Goal: Task Accomplishment & Management: Manage account settings

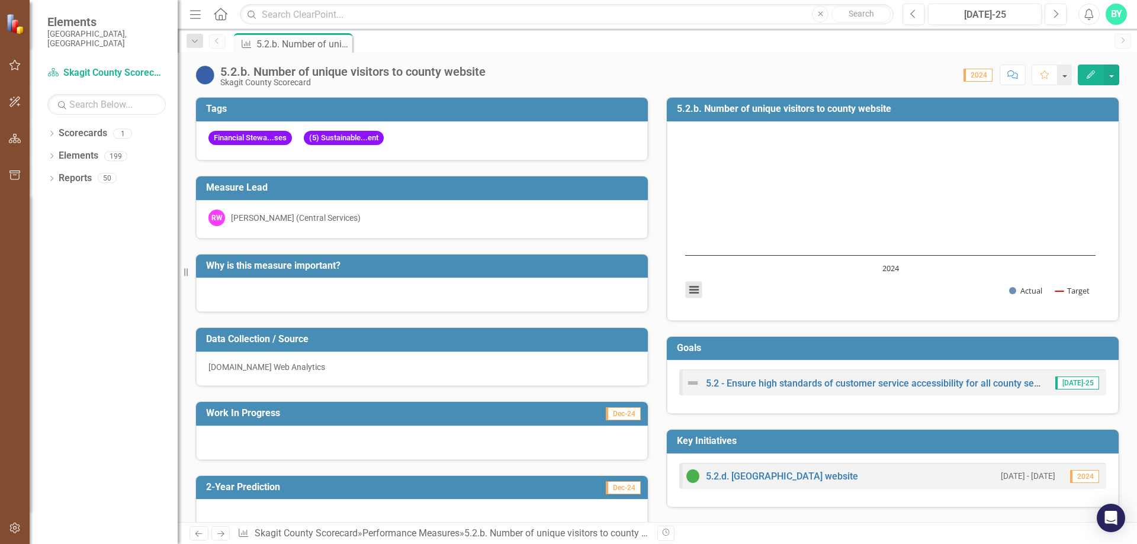
click at [692, 290] on button "View chart menu, Chart" at bounding box center [694, 290] width 17 height 17
click at [726, 287] on div "Download PNG image Download JPEG image Download PDF document Download SVG vecto…" at bounding box center [743, 239] width 149 height 115
click at [1089, 72] on icon "Edit" at bounding box center [1091, 74] width 11 height 8
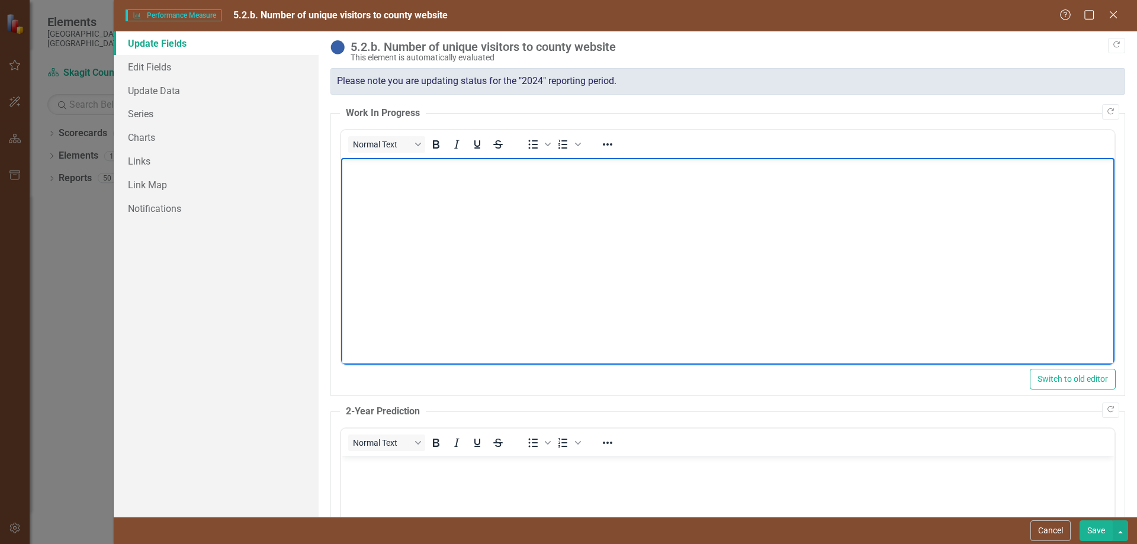
click at [388, 185] on body "Rich Text Area. Press ALT-0 for help." at bounding box center [728, 247] width 774 height 178
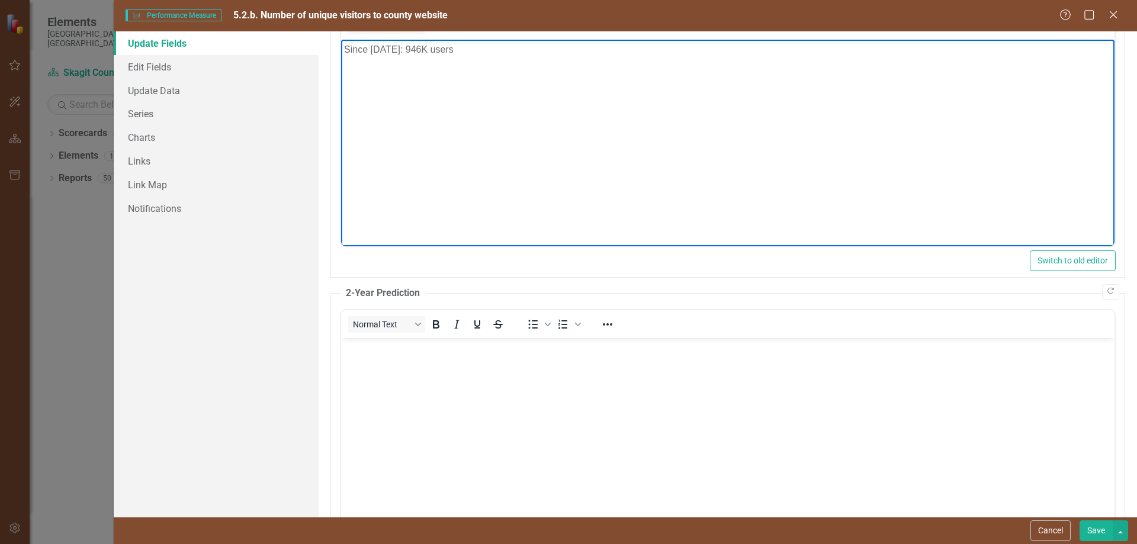
scroll to position [195, 0]
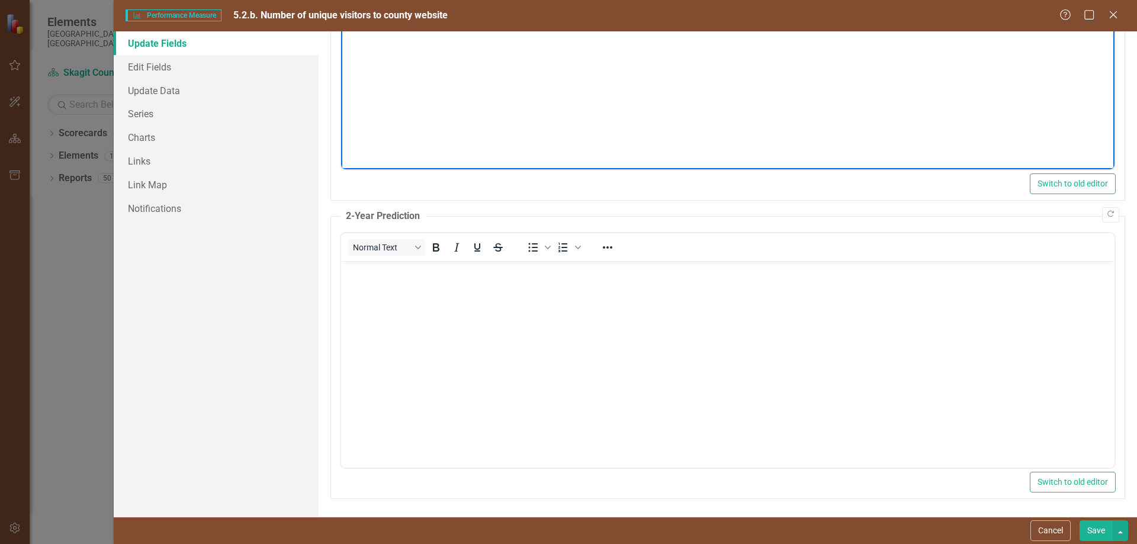
click at [378, 292] on body "Rich Text Area. Press ALT-0 for help." at bounding box center [728, 350] width 774 height 178
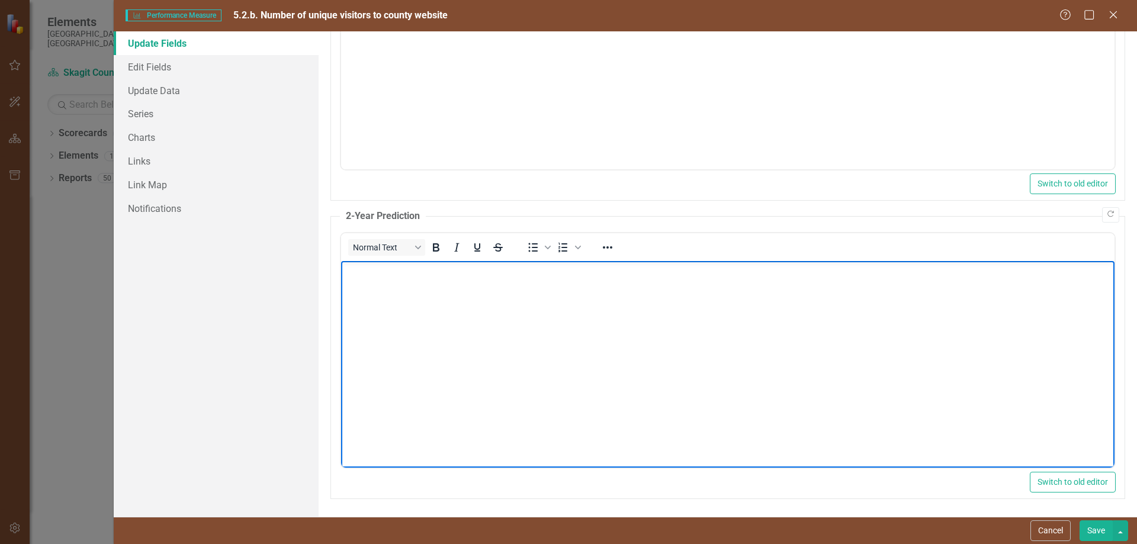
click at [378, 292] on body "Rich Text Area. Press ALT-0 for help." at bounding box center [728, 350] width 774 height 178
click at [1102, 528] on button "Save" at bounding box center [1096, 531] width 33 height 21
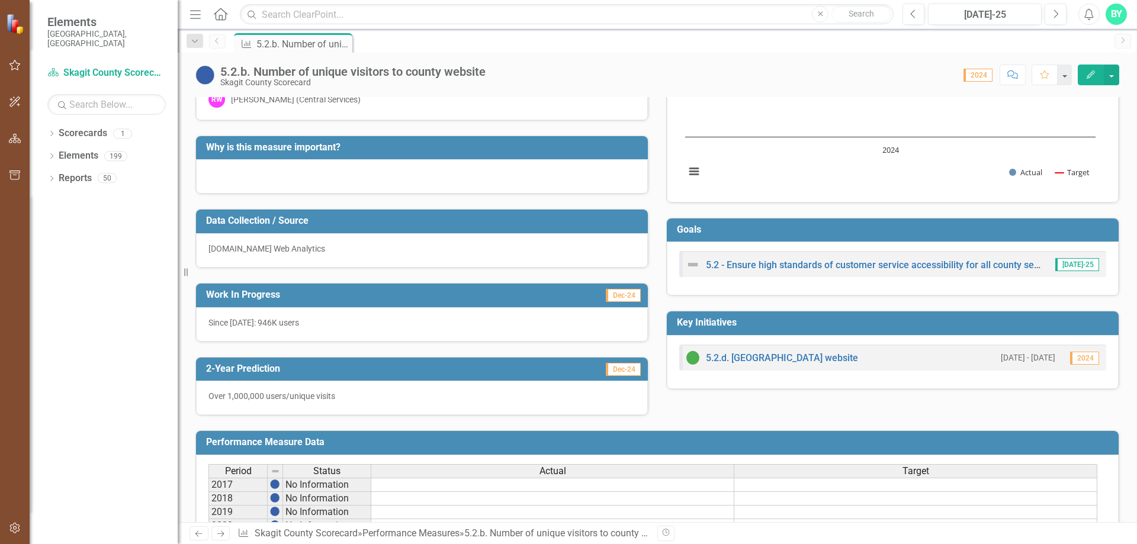
scroll to position [237, 0]
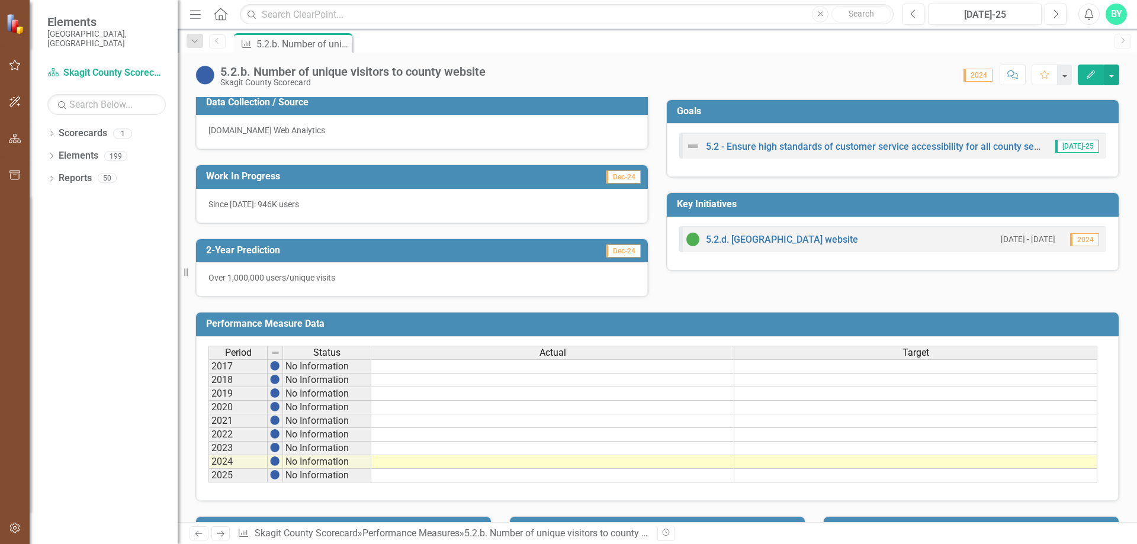
click at [471, 466] on td at bounding box center [552, 462] width 363 height 14
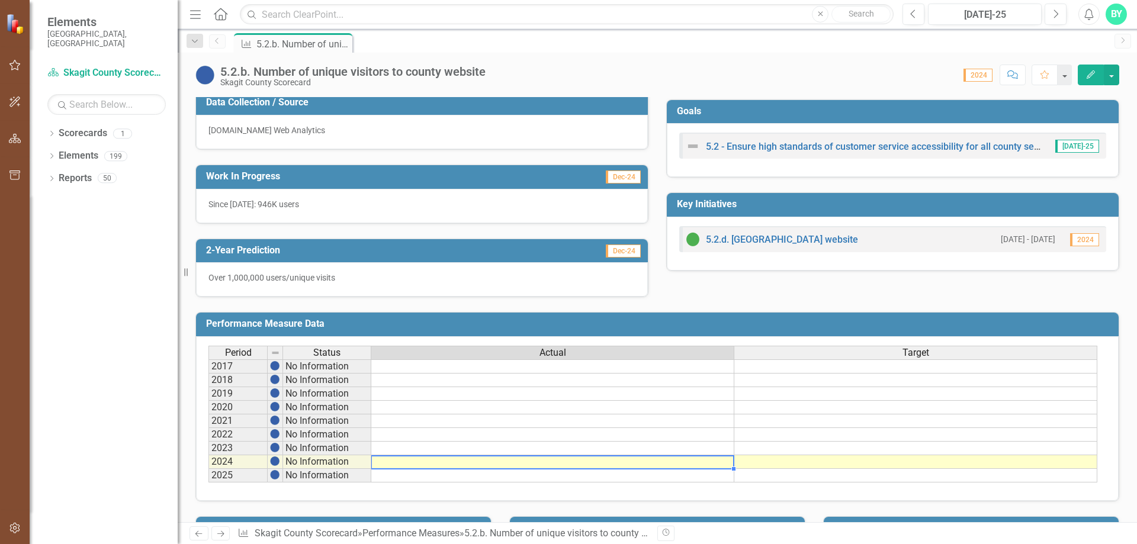
click at [471, 466] on td at bounding box center [552, 462] width 363 height 14
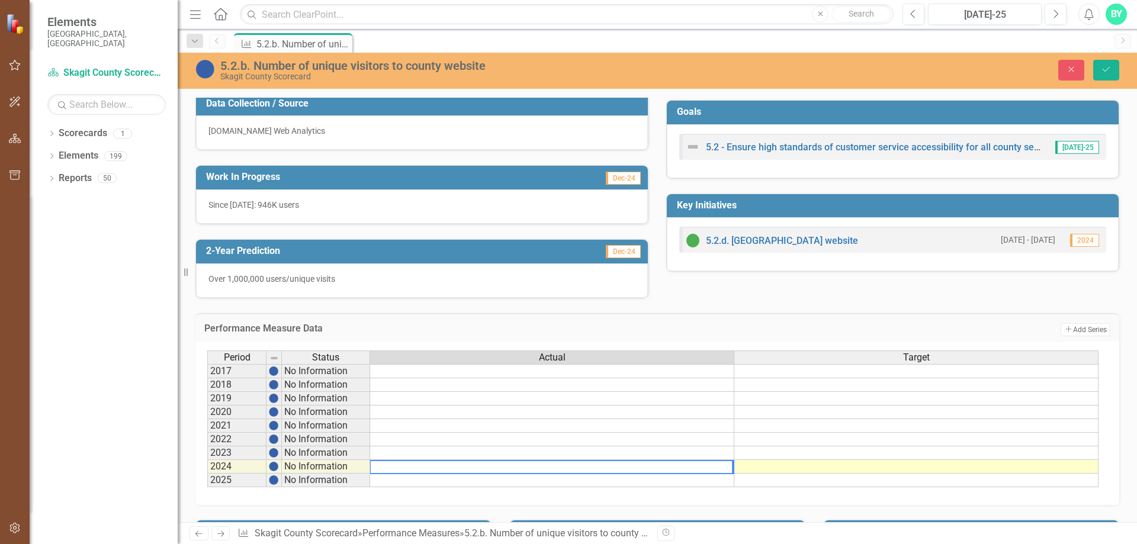
click at [471, 466] on textarea at bounding box center [552, 467] width 364 height 14
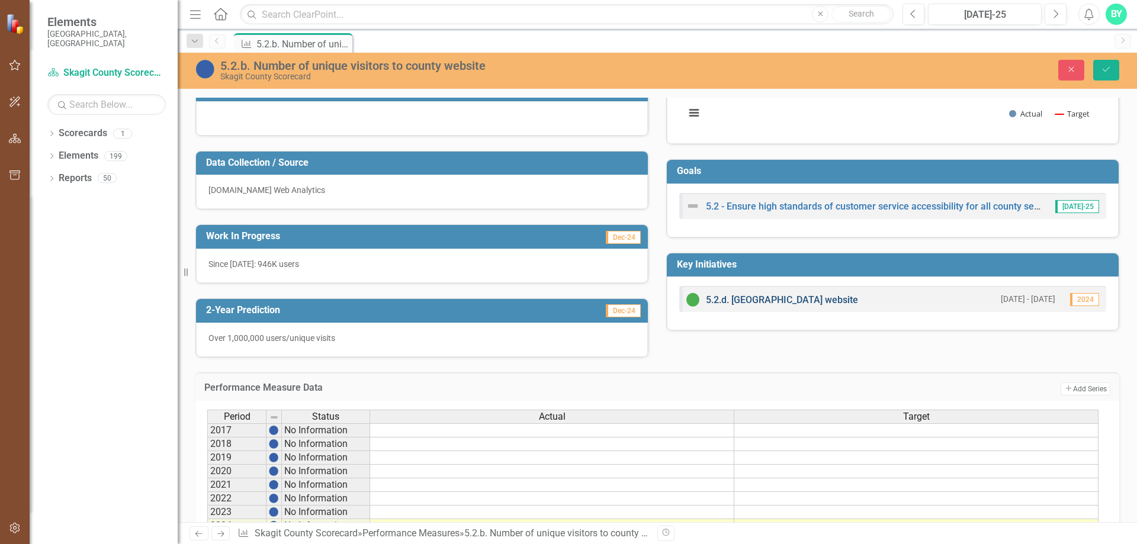
click at [799, 300] on link "5.2.d. [GEOGRAPHIC_DATA] website" at bounding box center [782, 299] width 152 height 11
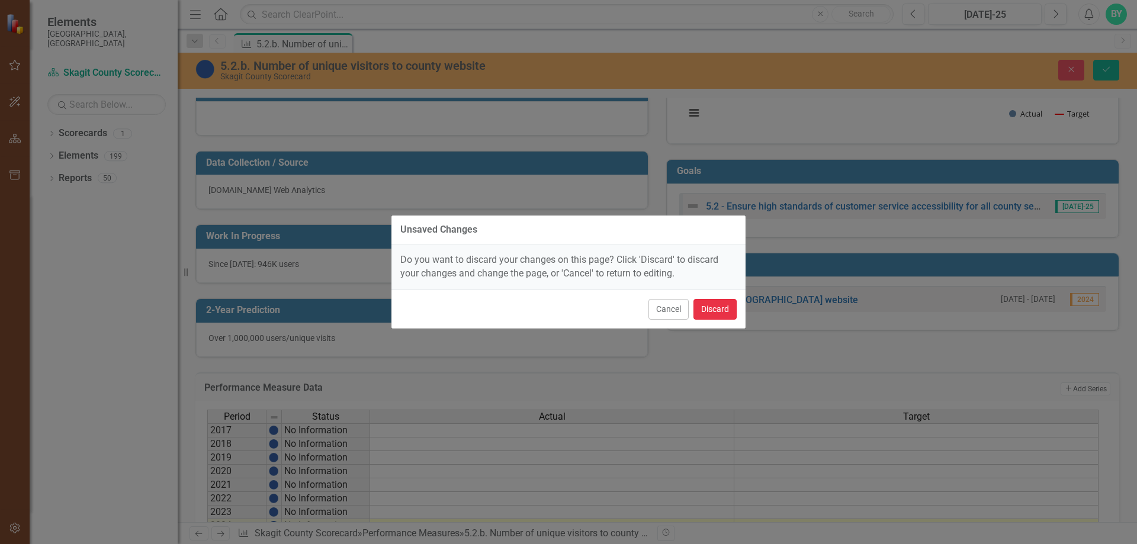
click at [705, 310] on button "Discard" at bounding box center [715, 309] width 43 height 21
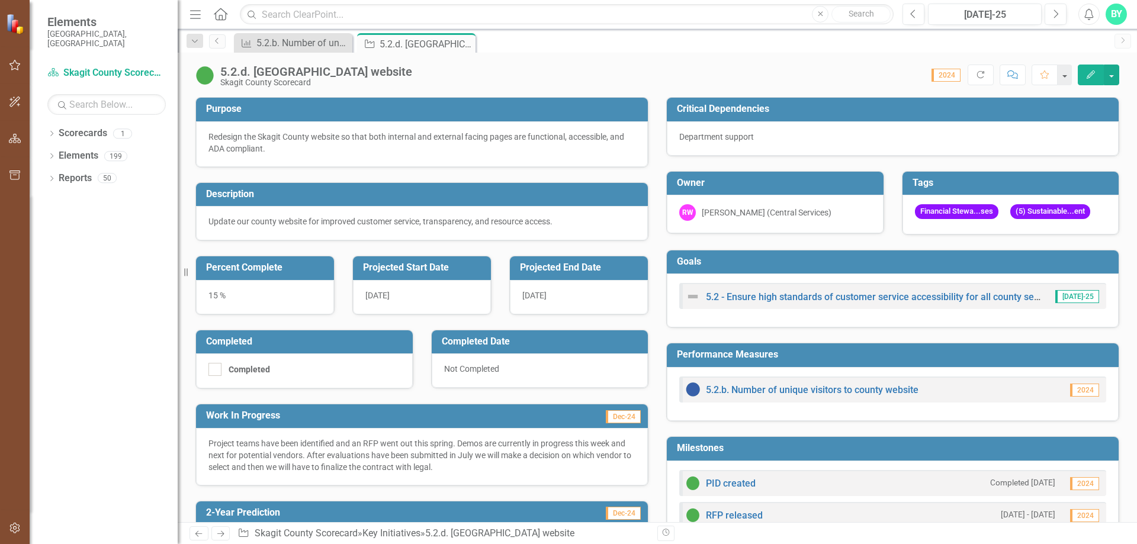
scroll to position [59, 0]
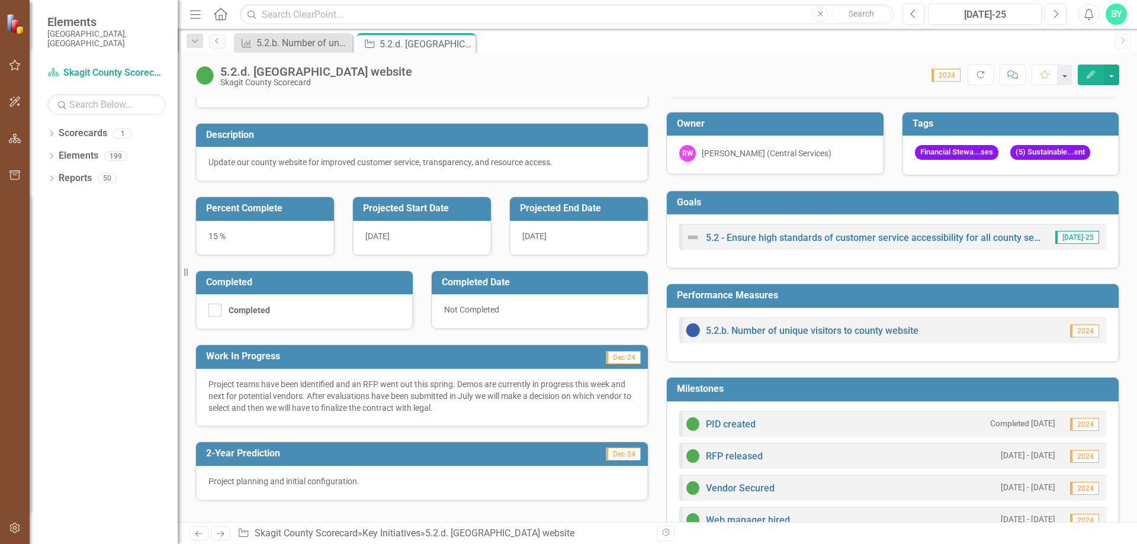
click at [1092, 73] on icon "button" at bounding box center [1091, 74] width 8 height 8
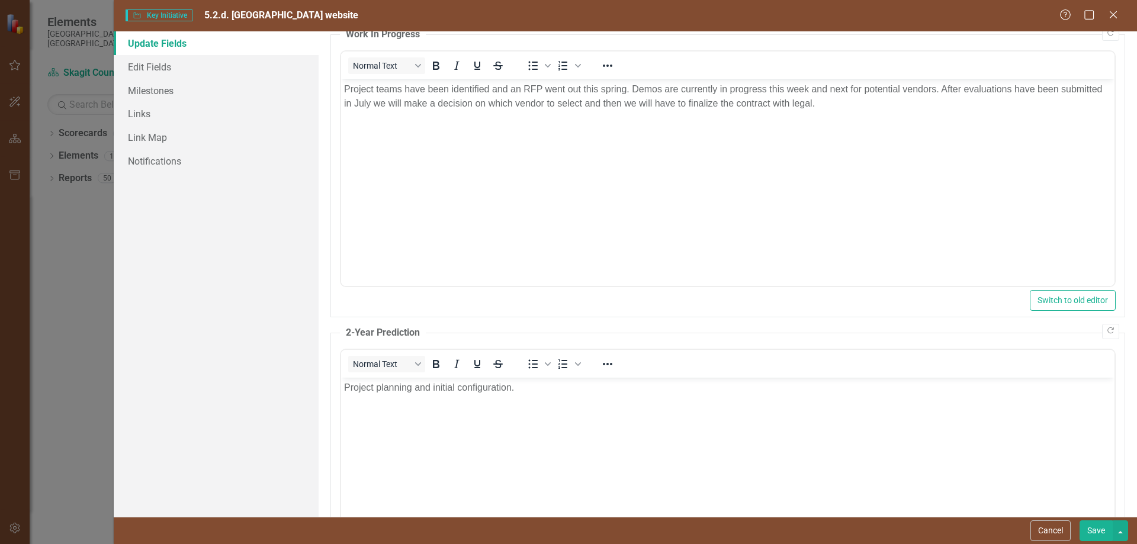
scroll to position [237, 0]
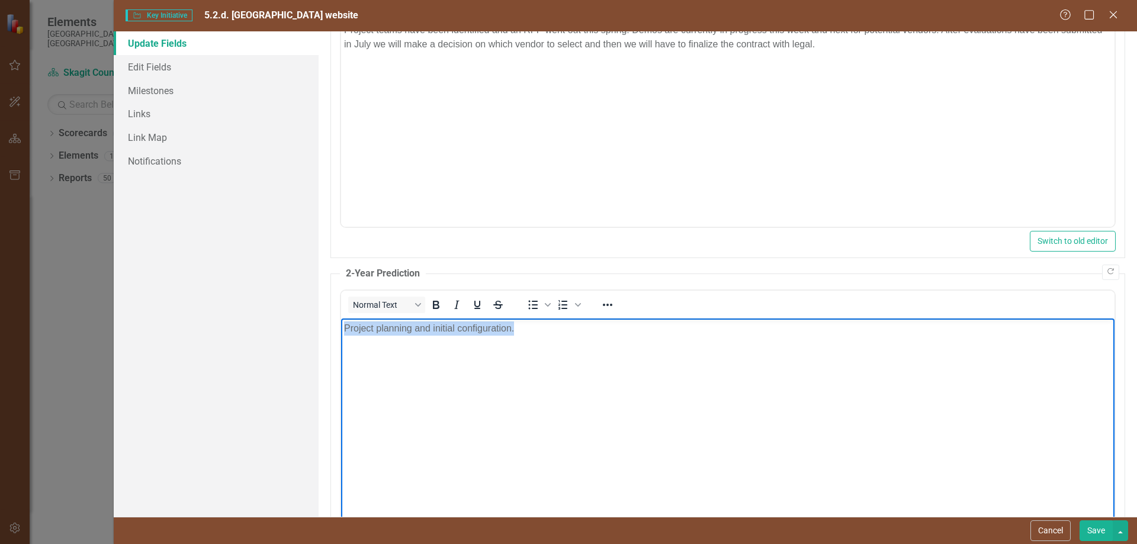
drag, startPoint x: 517, startPoint y: 326, endPoint x: 339, endPoint y: 327, distance: 178.3
click at [341, 327] on html "Project planning and initial configuration." at bounding box center [728, 407] width 774 height 178
click at [346, 330] on p "Website will be online" at bounding box center [728, 328] width 768 height 14
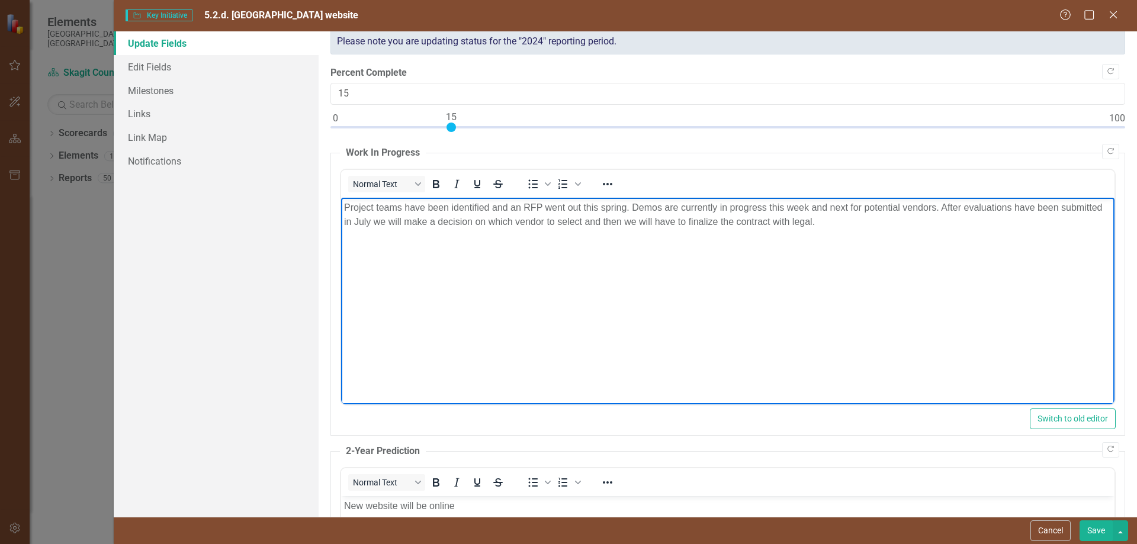
click at [824, 222] on p "Project teams have been identified and an RFP went out this spring. Demos are c…" at bounding box center [728, 214] width 768 height 28
click at [362, 302] on body "Project teams have been identified and an RFP went out this spring. Demos are c…" at bounding box center [728, 286] width 774 height 178
click at [361, 301] on body "Project teams have been identified and an RFP went out this spring. Demos are c…" at bounding box center [728, 286] width 774 height 178
click at [345, 316] on p "Vendor selected, contract being reviewed" at bounding box center [728, 316] width 768 height 14
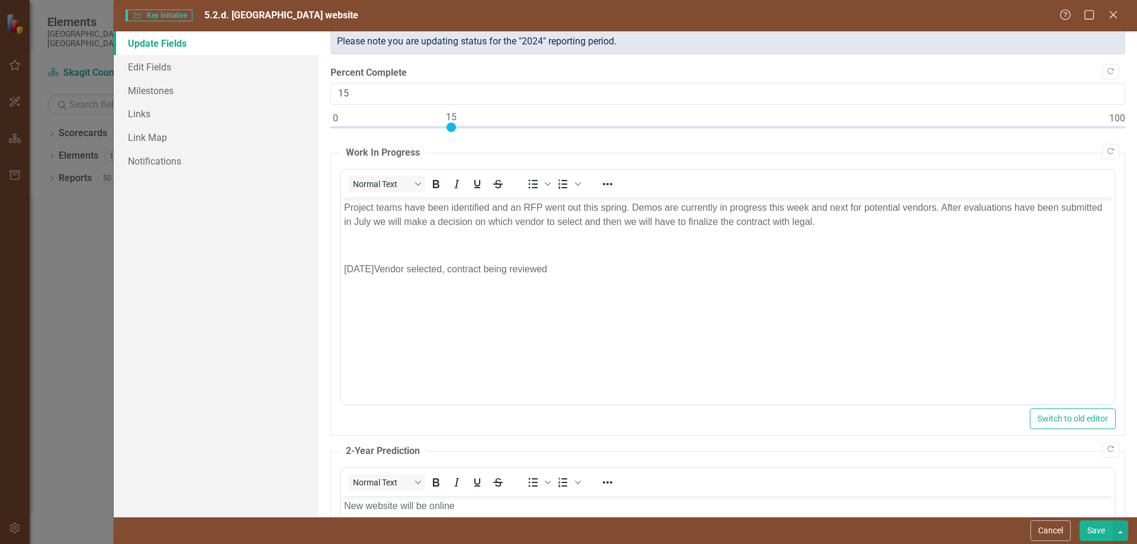
click at [1092, 530] on button "Save" at bounding box center [1096, 531] width 33 height 21
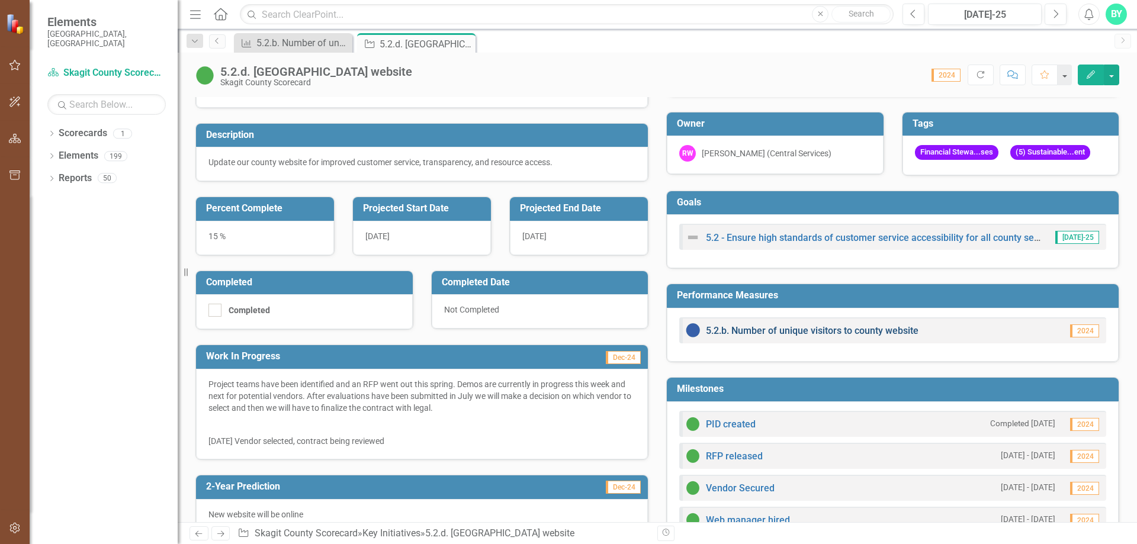
click at [842, 331] on link "5.2.b. Number of unique visitors to county website" at bounding box center [812, 330] width 213 height 11
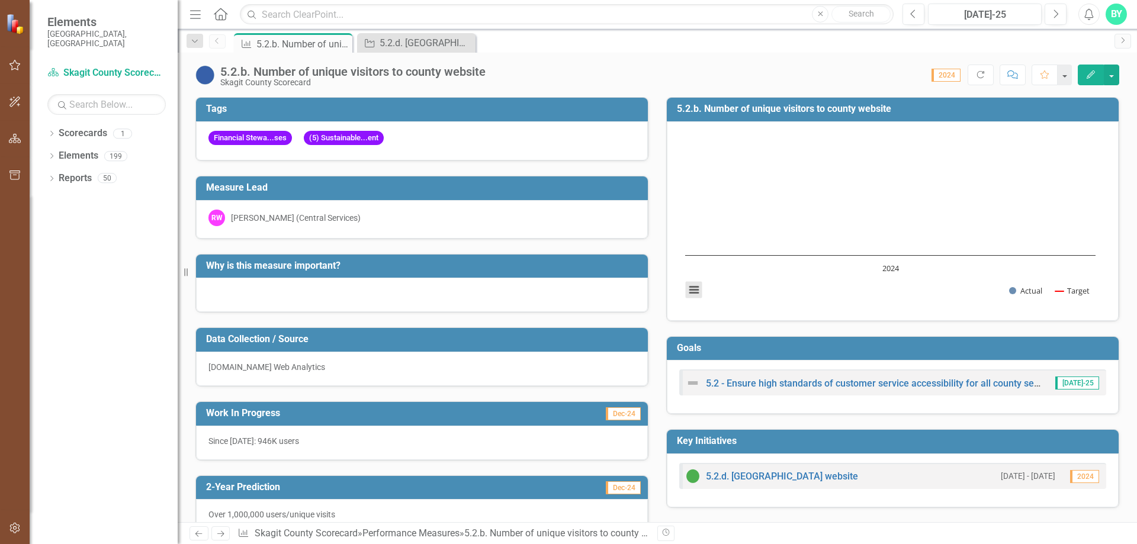
click at [687, 291] on button "View chart menu, Chart" at bounding box center [694, 290] width 17 height 17
click at [903, 203] on rect "Interactive chart" at bounding box center [890, 220] width 422 height 178
click at [1095, 73] on icon "Edit" at bounding box center [1091, 74] width 11 height 8
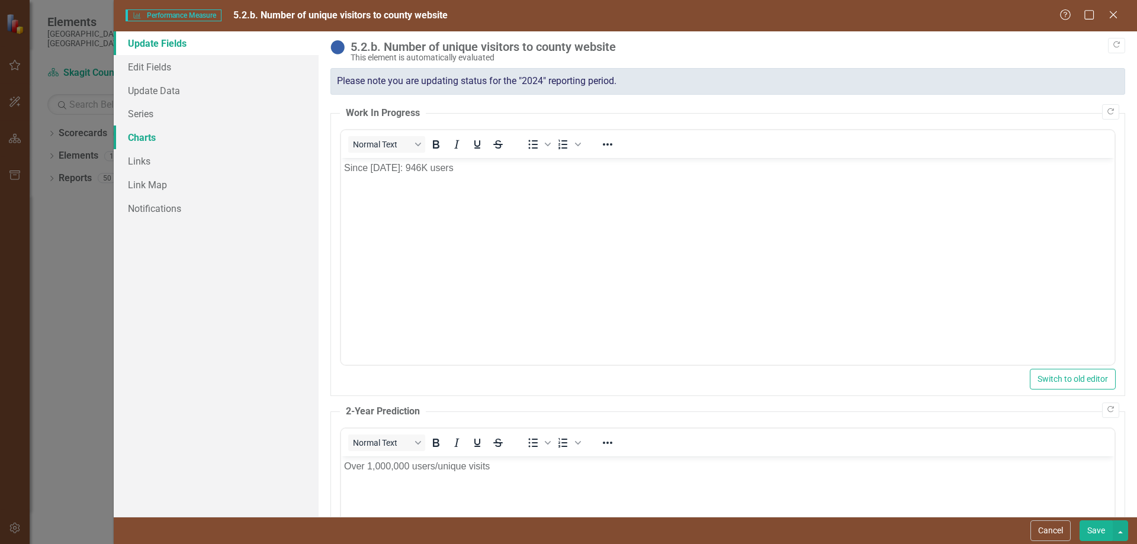
click at [145, 140] on link "Charts" at bounding box center [216, 138] width 205 height 24
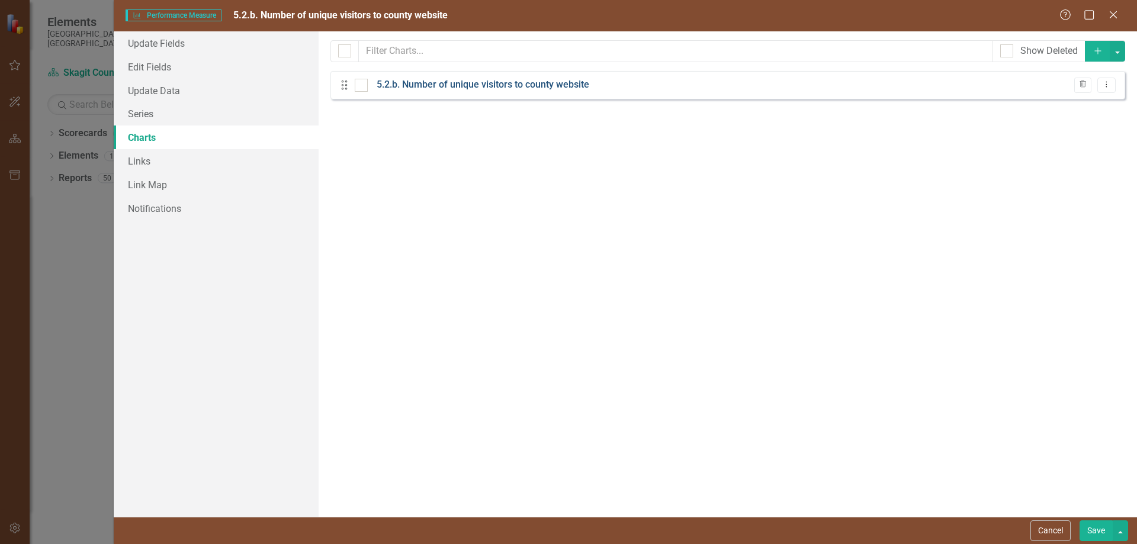
click at [451, 85] on link "5.2.b. Number of unique visitors to county website" at bounding box center [483, 85] width 213 height 14
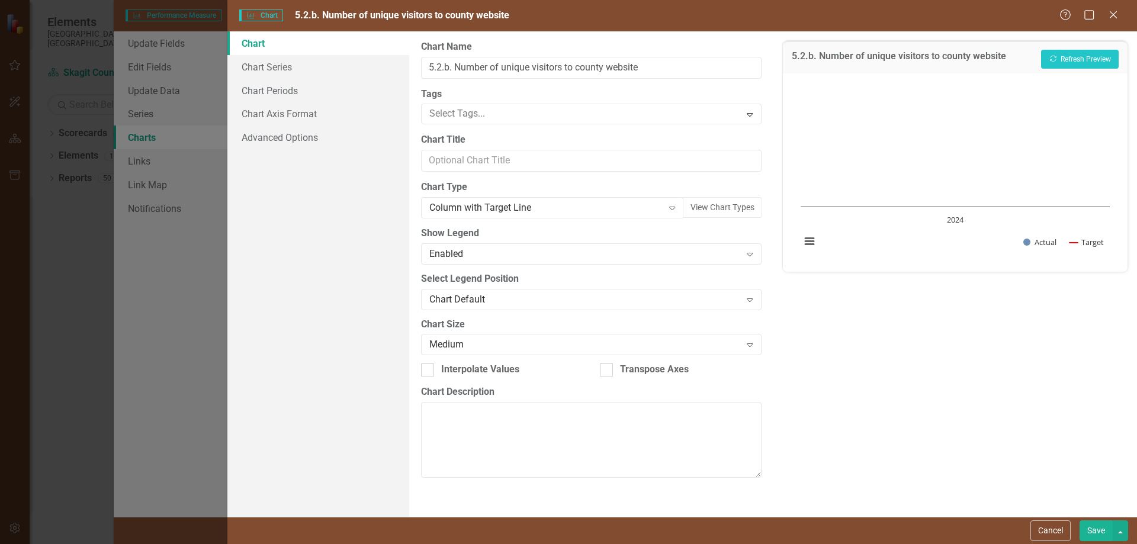
click at [928, 195] on rect "Interactive chart" at bounding box center [955, 171] width 321 height 178
click at [1088, 54] on button "Recalculate Refresh Preview" at bounding box center [1080, 59] width 78 height 19
click at [530, 413] on textarea "Chart Description" at bounding box center [591, 440] width 340 height 76
click at [489, 412] on textarea "Visitors to COunty Website" at bounding box center [591, 440] width 340 height 76
type textarea "Visitors to County Website"
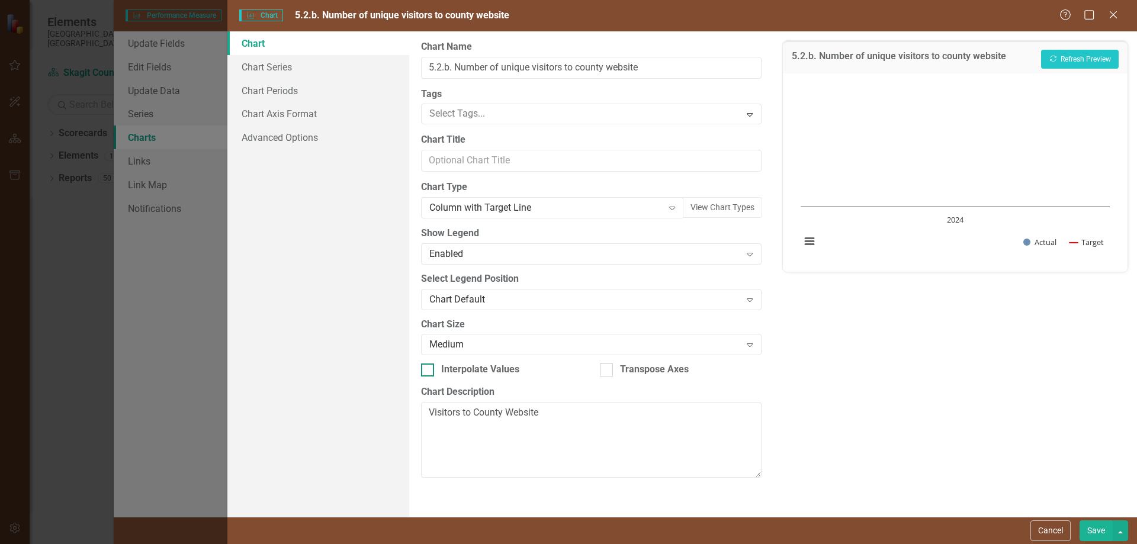
click at [428, 375] on div at bounding box center [427, 370] width 13 height 13
click at [428, 371] on input "Interpolate Values" at bounding box center [425, 368] width 8 height 8
checkbox input "true"
drag, startPoint x: 541, startPoint y: 415, endPoint x: 402, endPoint y: 409, distance: 139.3
click at [402, 409] on div "Chart Chart Series Chart Periods Chart Axis Format Advanced Options From this p…" at bounding box center [682, 274] width 910 height 486
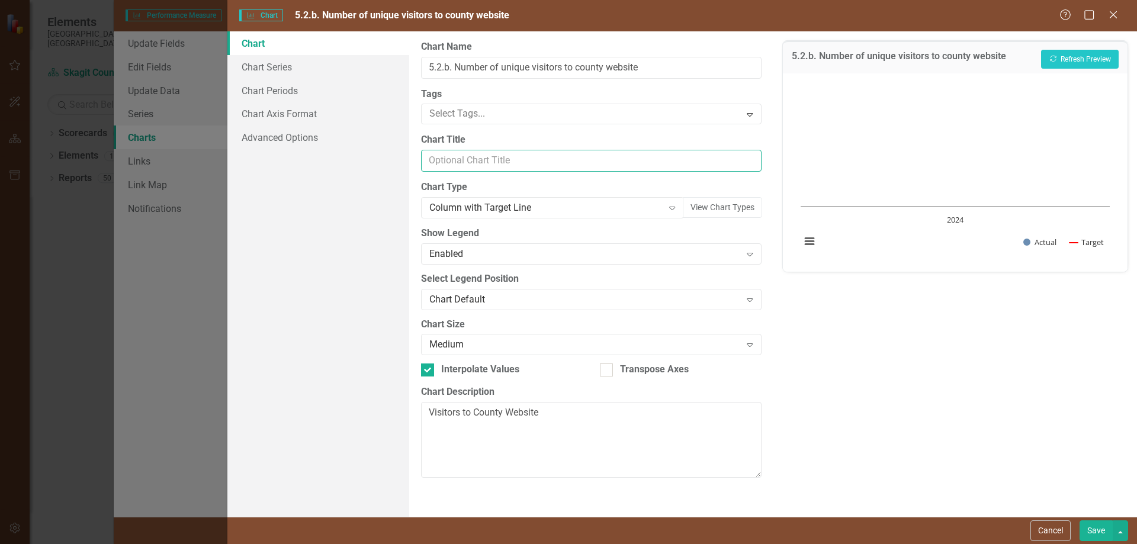
click at [474, 159] on input "Chart Title" at bounding box center [591, 161] width 340 height 22
paste input "Visitors to County Website"
type input "Visitors to County Website"
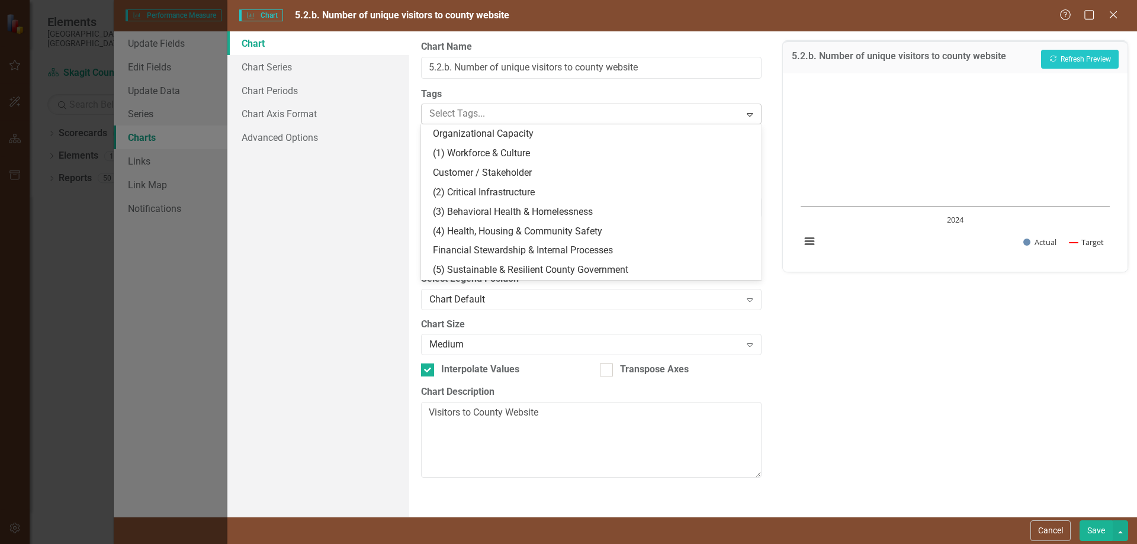
click at [753, 113] on icon "Expand" at bounding box center [750, 114] width 12 height 9
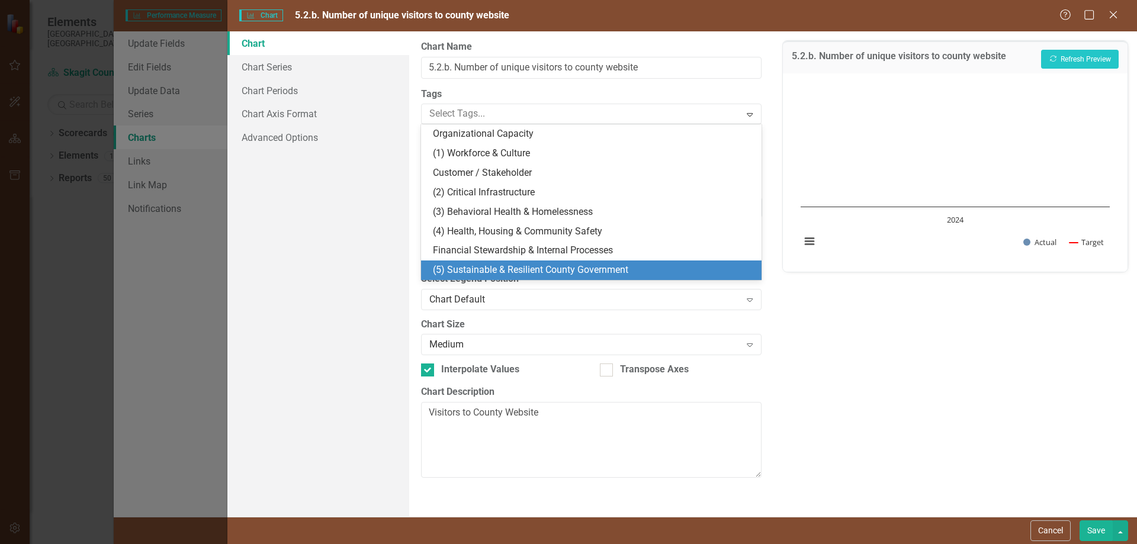
click at [490, 264] on div "(5) Sustainable & Resilient County Government" at bounding box center [593, 271] width 321 height 14
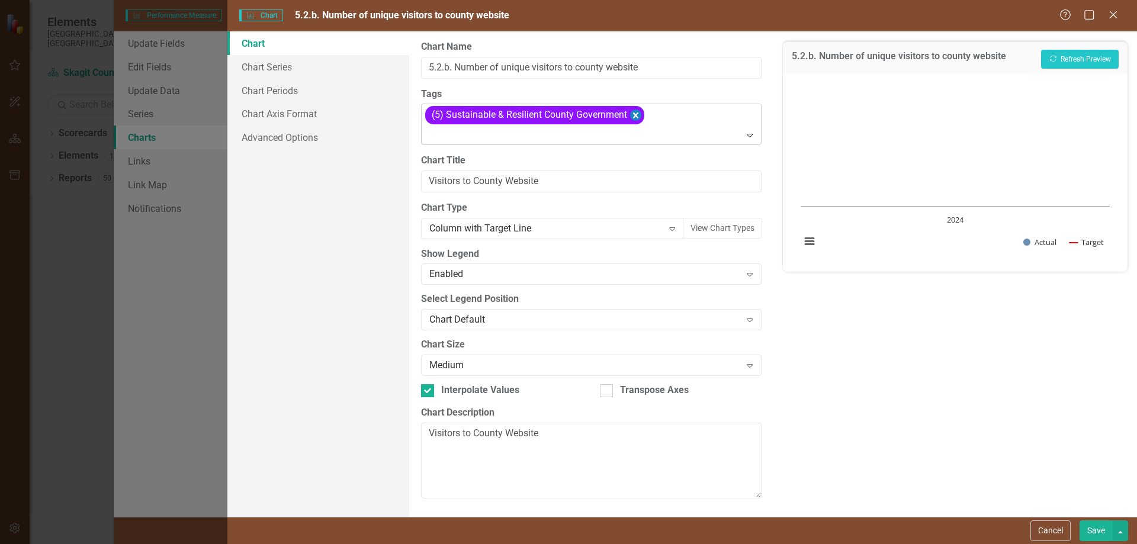
click at [637, 115] on icon "Remove [object Object]" at bounding box center [635, 116] width 5 height 6
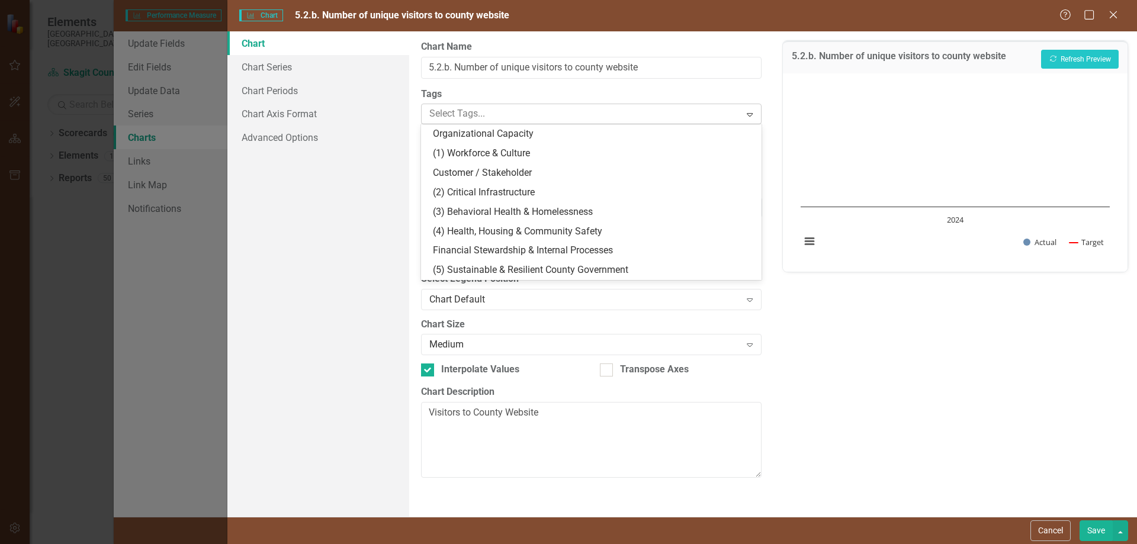
click at [745, 112] on icon "Expand" at bounding box center [750, 114] width 12 height 9
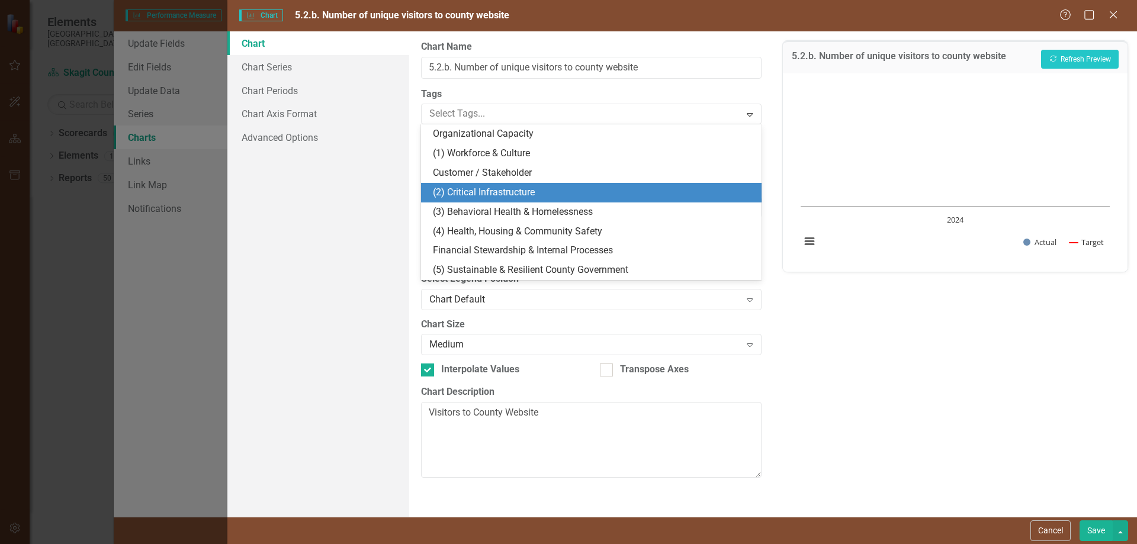
click at [496, 184] on div "(2) Critical Infrastructure" at bounding box center [591, 193] width 340 height 20
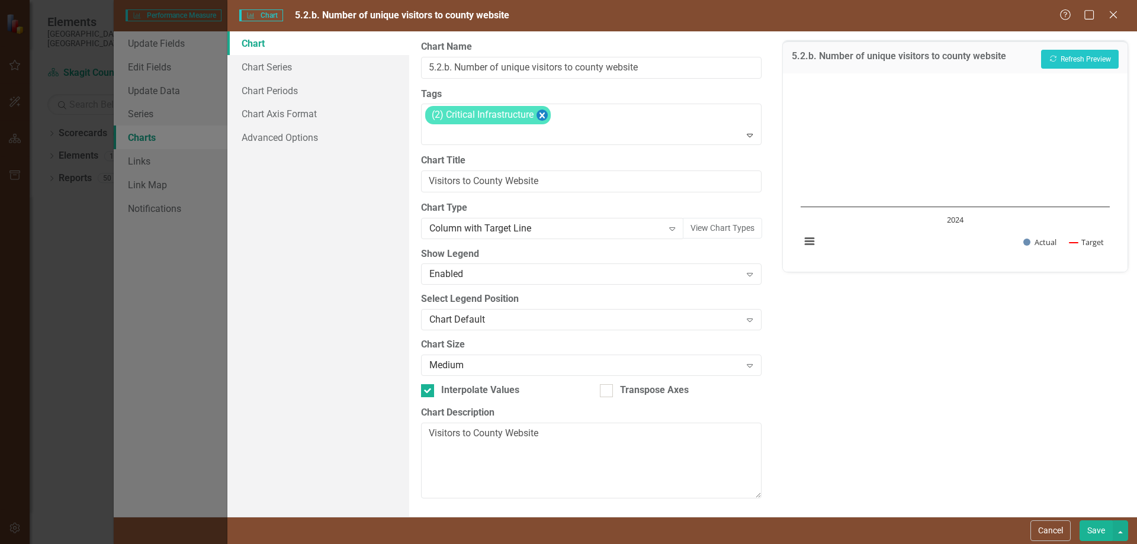
click at [544, 113] on icon "Remove [object Object]" at bounding box center [542, 115] width 11 height 15
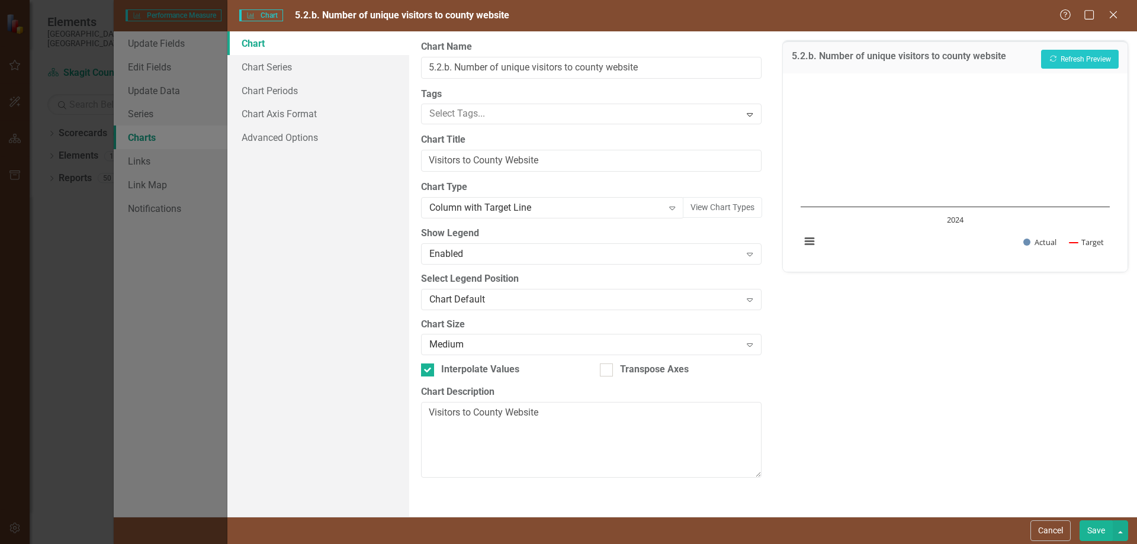
click at [948, 190] on rect "Interactive chart" at bounding box center [955, 171] width 321 height 178
click at [811, 243] on button "View chart menu, Chart" at bounding box center [809, 241] width 17 height 17
click at [976, 167] on rect "Interactive chart" at bounding box center [955, 171] width 321 height 178
click at [1082, 59] on button "Recalculate Refresh Preview" at bounding box center [1080, 59] width 78 height 19
click at [808, 243] on button "View chart menu, Visitors to County Website" at bounding box center [809, 241] width 17 height 17
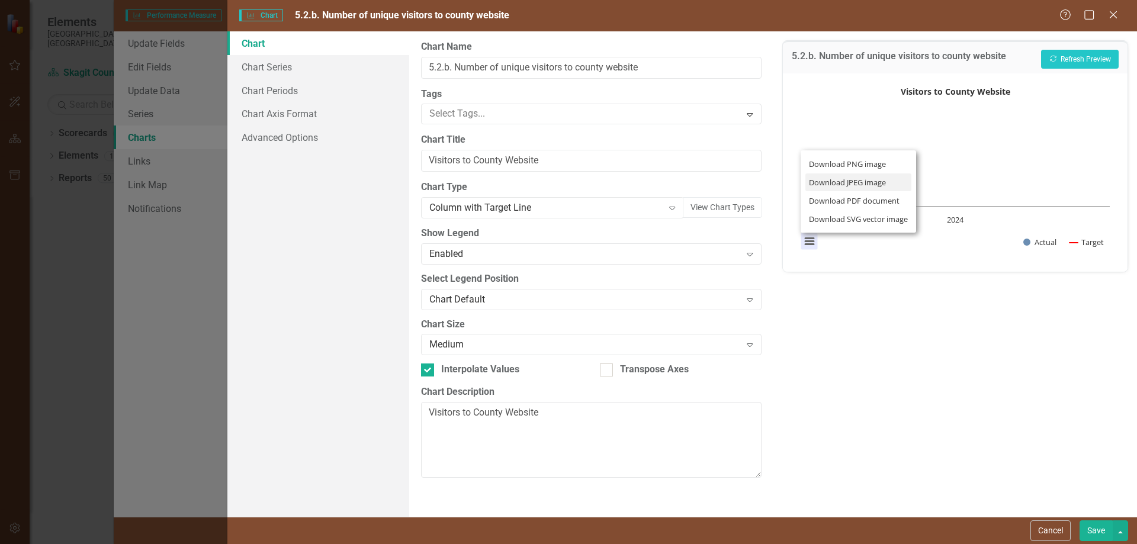
click at [829, 182] on li "Download JPEG image" at bounding box center [859, 183] width 107 height 18
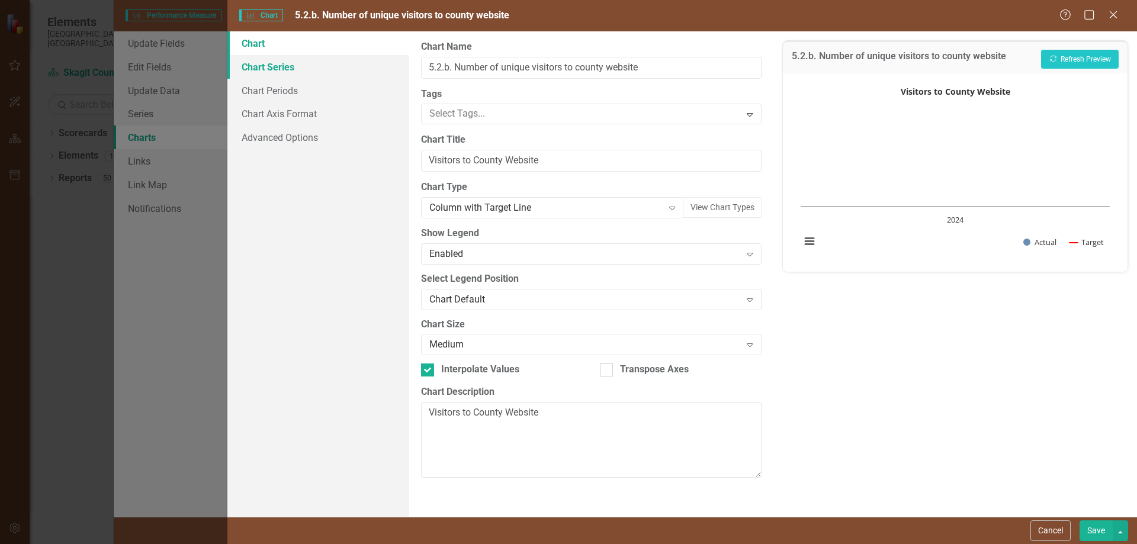
click at [278, 66] on link "Chart Series" at bounding box center [318, 67] width 182 height 24
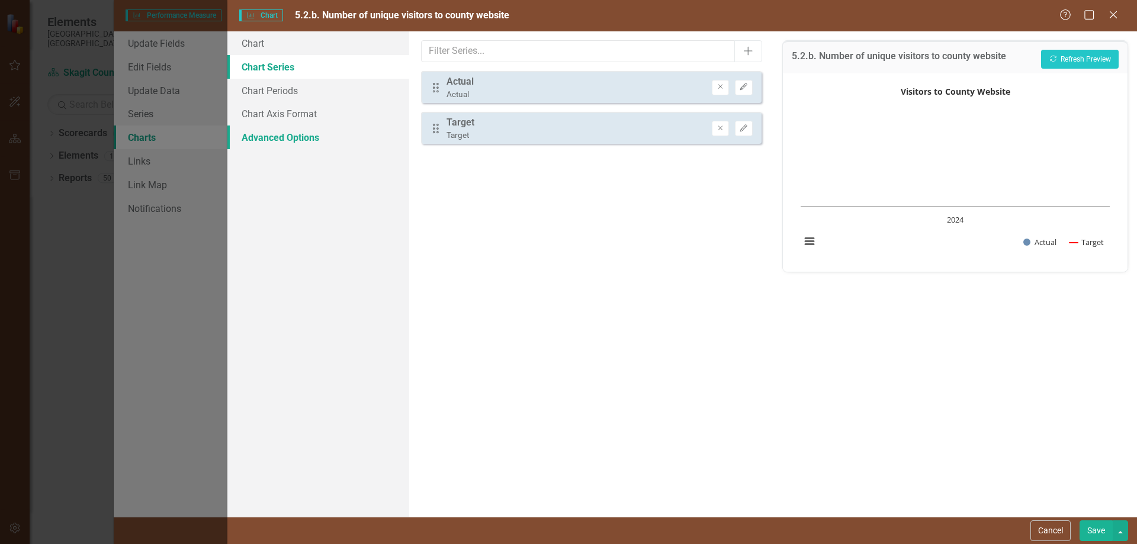
click at [278, 136] on link "Advanced Options" at bounding box center [318, 138] width 182 height 24
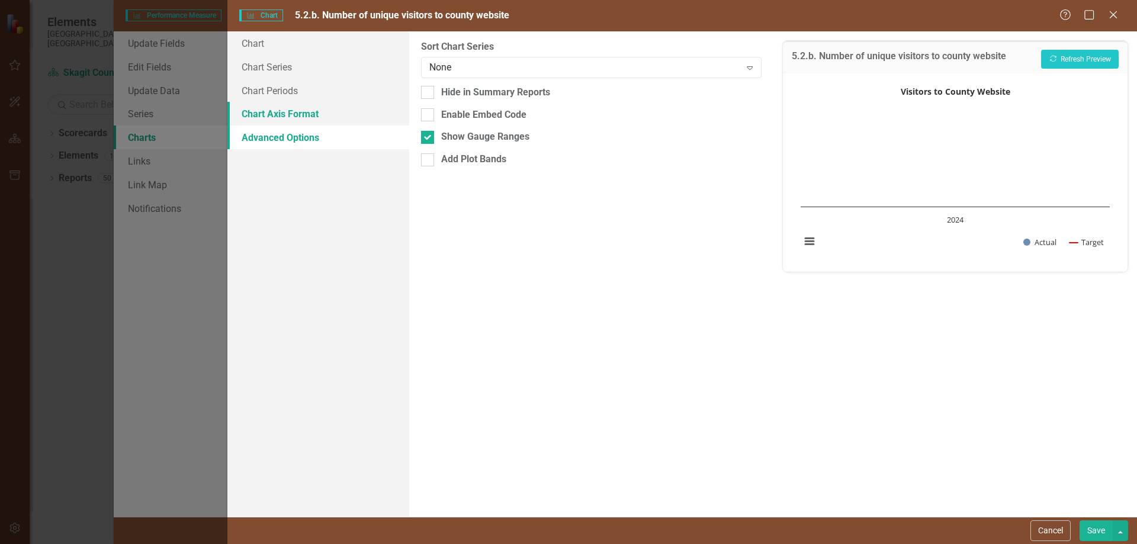
click at [279, 111] on link "Chart Axis Format" at bounding box center [318, 114] width 182 height 24
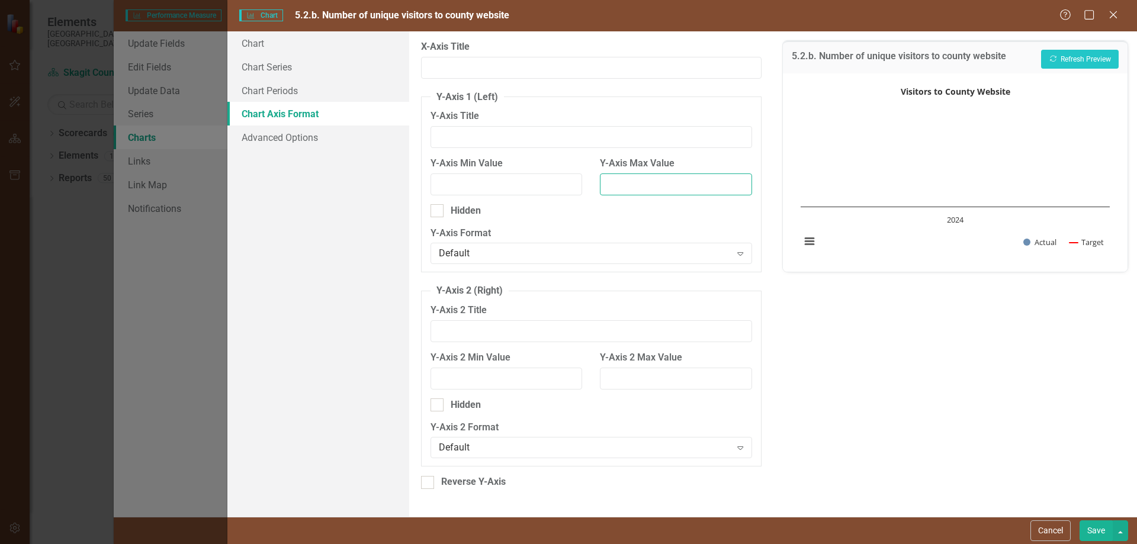
click at [633, 184] on input "Y-Axis Max Value" at bounding box center [676, 185] width 152 height 22
type input "946000"
click at [615, 234] on label "Y-Axis Format" at bounding box center [591, 234] width 321 height 14
click at [1096, 531] on button "Save" at bounding box center [1096, 531] width 33 height 21
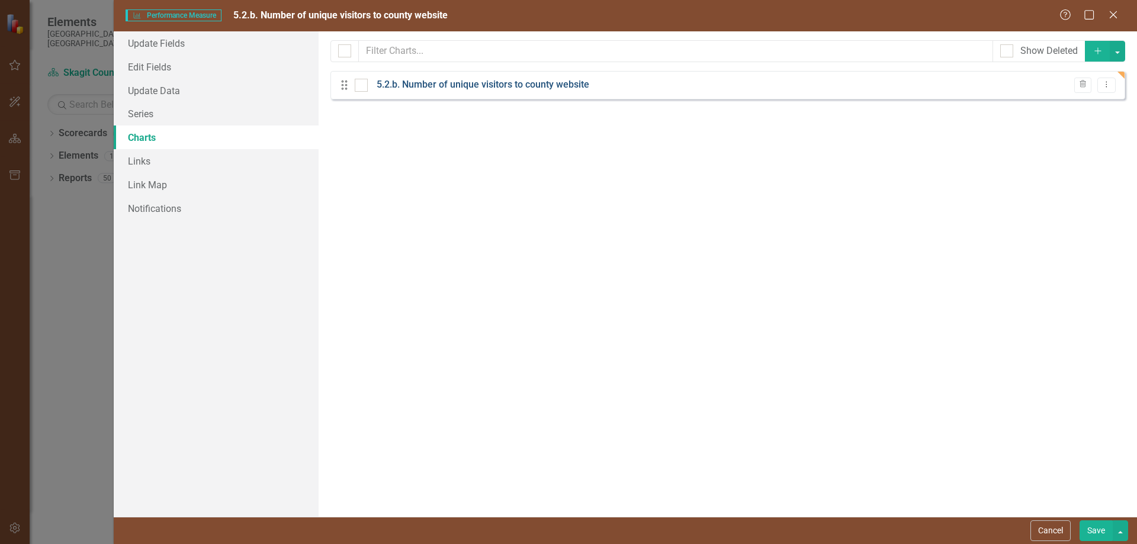
click at [532, 82] on link "5.2.b. Number of unique visitors to county website" at bounding box center [483, 85] width 213 height 14
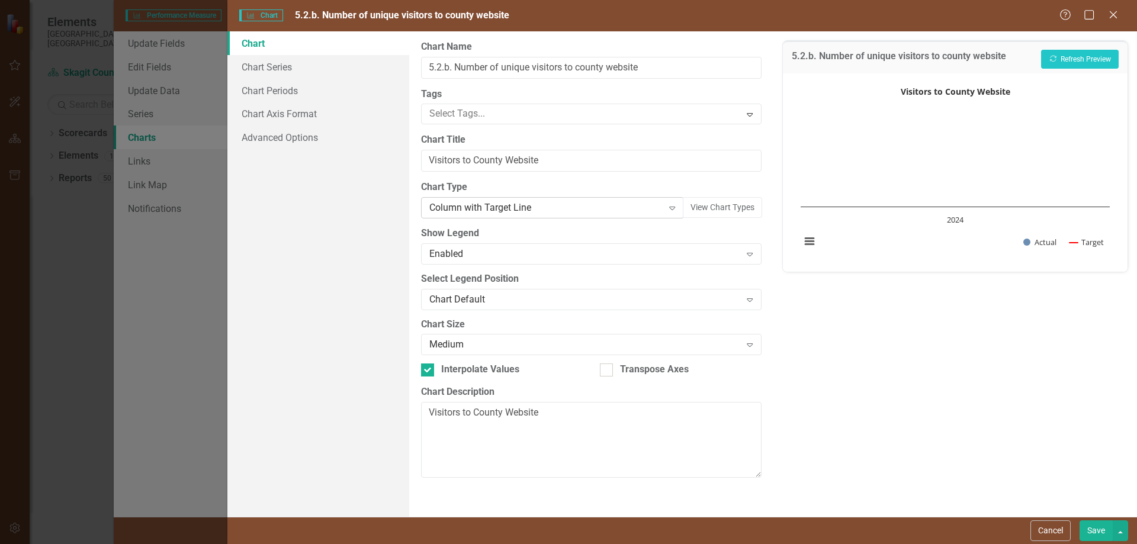
click at [670, 207] on icon "Expand" at bounding box center [672, 207] width 12 height 9
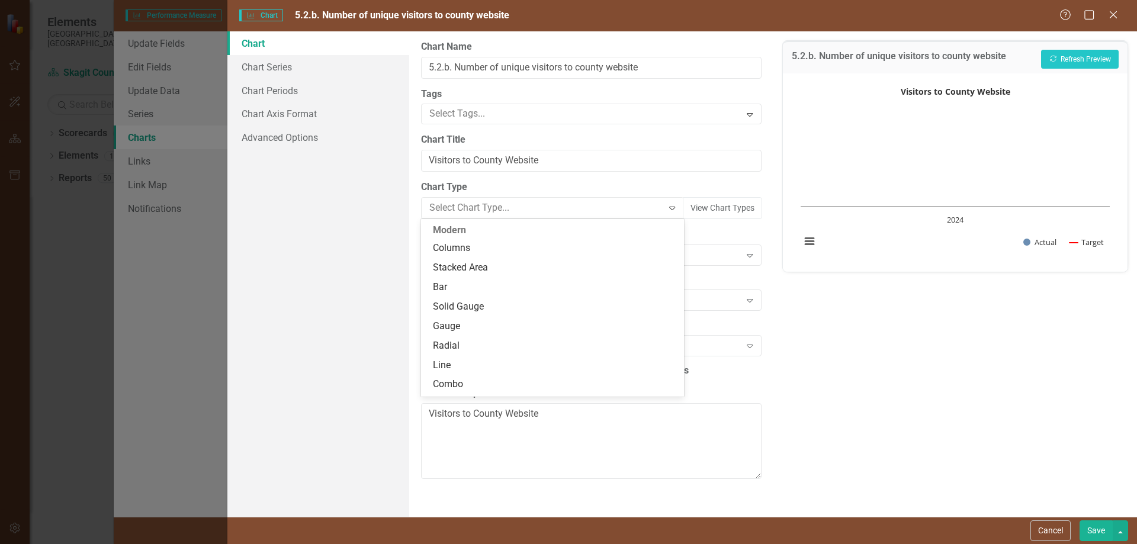
scroll to position [717, 0]
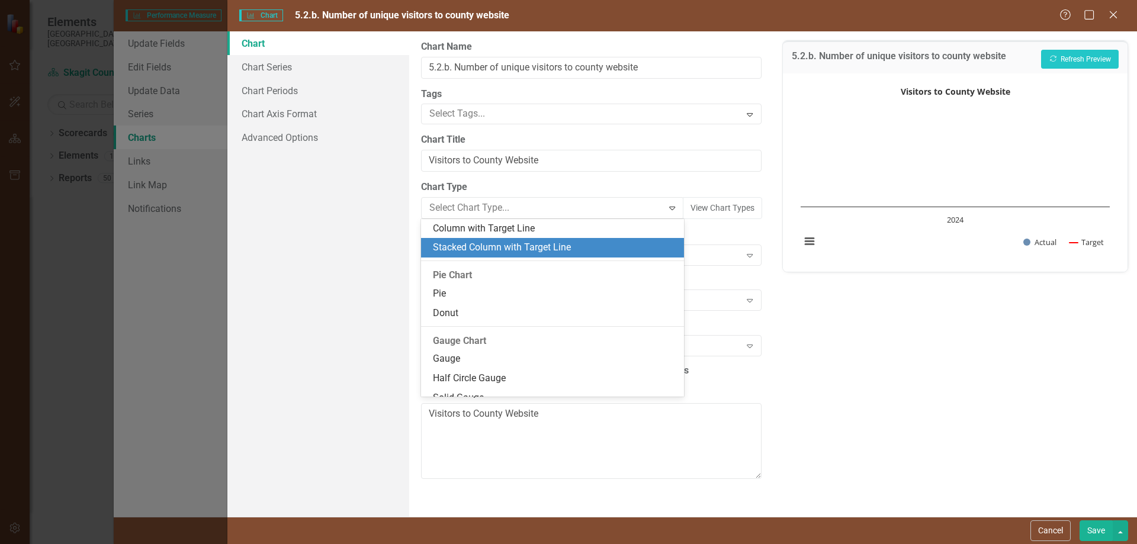
click at [575, 242] on div "Stacked Column with Target Line" at bounding box center [554, 248] width 243 height 14
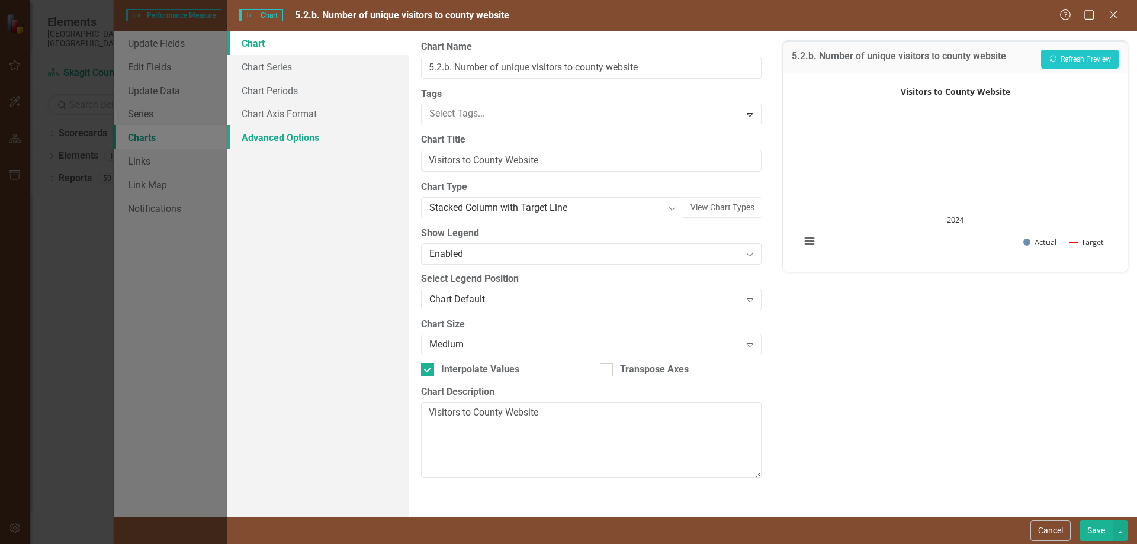
click at [262, 137] on link "Advanced Options" at bounding box center [318, 138] width 182 height 24
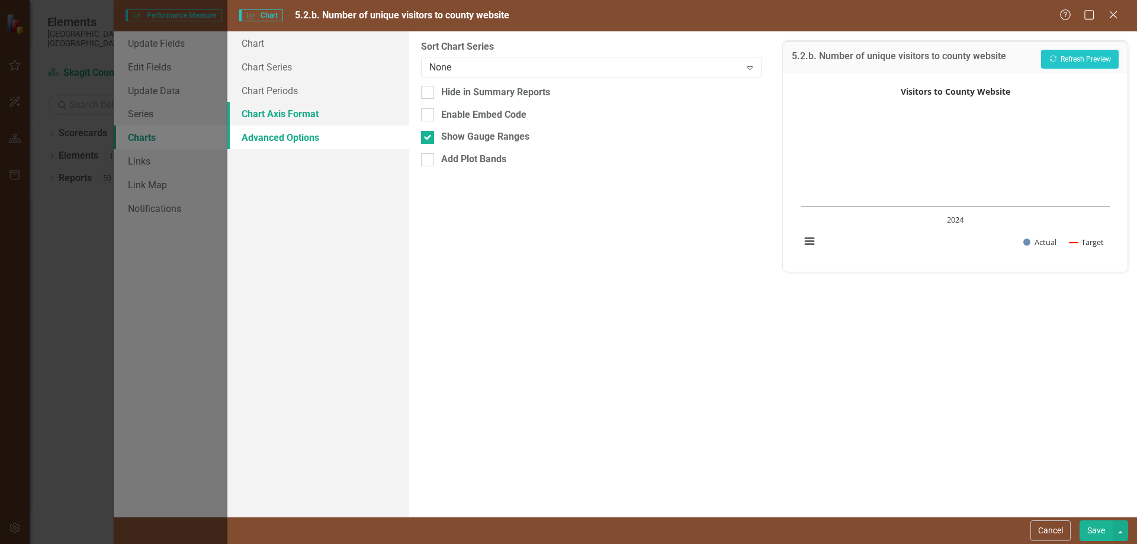
click at [271, 114] on link "Chart Axis Format" at bounding box center [318, 114] width 182 height 24
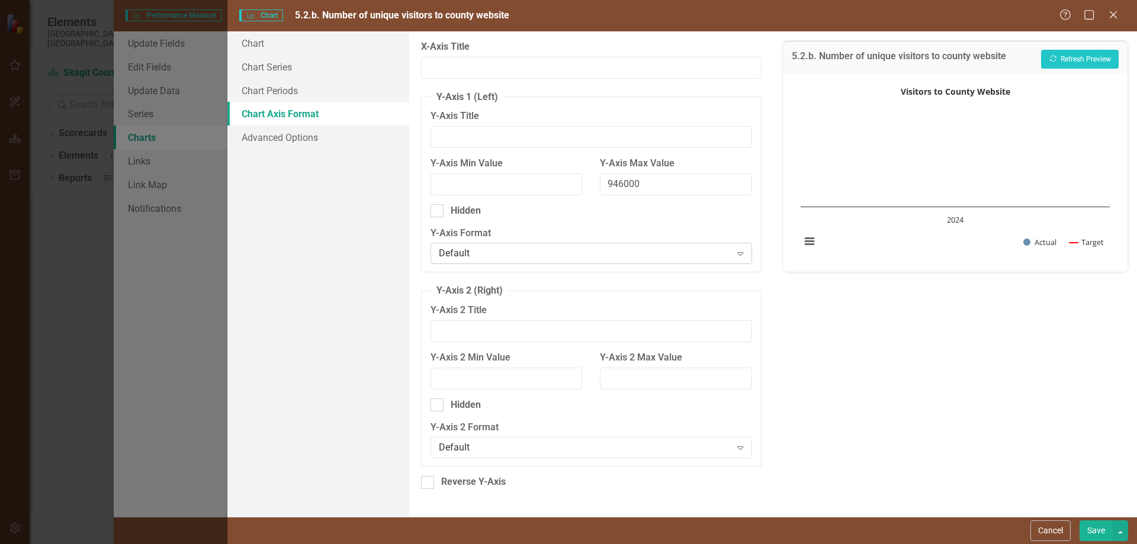
click at [498, 253] on div "Default" at bounding box center [585, 254] width 292 height 14
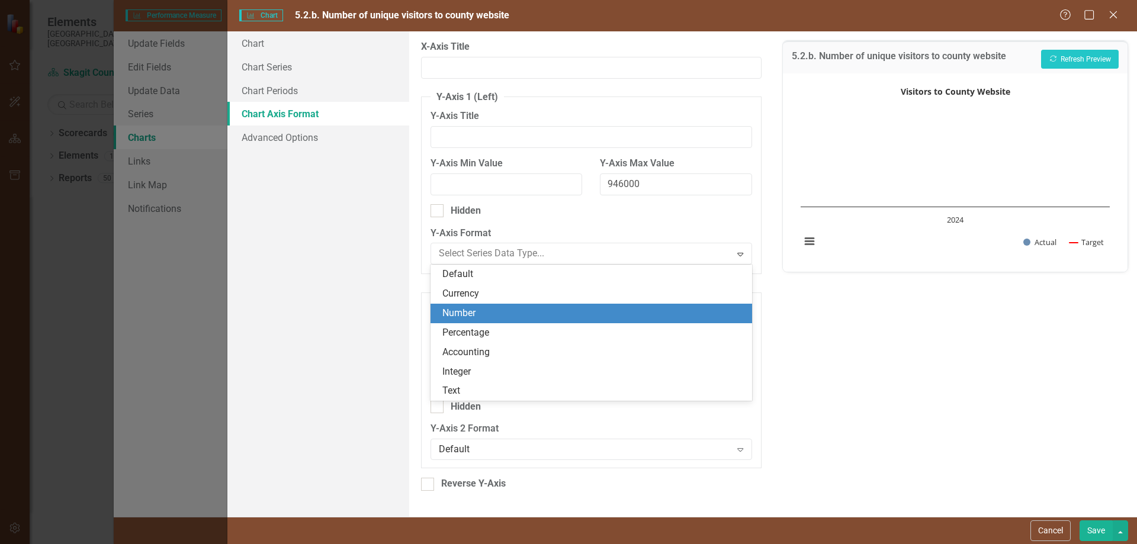
click at [470, 313] on div "Number" at bounding box center [593, 314] width 302 height 14
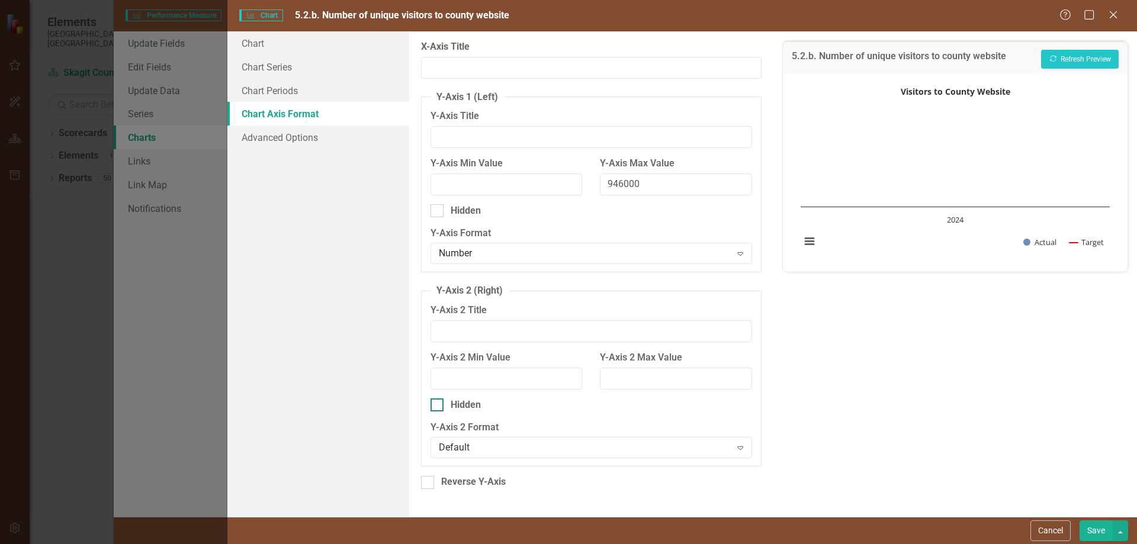
click at [437, 404] on input "Hidden" at bounding box center [435, 403] width 8 height 8
checkbox input "true"
click at [1101, 528] on button "Save" at bounding box center [1096, 531] width 33 height 21
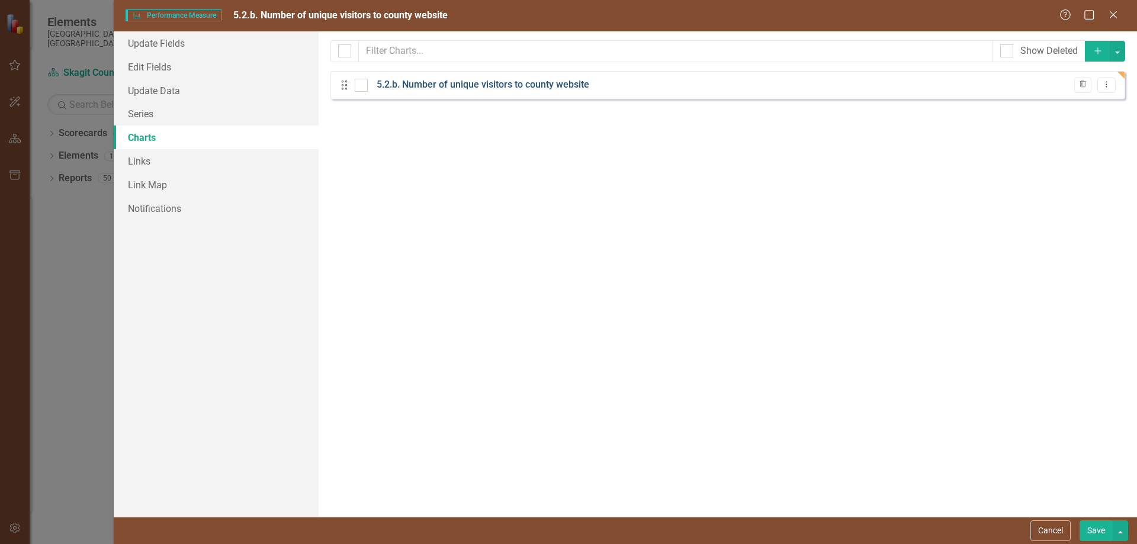
click at [486, 85] on link "5.2.b. Number of unique visitors to county website" at bounding box center [483, 85] width 213 height 14
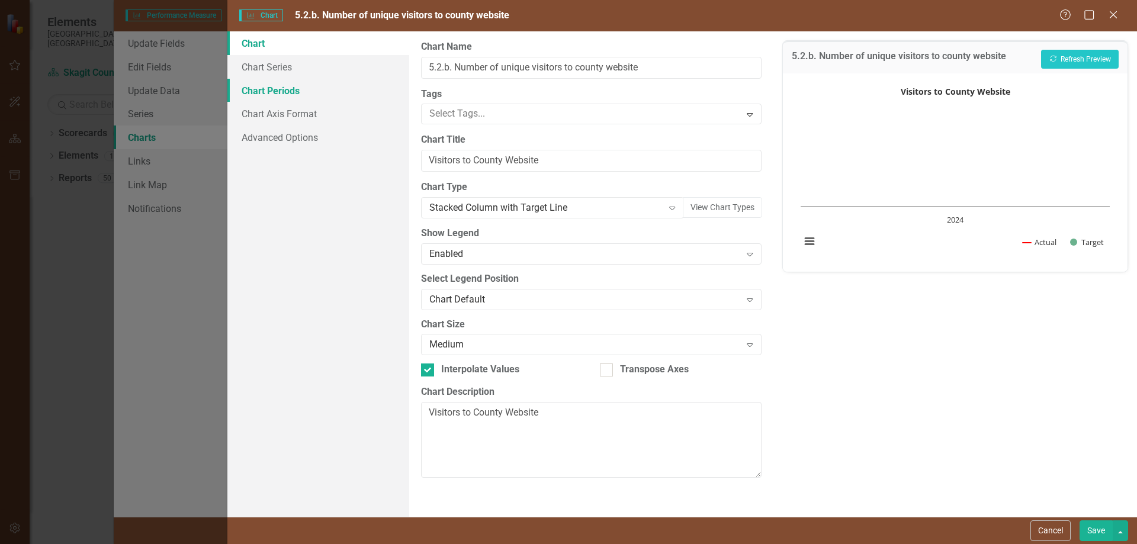
click at [276, 93] on link "Chart Periods" at bounding box center [318, 91] width 182 height 24
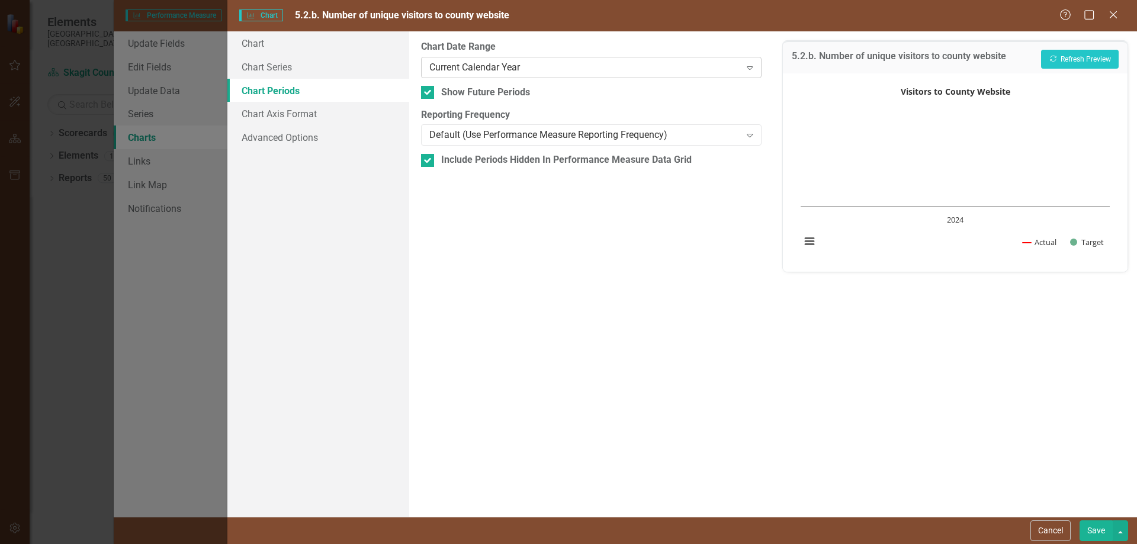
click at [527, 62] on div "Current Calendar Year" at bounding box center [584, 67] width 311 height 14
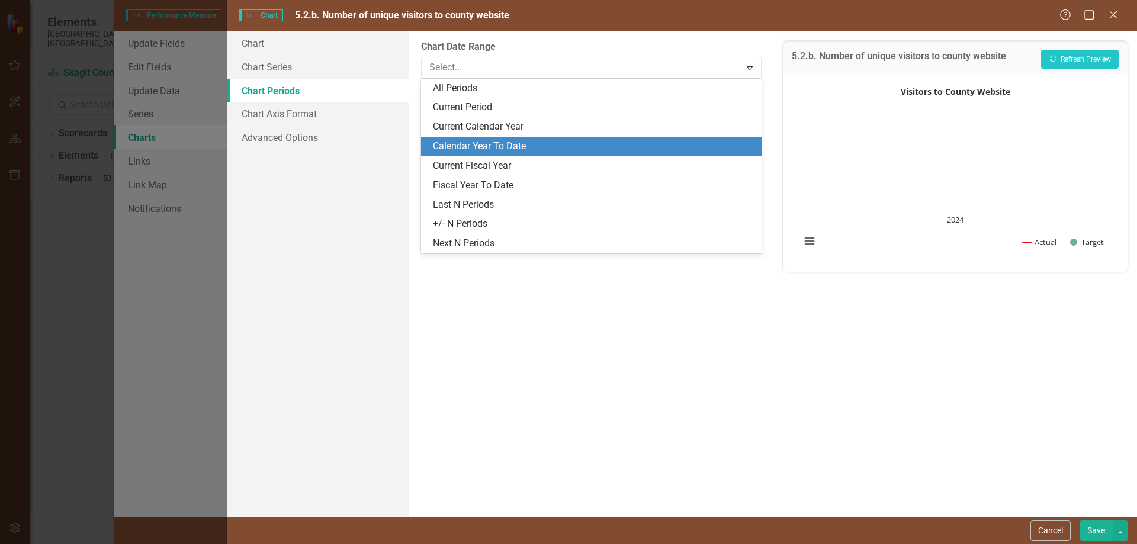
click at [493, 142] on div "Calendar Year To Date" at bounding box center [593, 147] width 321 height 14
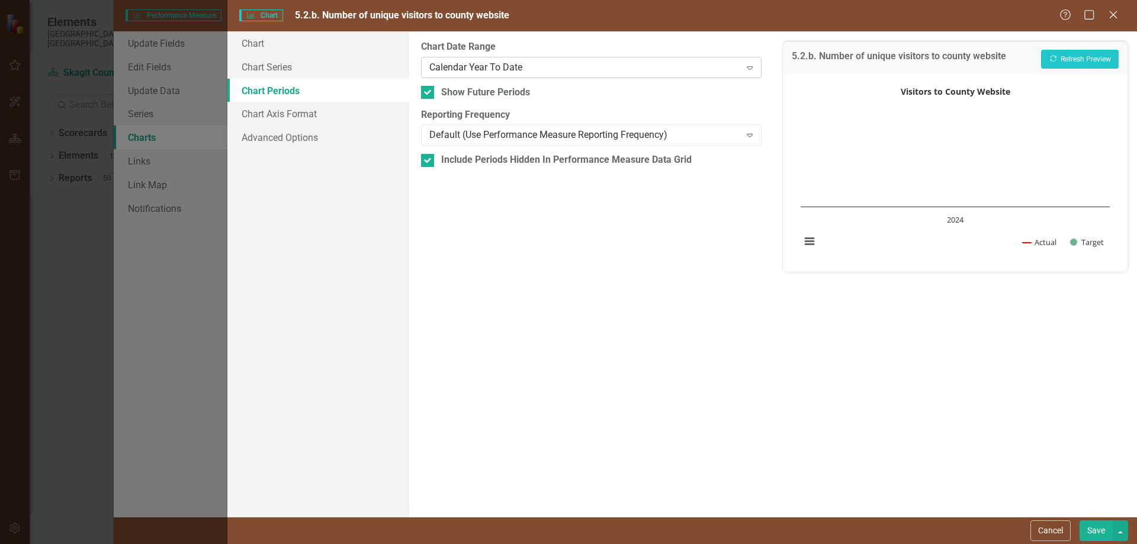
click at [518, 66] on div "Calendar Year To Date" at bounding box center [584, 67] width 311 height 14
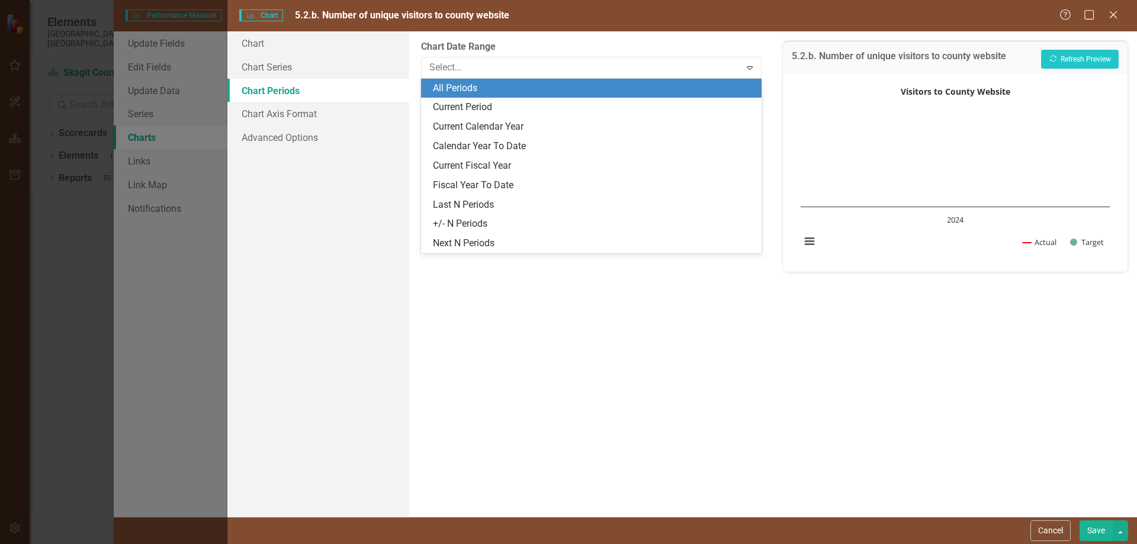
click at [486, 89] on div "All Periods" at bounding box center [593, 89] width 321 height 14
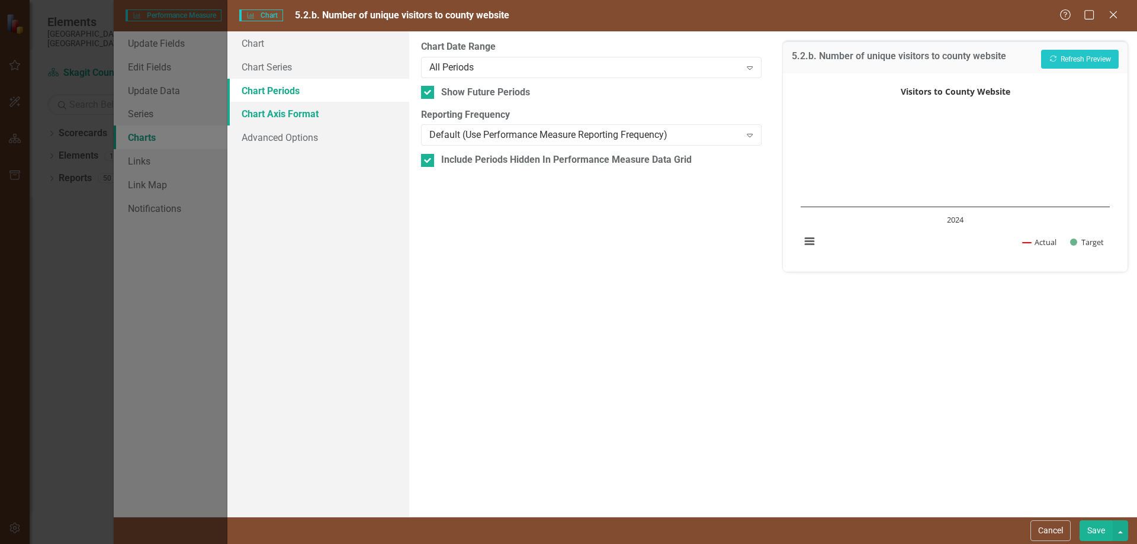
click at [307, 116] on link "Chart Axis Format" at bounding box center [318, 114] width 182 height 24
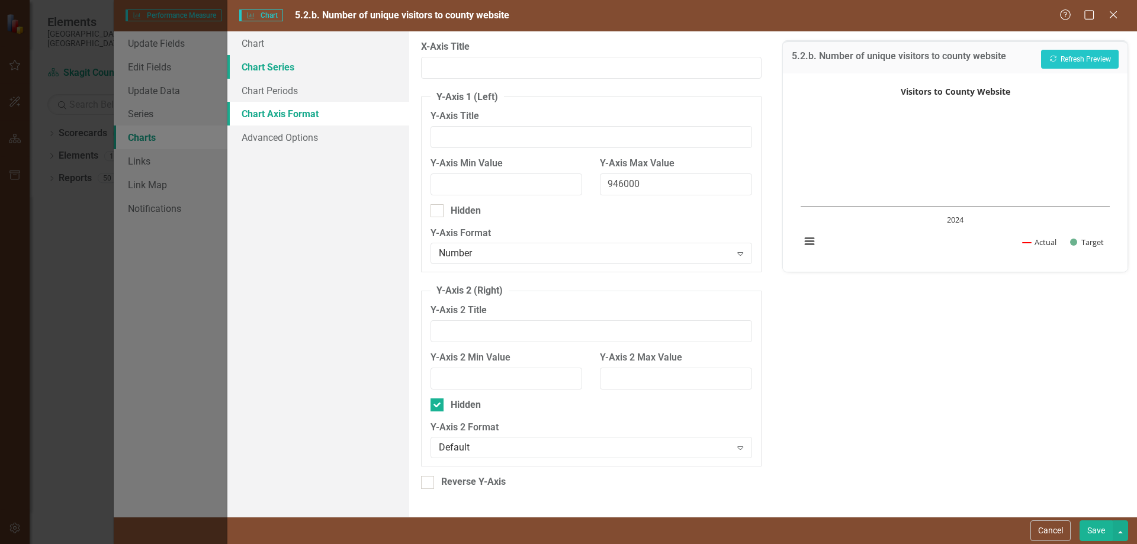
click at [301, 72] on link "Chart Series" at bounding box center [318, 67] width 182 height 24
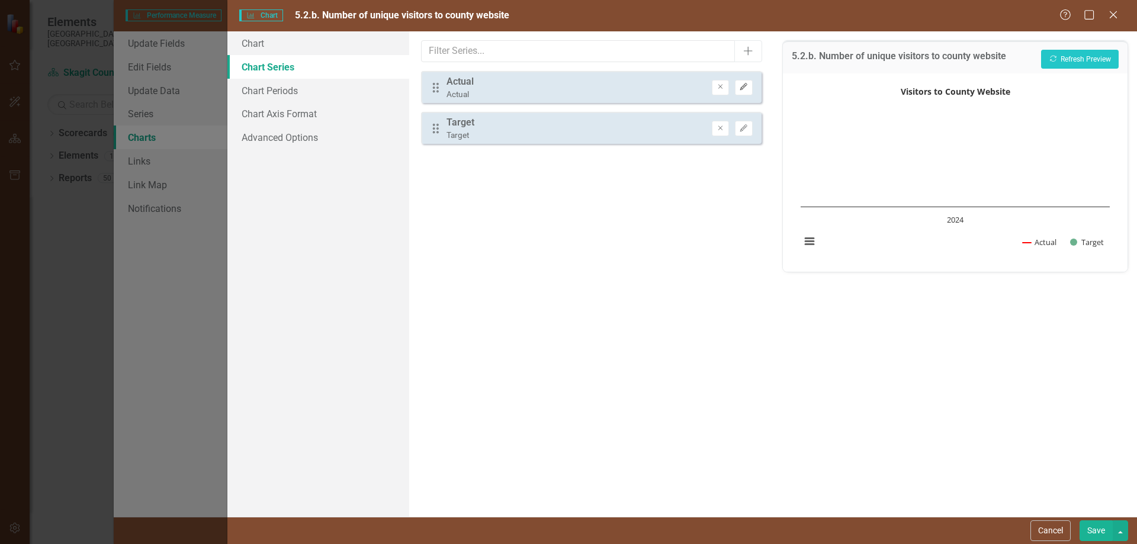
click at [745, 86] on icon "button" at bounding box center [743, 87] width 7 height 7
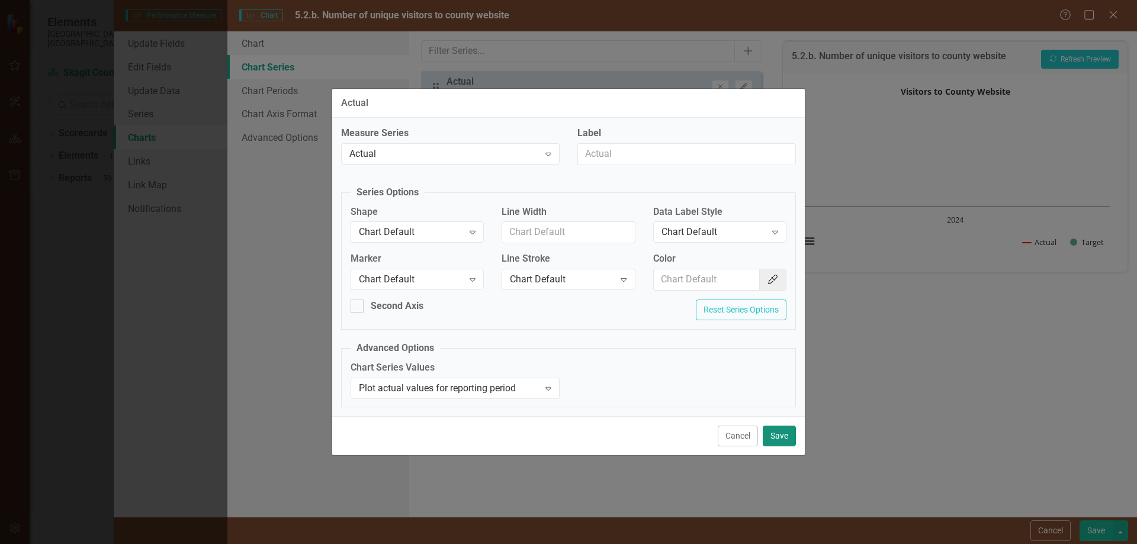
click at [784, 437] on button "Save" at bounding box center [779, 436] width 33 height 21
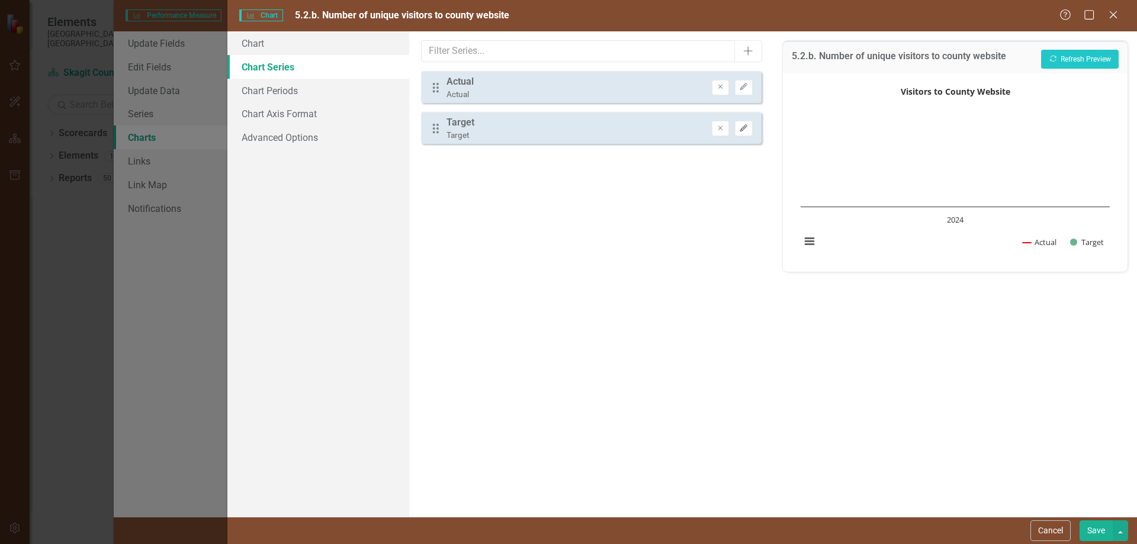
click at [742, 130] on icon "button" at bounding box center [743, 127] width 7 height 7
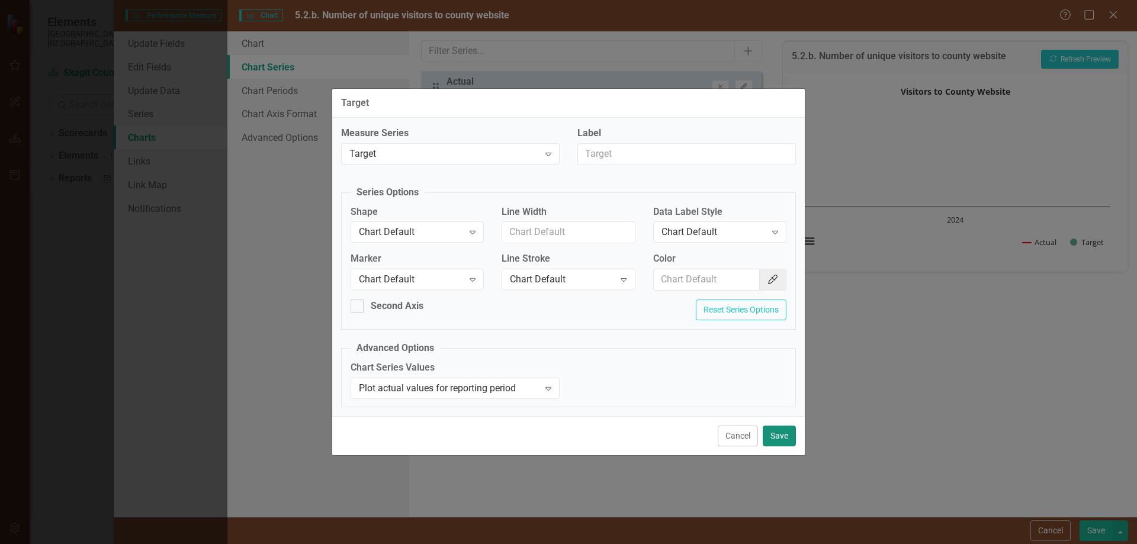
click at [781, 439] on button "Save" at bounding box center [779, 436] width 33 height 21
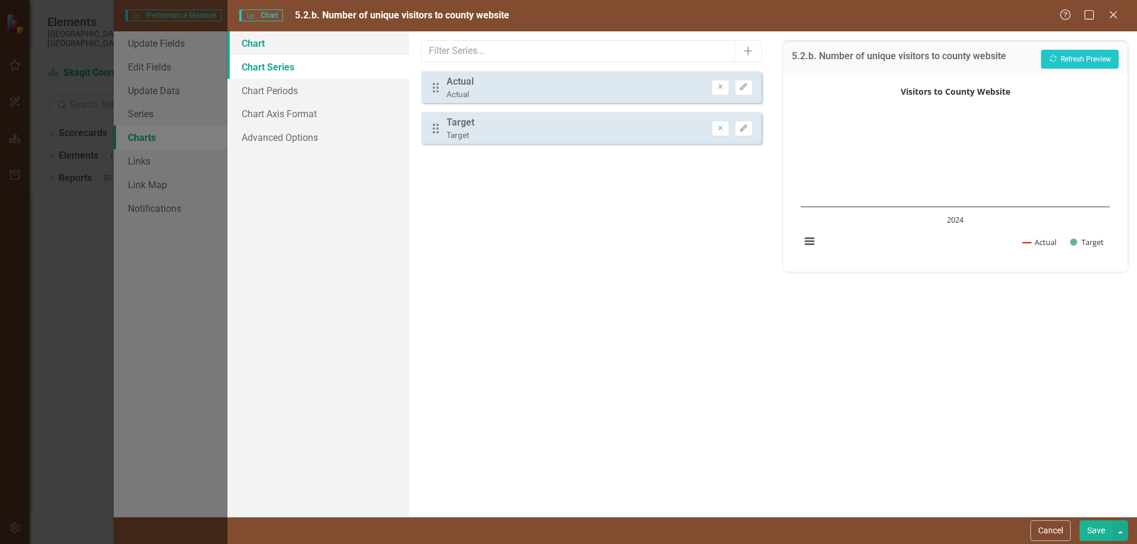
click at [261, 45] on link "Chart" at bounding box center [318, 43] width 182 height 24
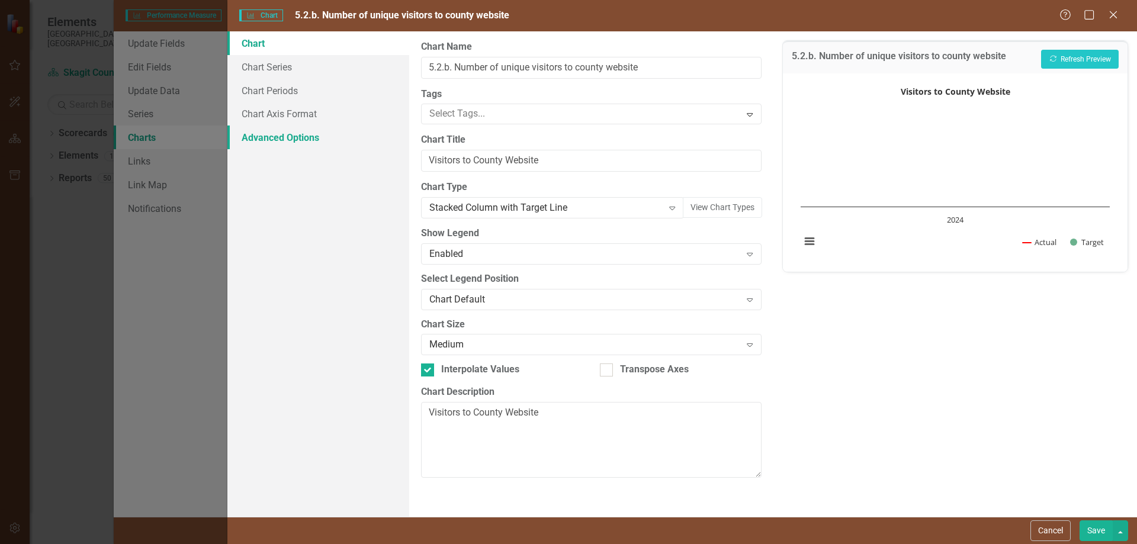
click at [269, 134] on link "Advanced Options" at bounding box center [318, 138] width 182 height 24
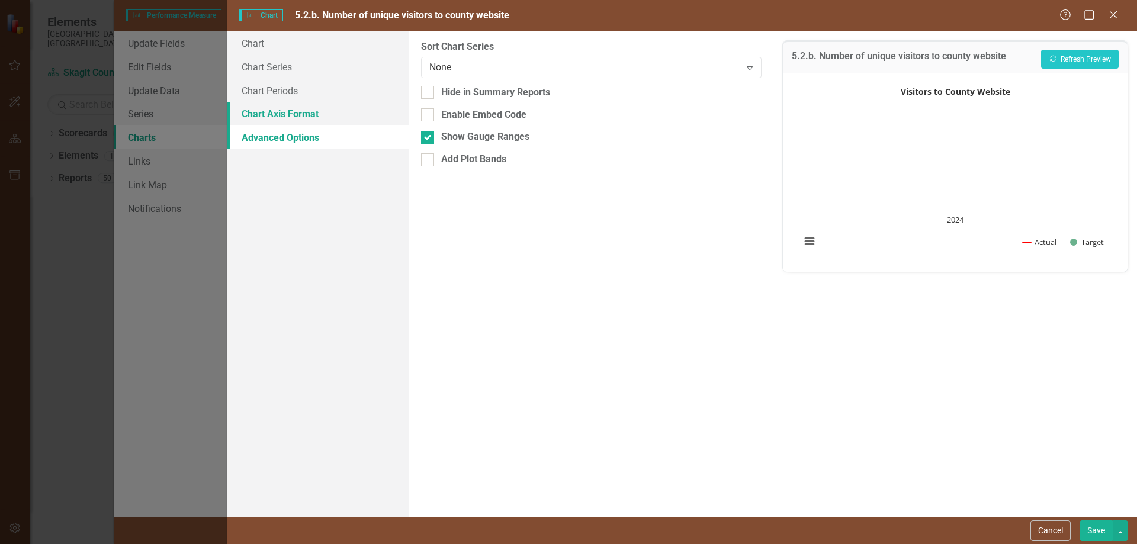
click at [273, 114] on link "Chart Axis Format" at bounding box center [318, 114] width 182 height 24
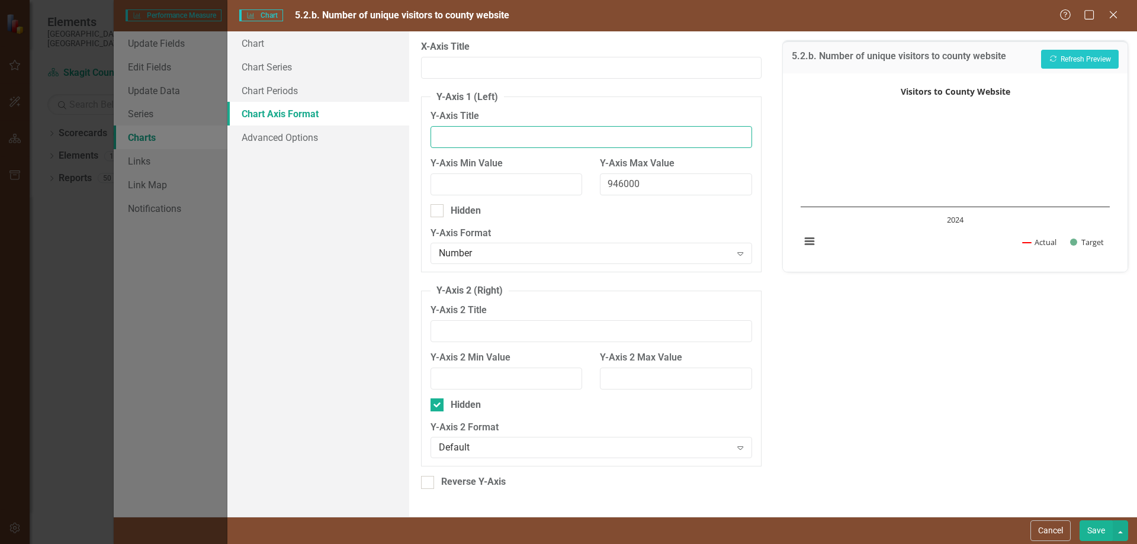
click at [476, 139] on input "Y-Axis Title" at bounding box center [591, 137] width 321 height 22
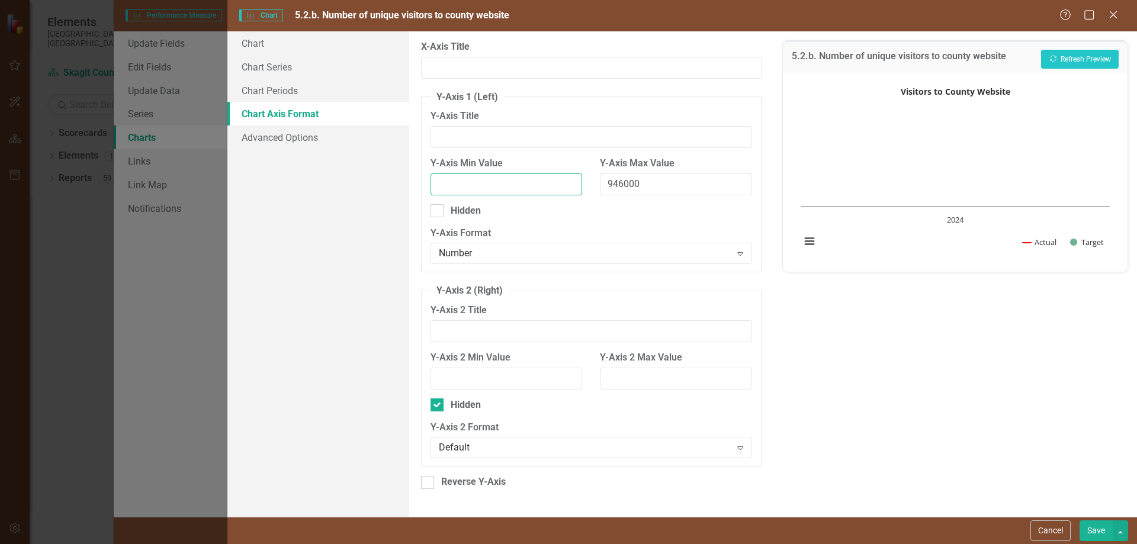
click at [470, 187] on input "Y-Axis Min Value" at bounding box center [507, 185] width 152 height 22
type input "0"
click at [1092, 531] on button "Save" at bounding box center [1096, 531] width 33 height 21
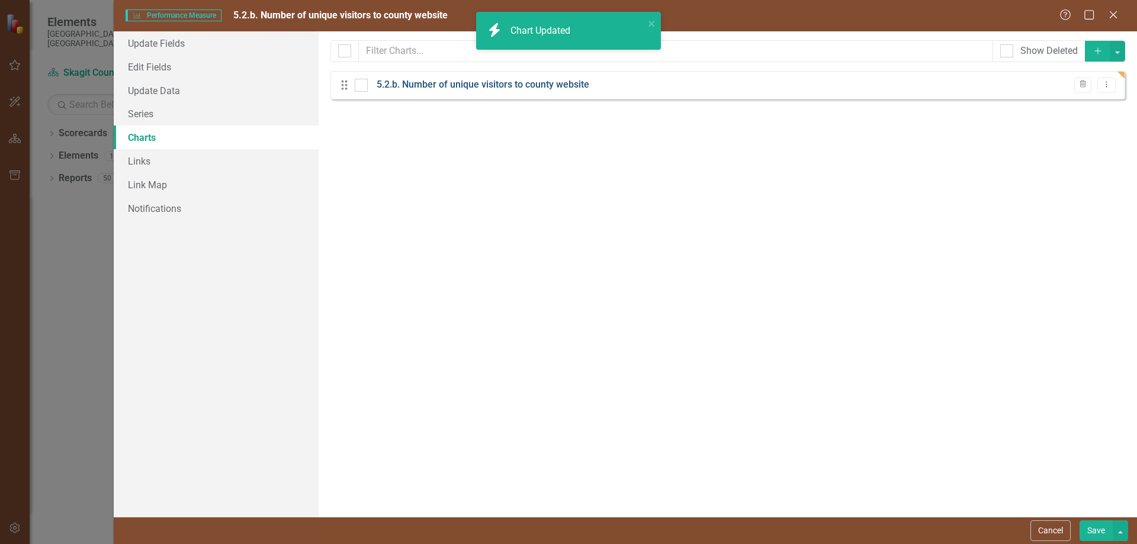
click at [560, 84] on link "5.2.b. Number of unique visitors to county website" at bounding box center [483, 85] width 213 height 14
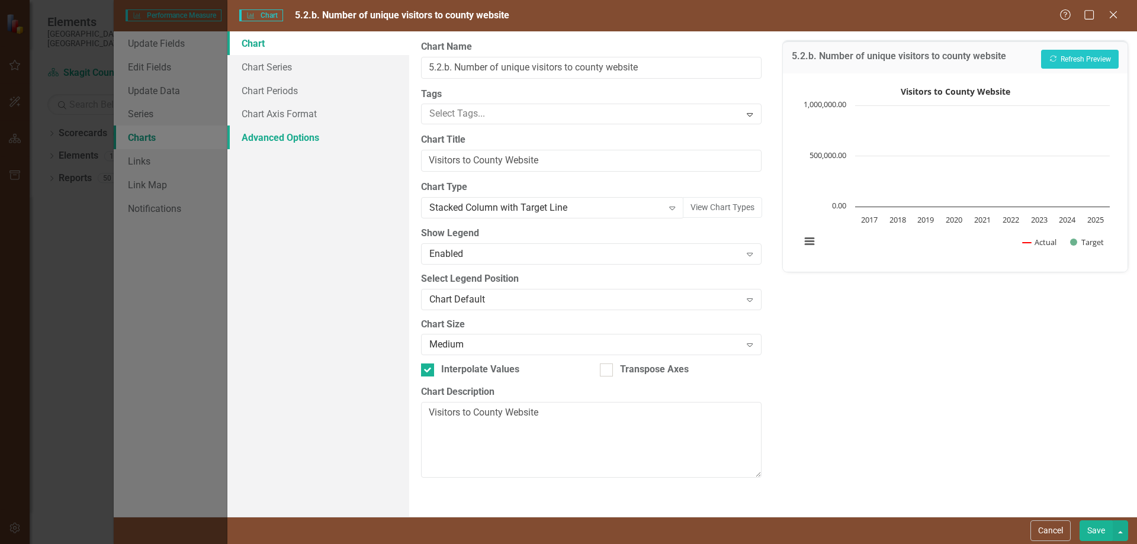
click at [283, 137] on link "Advanced Options" at bounding box center [318, 138] width 182 height 24
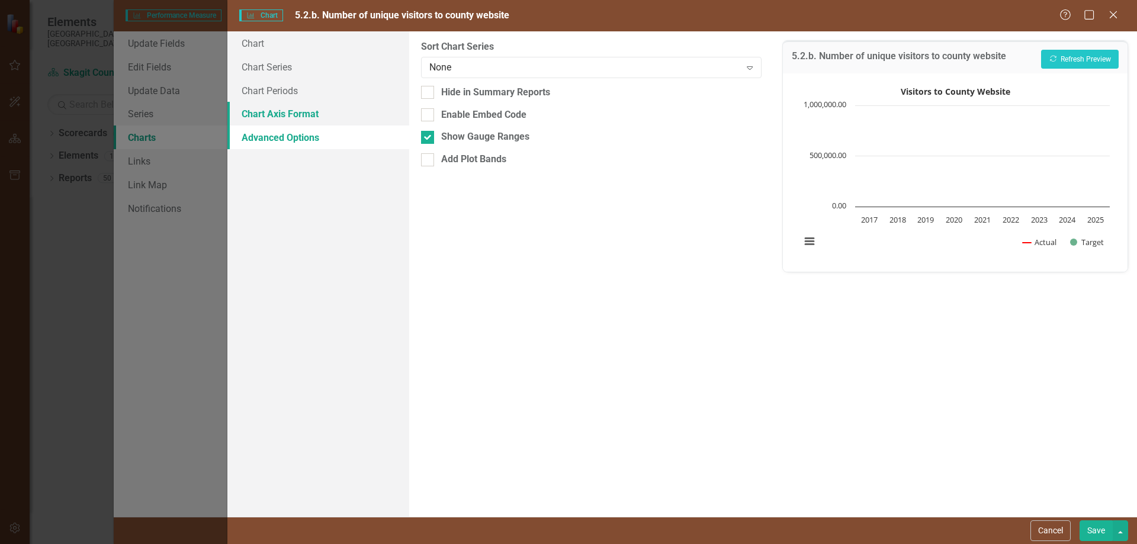
click at [285, 115] on link "Chart Axis Format" at bounding box center [318, 114] width 182 height 24
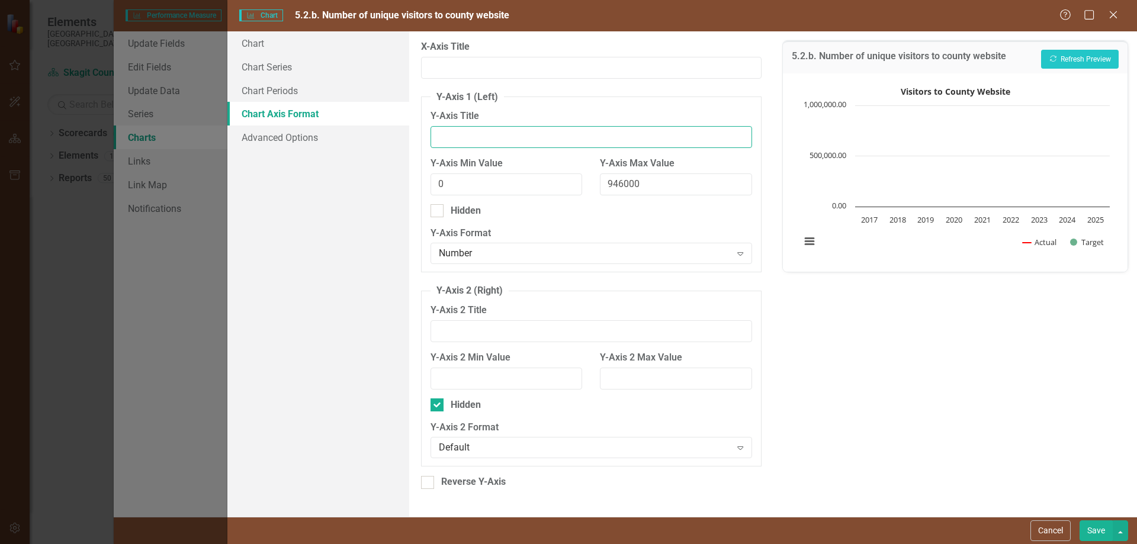
click at [465, 134] on input "Y-Axis Title" at bounding box center [591, 137] width 321 height 22
type input "Number of Visits"
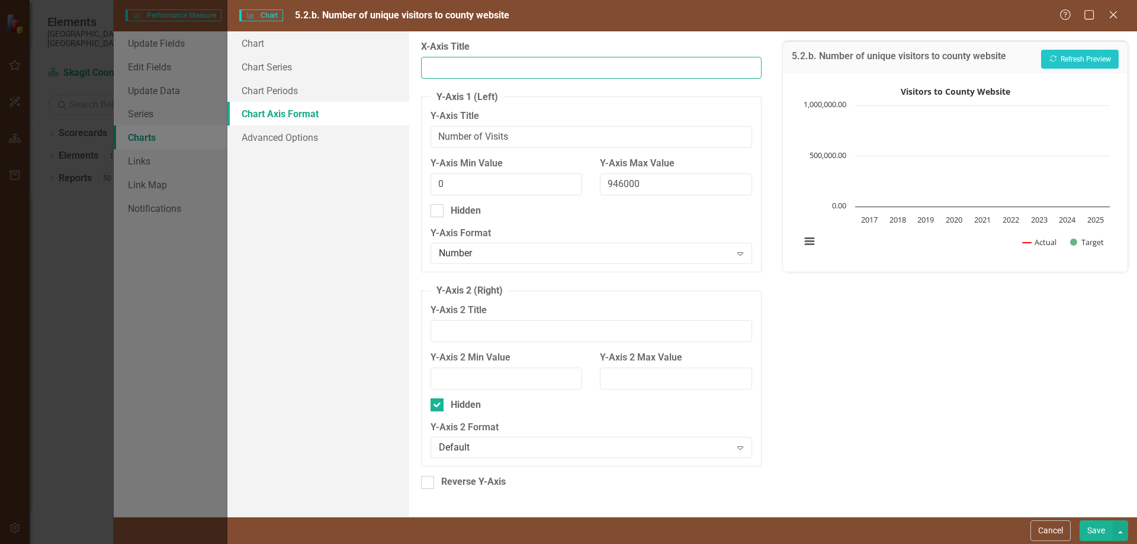
click at [458, 66] on input "X-Axis Title" at bounding box center [591, 68] width 340 height 22
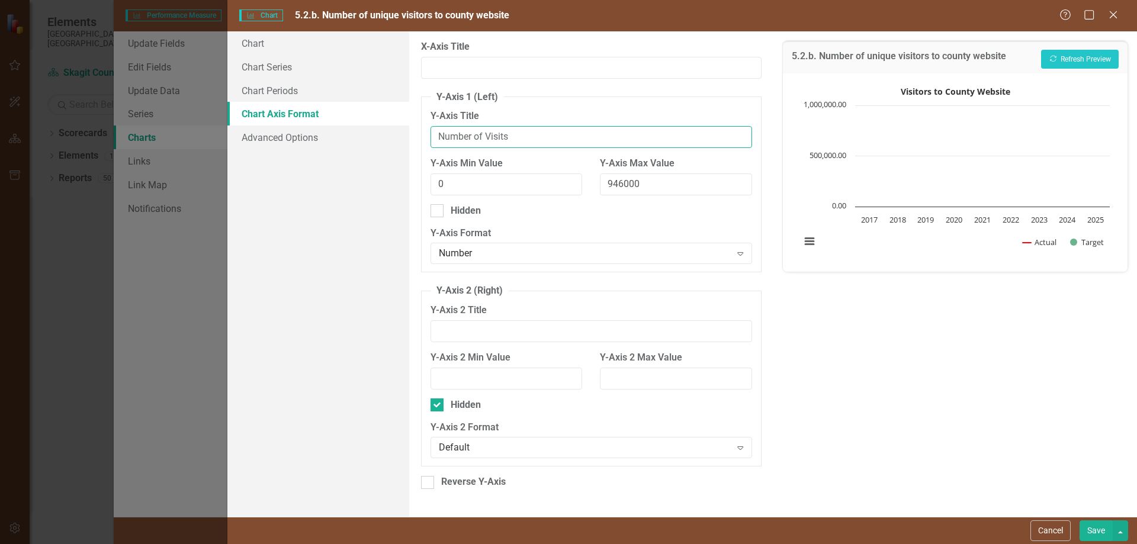
drag, startPoint x: 518, startPoint y: 136, endPoint x: 417, endPoint y: 128, distance: 101.6
click at [417, 128] on div "From this tab, you can set the min and max values for the y-axis (and the secon…" at bounding box center [591, 274] width 364 height 486
click at [1098, 526] on button "Save" at bounding box center [1096, 531] width 33 height 21
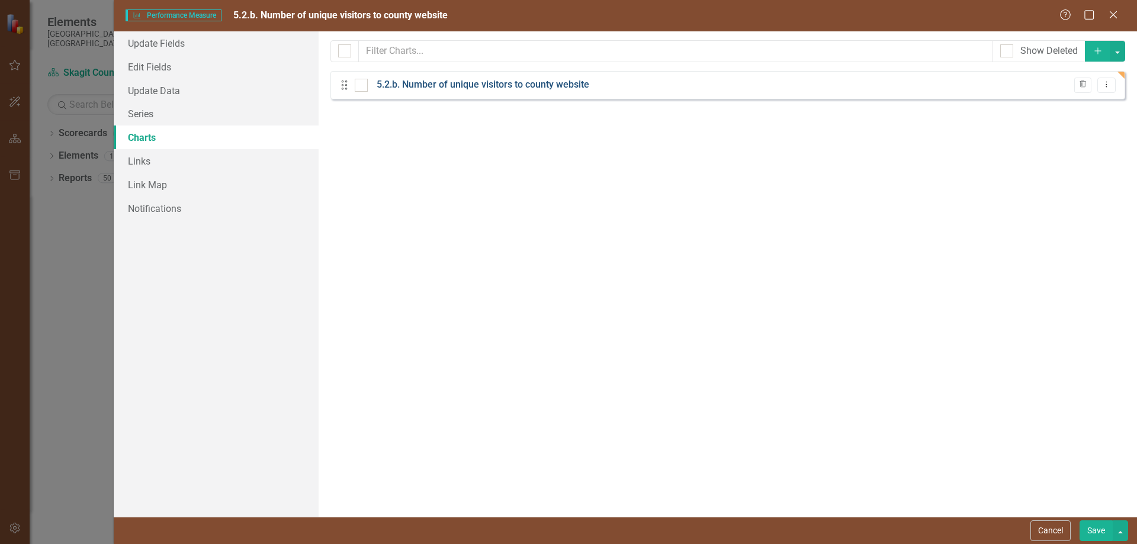
click at [529, 84] on link "5.2.b. Number of unique visitors to county website" at bounding box center [483, 85] width 213 height 14
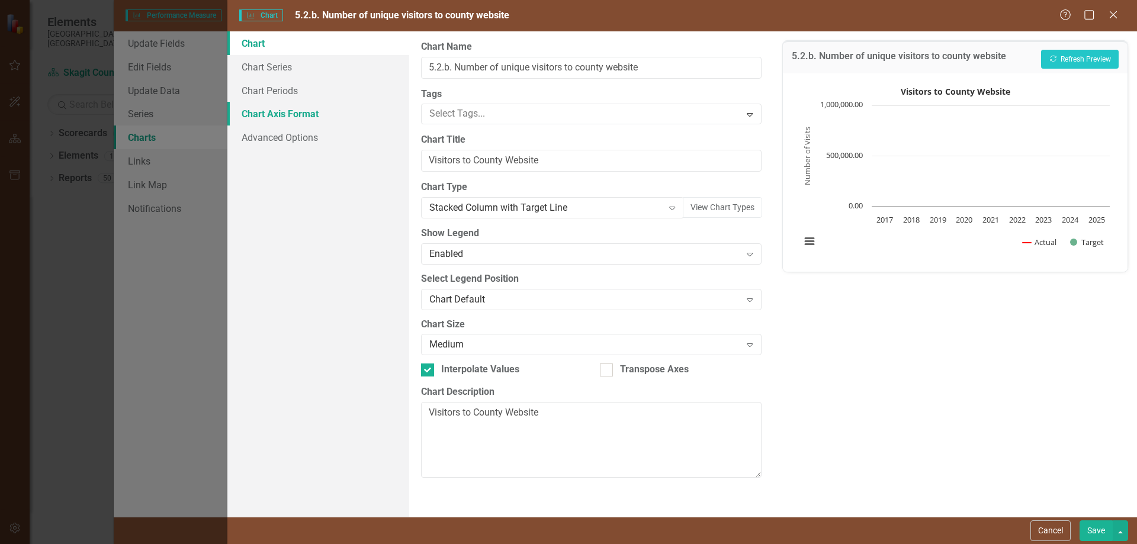
click at [281, 113] on link "Chart Axis Format" at bounding box center [318, 114] width 182 height 24
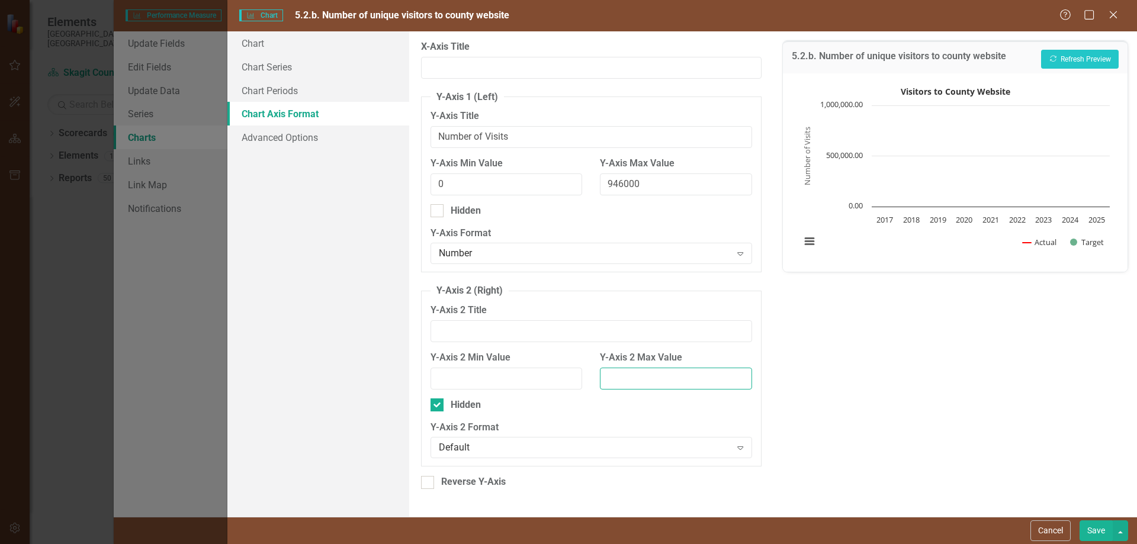
click at [655, 376] on input "Y-Axis 2 Max Value" at bounding box center [676, 379] width 152 height 22
type input "964000"
click at [1099, 527] on button "Save" at bounding box center [1096, 531] width 33 height 21
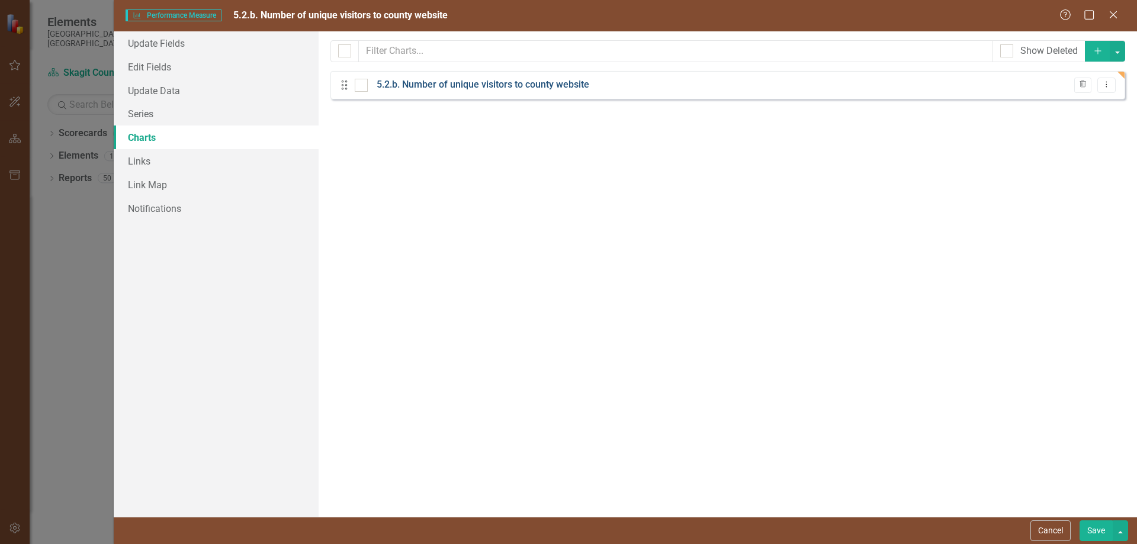
click at [512, 85] on link "5.2.b. Number of unique visitors to county website" at bounding box center [483, 85] width 213 height 14
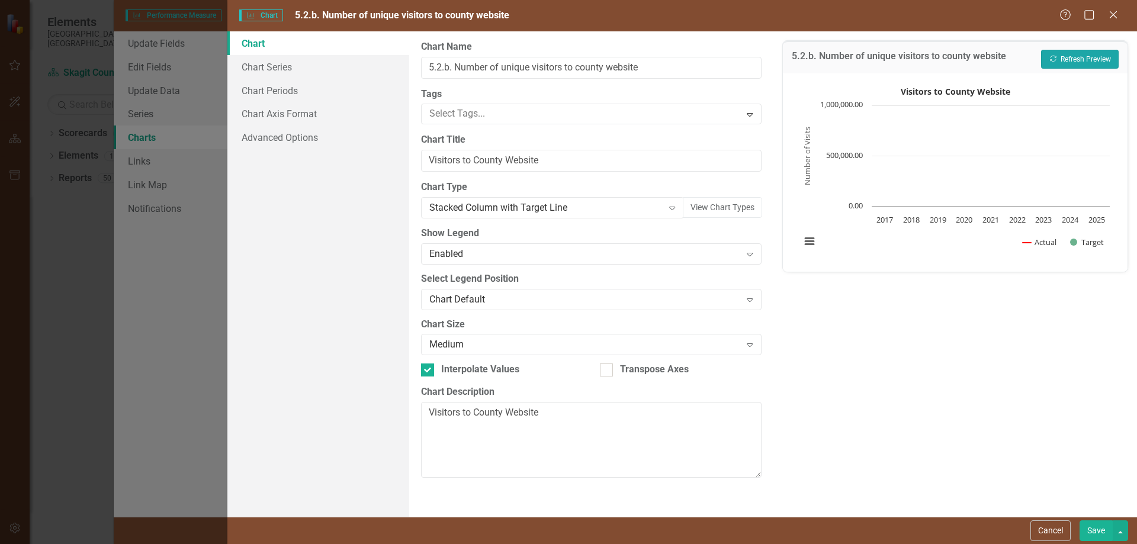
click at [1106, 52] on button "Recalculate Refresh Preview" at bounding box center [1080, 59] width 78 height 19
click at [265, 137] on link "Advanced Options" at bounding box center [318, 138] width 182 height 24
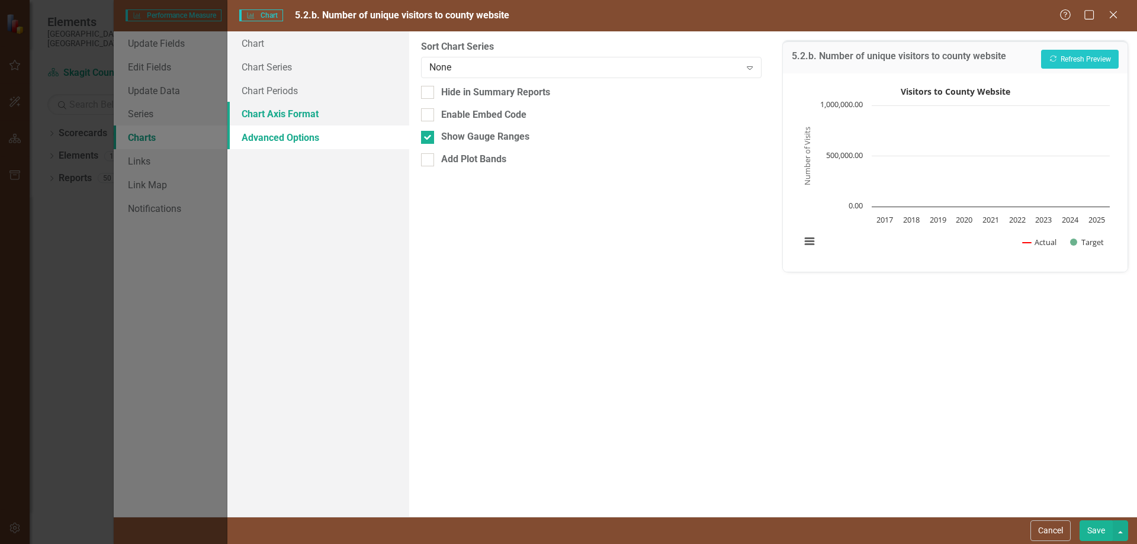
click at [283, 114] on link "Chart Axis Format" at bounding box center [318, 114] width 182 height 24
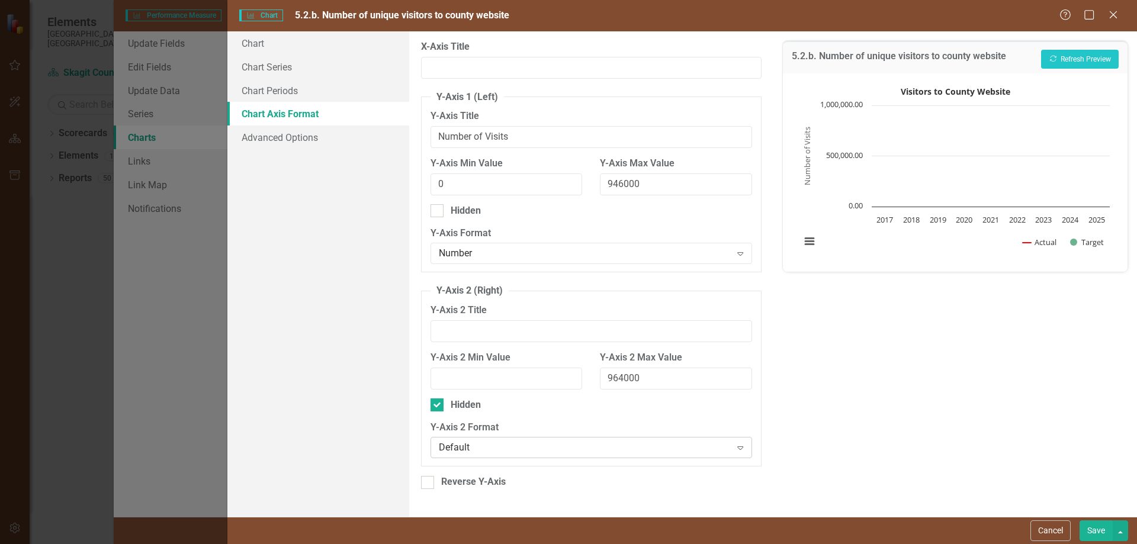
click at [485, 445] on div "Default" at bounding box center [585, 448] width 292 height 14
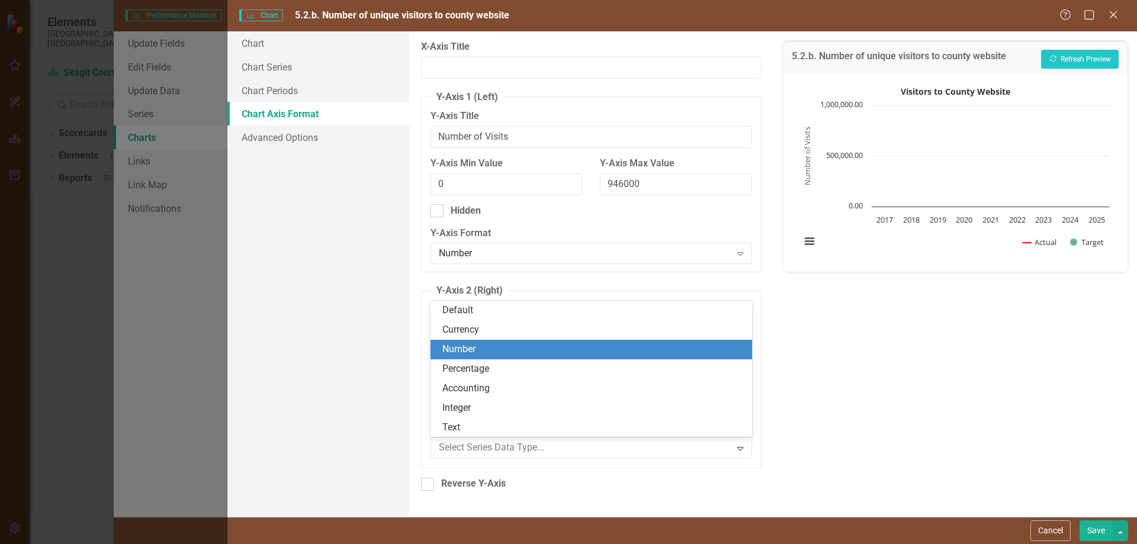
click at [461, 348] on div "Number" at bounding box center [593, 350] width 302 height 14
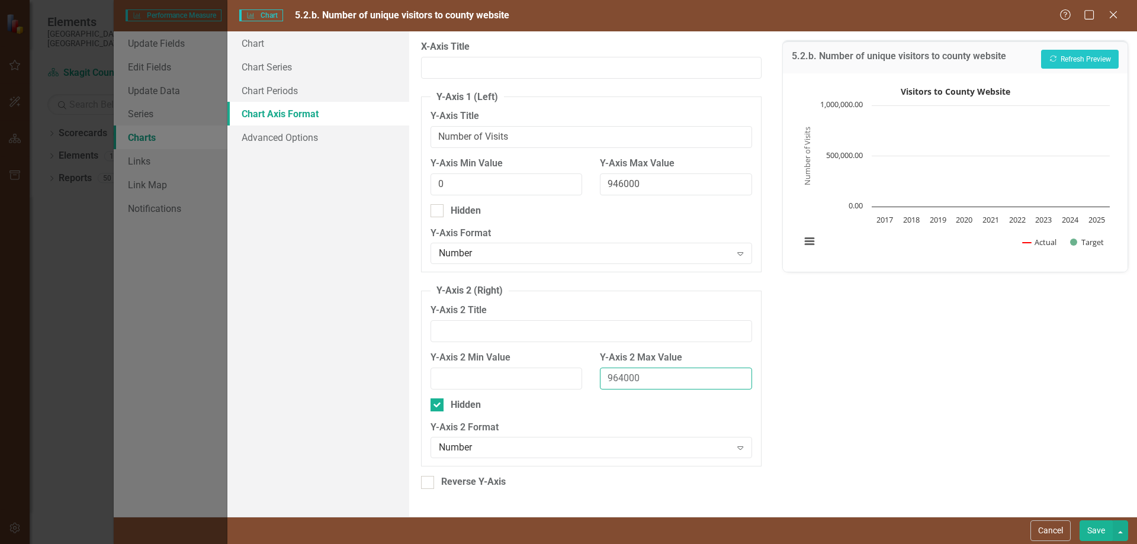
drag, startPoint x: 648, startPoint y: 377, endPoint x: 577, endPoint y: 380, distance: 70.5
click at [577, 380] on div "Y-Axis 2 Min Value Y-Axis 2 Max Value 964000" at bounding box center [591, 374] width 339 height 47
click at [438, 402] on input "Hidden" at bounding box center [435, 403] width 8 height 8
checkbox input "false"
click at [1101, 532] on button "Save" at bounding box center [1096, 531] width 33 height 21
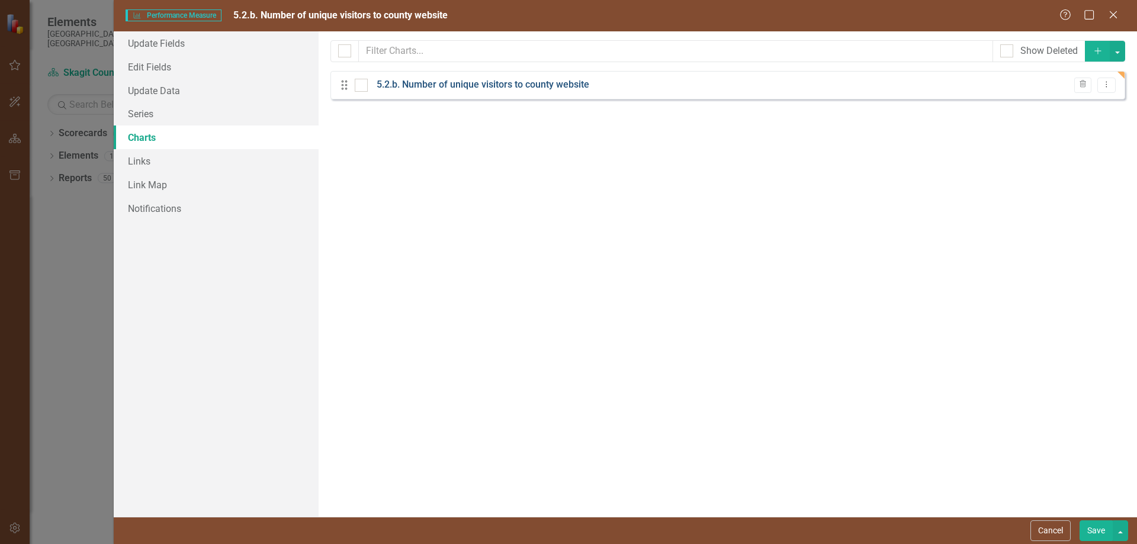
click at [534, 85] on link "5.2.b. Number of unique visitors to county website" at bounding box center [483, 85] width 213 height 14
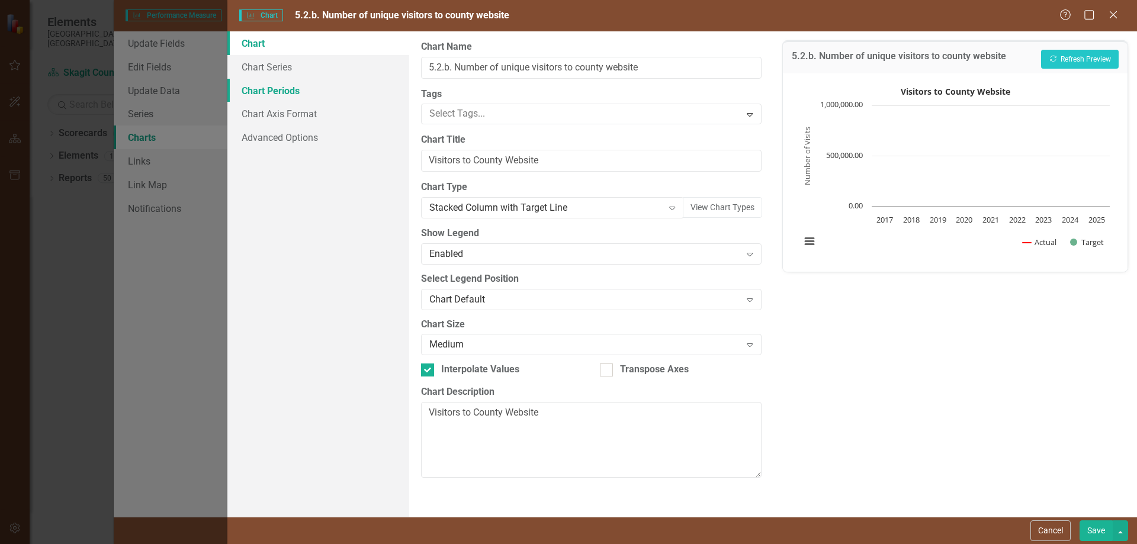
click at [274, 89] on link "Chart Periods" at bounding box center [318, 91] width 182 height 24
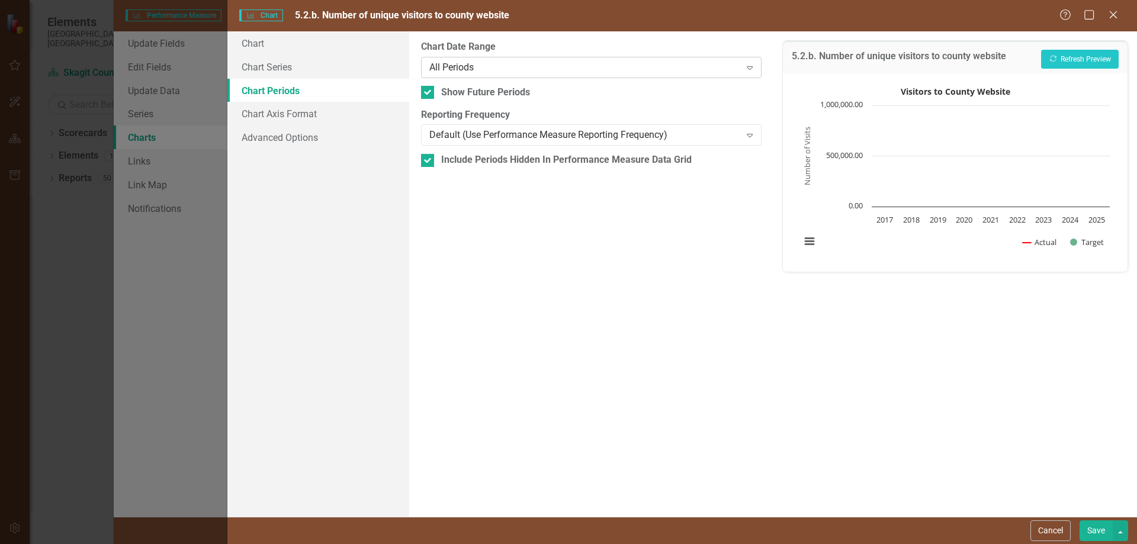
click at [484, 64] on div "All Periods" at bounding box center [584, 67] width 311 height 14
click at [249, 45] on link "Chart" at bounding box center [318, 43] width 182 height 24
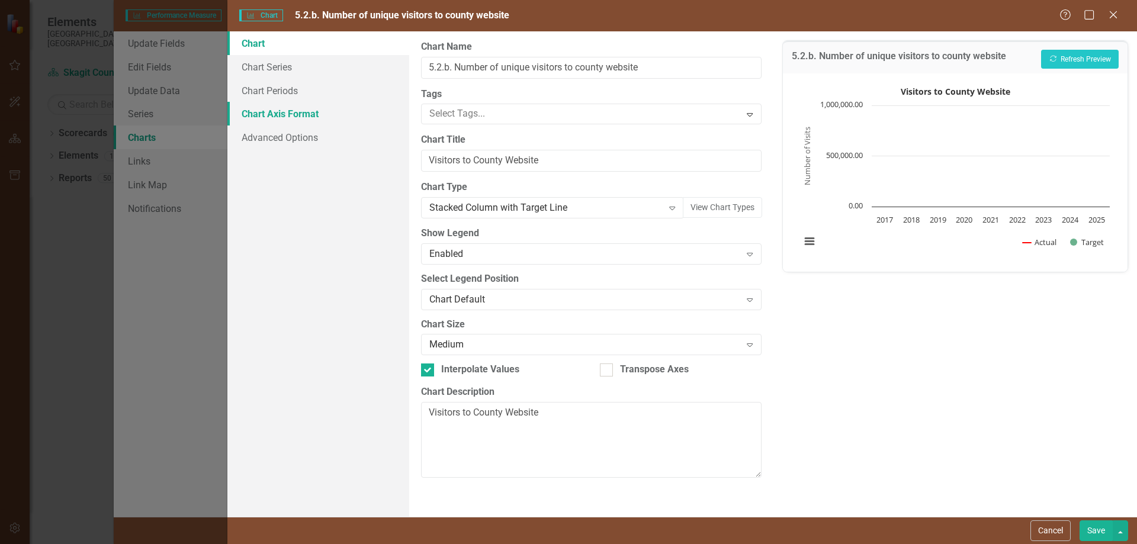
click at [289, 113] on link "Chart Axis Format" at bounding box center [318, 114] width 182 height 24
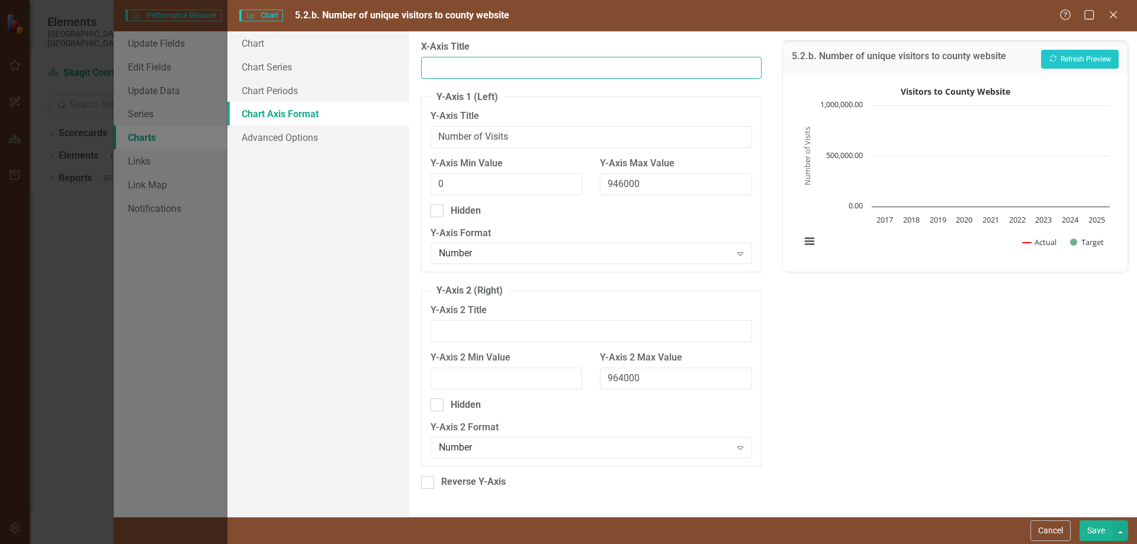
click at [468, 65] on input "X-Axis Title" at bounding box center [591, 68] width 340 height 22
type input "Year"
click at [1101, 532] on button "Save" at bounding box center [1096, 531] width 33 height 21
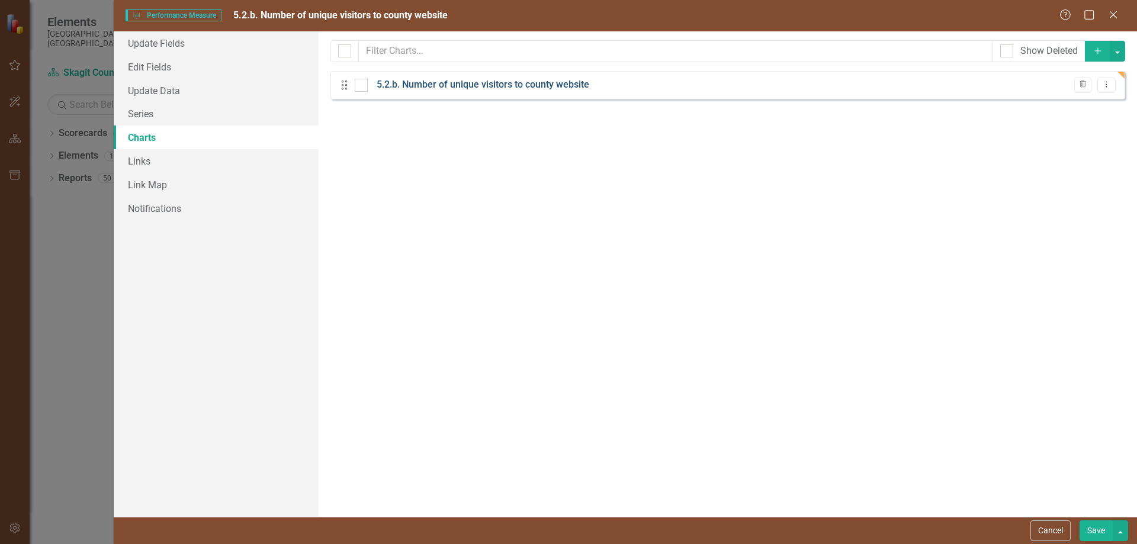
click at [514, 86] on link "5.2.b. Number of unique visitors to county website" at bounding box center [483, 85] width 213 height 14
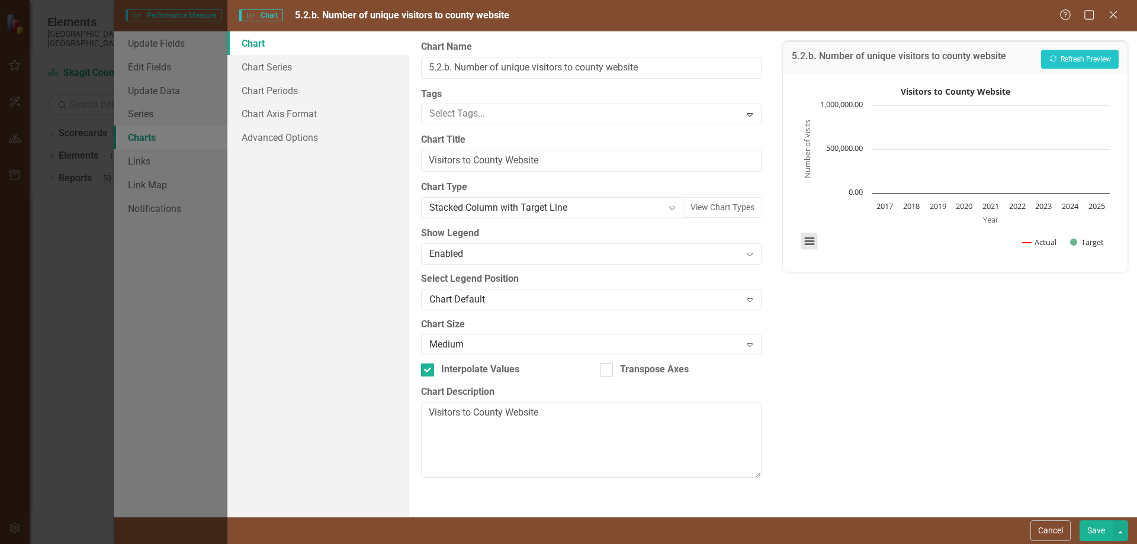
click at [806, 242] on button "View chart menu, Visitors to County Website" at bounding box center [809, 241] width 17 height 17
click at [871, 249] on div "Download PNG image Download JPEG image Download PDF document Download SVG vecto…" at bounding box center [858, 191] width 149 height 115
click at [290, 86] on link "Chart Periods" at bounding box center [318, 91] width 182 height 24
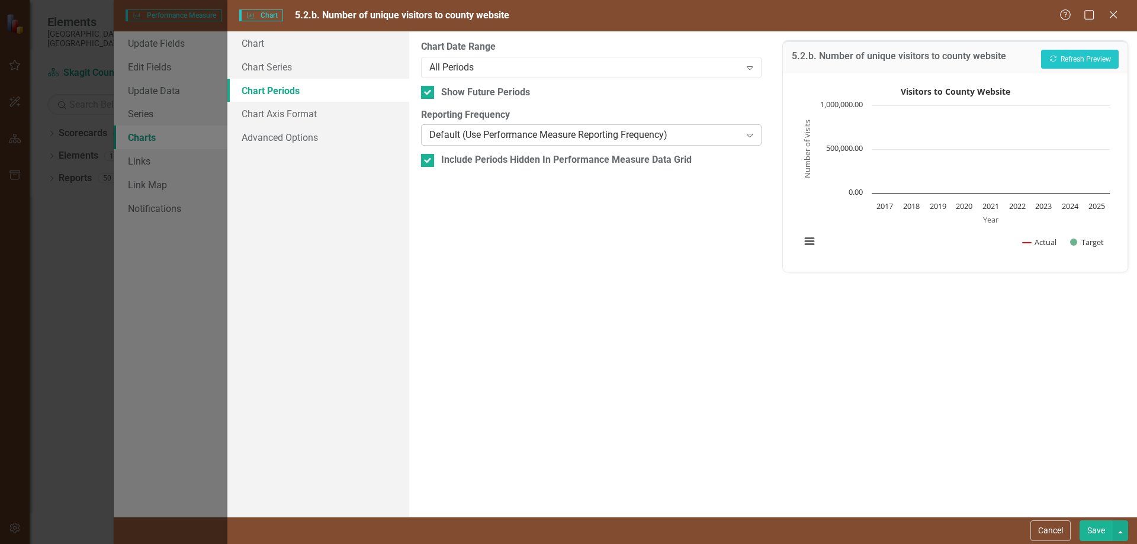
click at [521, 140] on div "Default (Use Performance Measure Reporting Frequency)" at bounding box center [584, 136] width 311 height 14
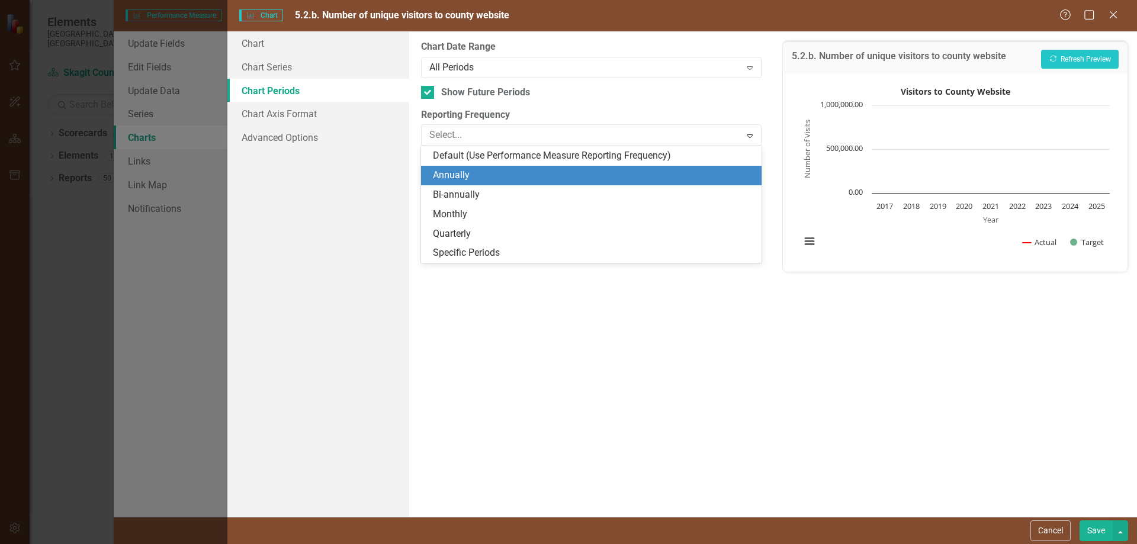
click at [463, 173] on div "Annually" at bounding box center [593, 176] width 321 height 14
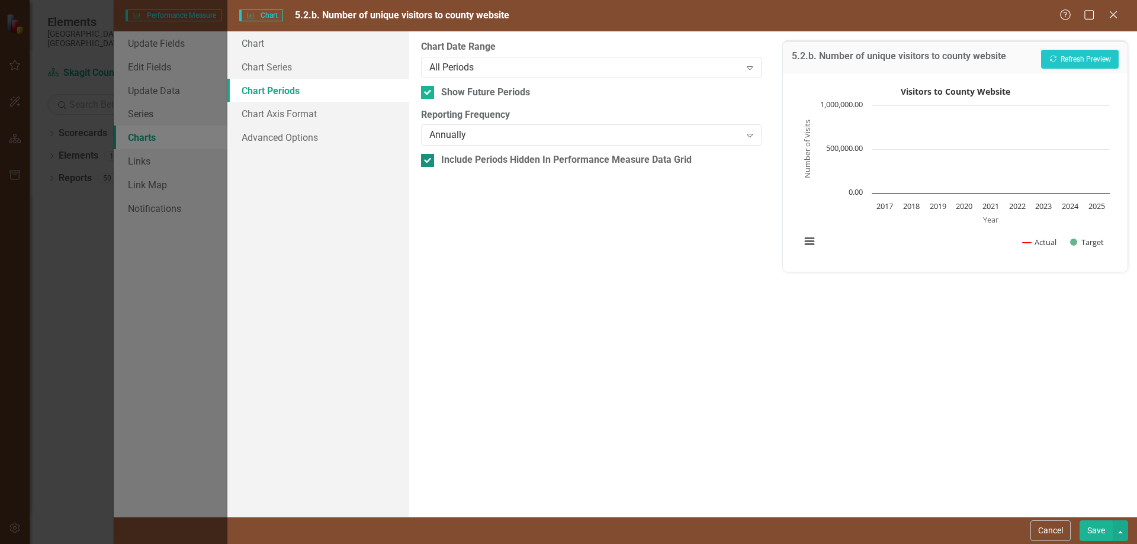
click at [681, 159] on div "Include Periods Hidden In Performance Measure Data Grid" at bounding box center [566, 160] width 251 height 14
click at [429, 159] on input "Include Periods Hidden In Performance Measure Data Grid" at bounding box center [425, 158] width 8 height 8
click at [681, 159] on div "Include Periods Hidden In Performance Measure Data Grid" at bounding box center [566, 160] width 251 height 14
click at [429, 159] on input "Include Periods Hidden In Performance Measure Data Grid" at bounding box center [425, 158] width 8 height 8
checkbox input "true"
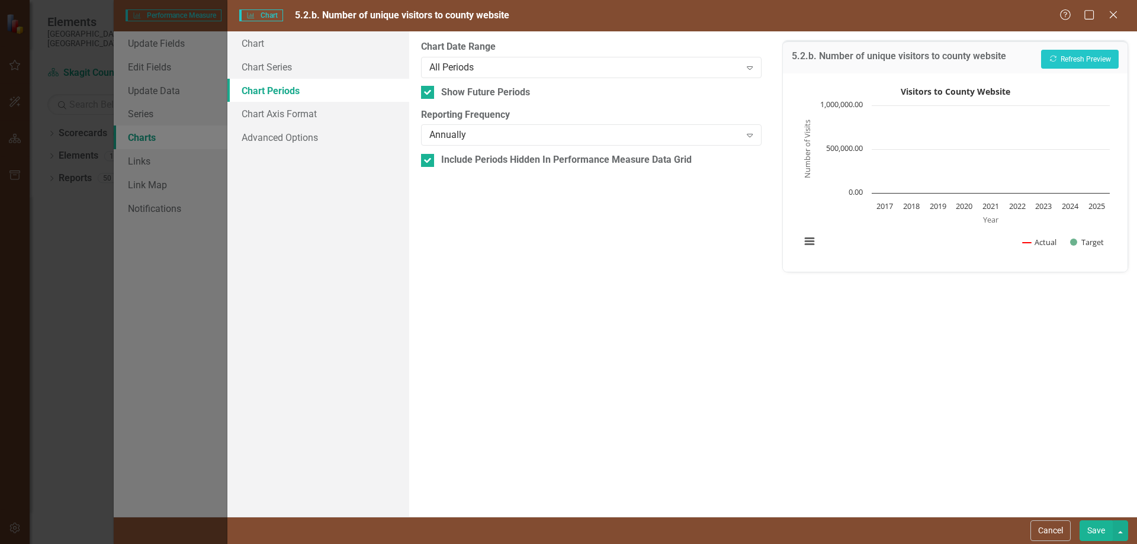
click at [82, 123] on div "Charts Chart 5.2.b. Number of unique visitors to county website Help Maximize C…" at bounding box center [568, 272] width 1137 height 544
click at [1104, 532] on button "Save" at bounding box center [1096, 531] width 33 height 21
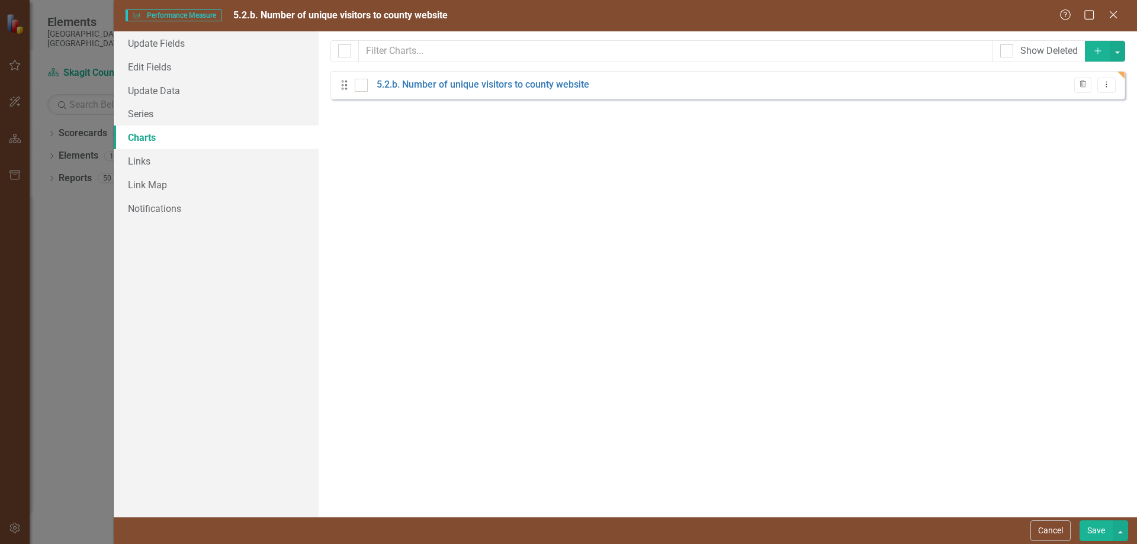
click at [190, 12] on span "Performance Measure Performance Measure" at bounding box center [174, 15] width 96 height 12
click at [1111, 10] on icon "Close" at bounding box center [1113, 14] width 15 height 11
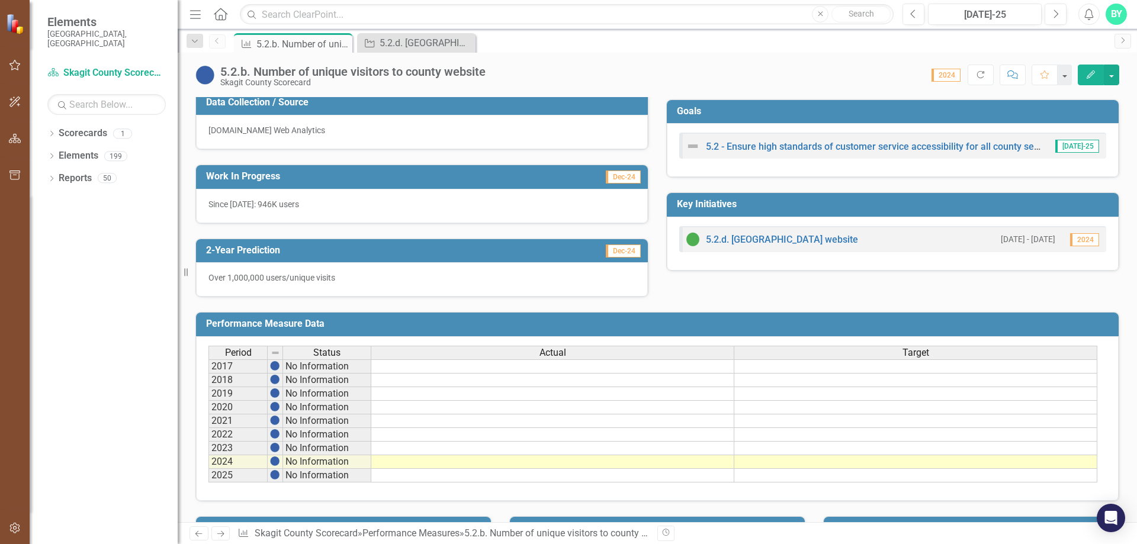
scroll to position [296, 0]
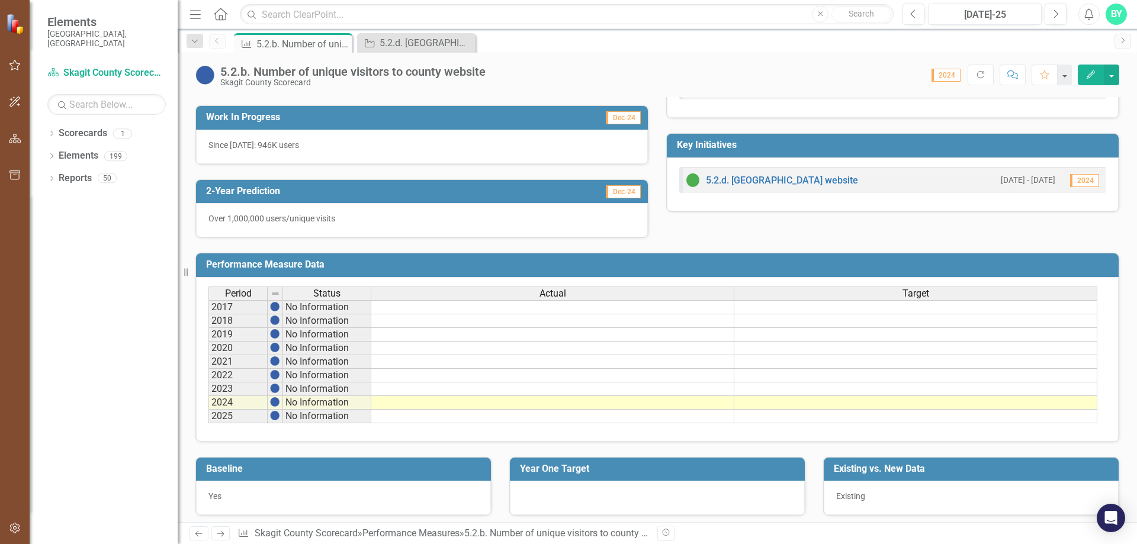
click at [565, 403] on td at bounding box center [552, 403] width 363 height 14
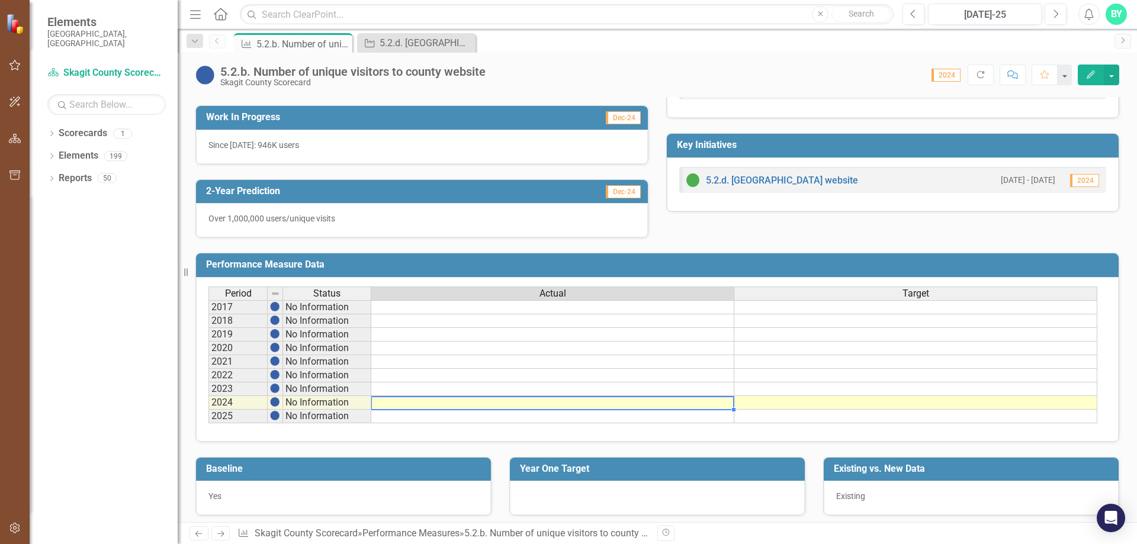
click at [565, 403] on td at bounding box center [552, 403] width 363 height 14
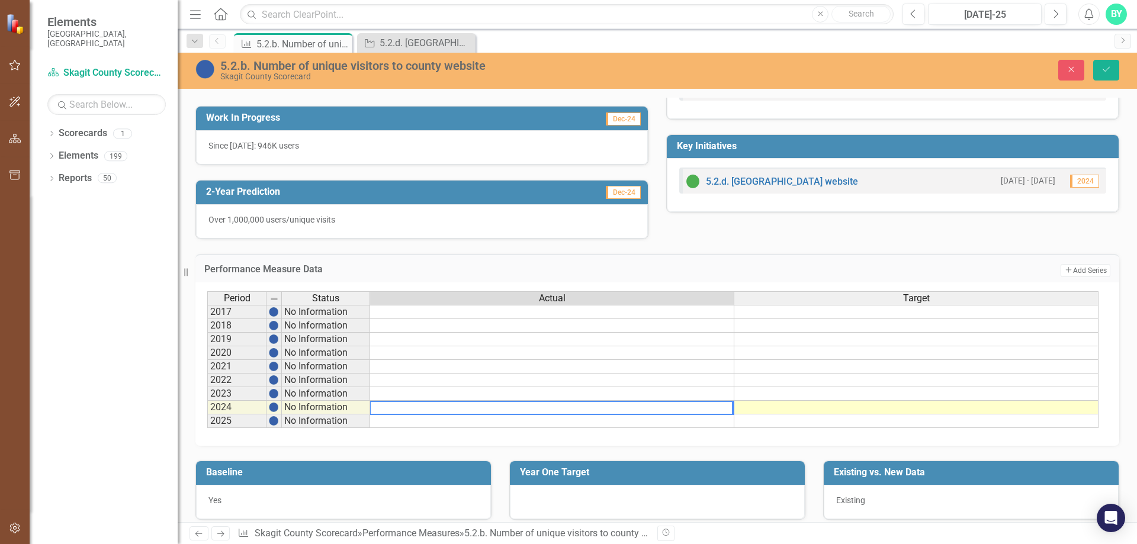
click at [565, 409] on textarea at bounding box center [552, 408] width 364 height 14
type textarea "964000"
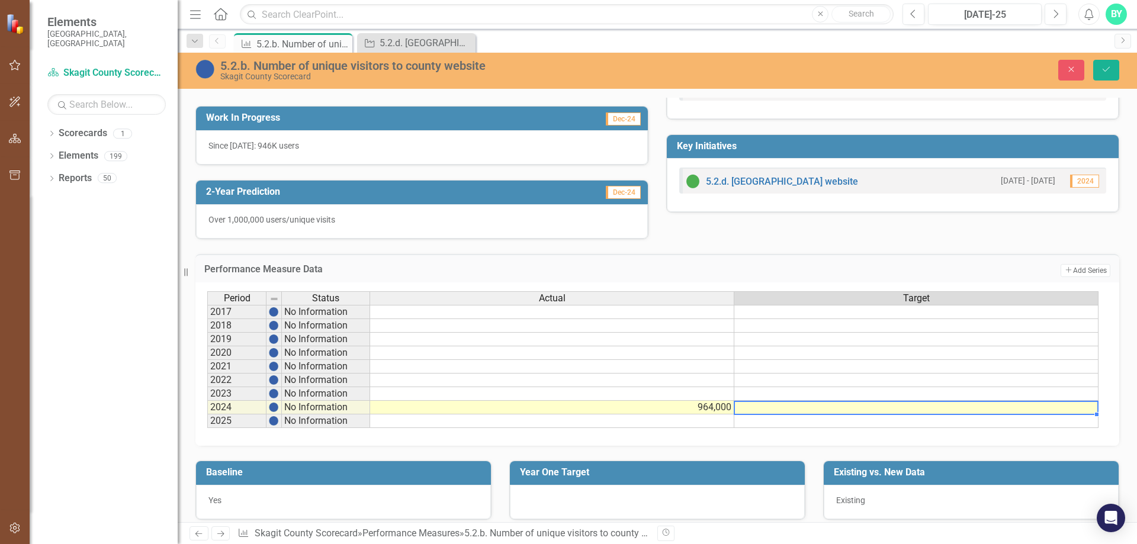
click at [774, 408] on td at bounding box center [916, 408] width 364 height 14
click at [769, 423] on td at bounding box center [916, 422] width 364 height 14
type textarea "1000000"
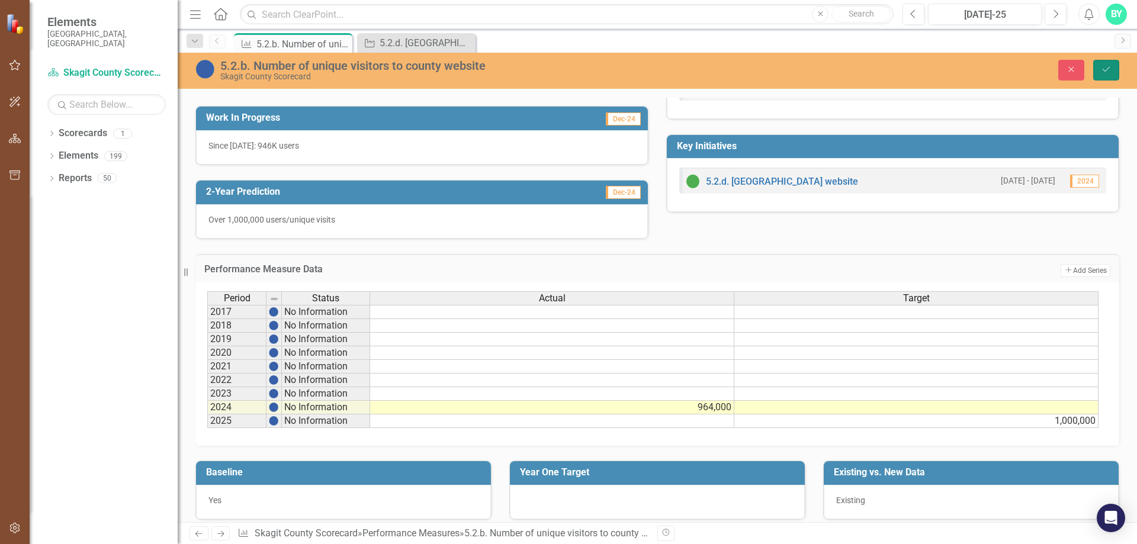
click at [1112, 65] on button "Save" at bounding box center [1106, 70] width 26 height 21
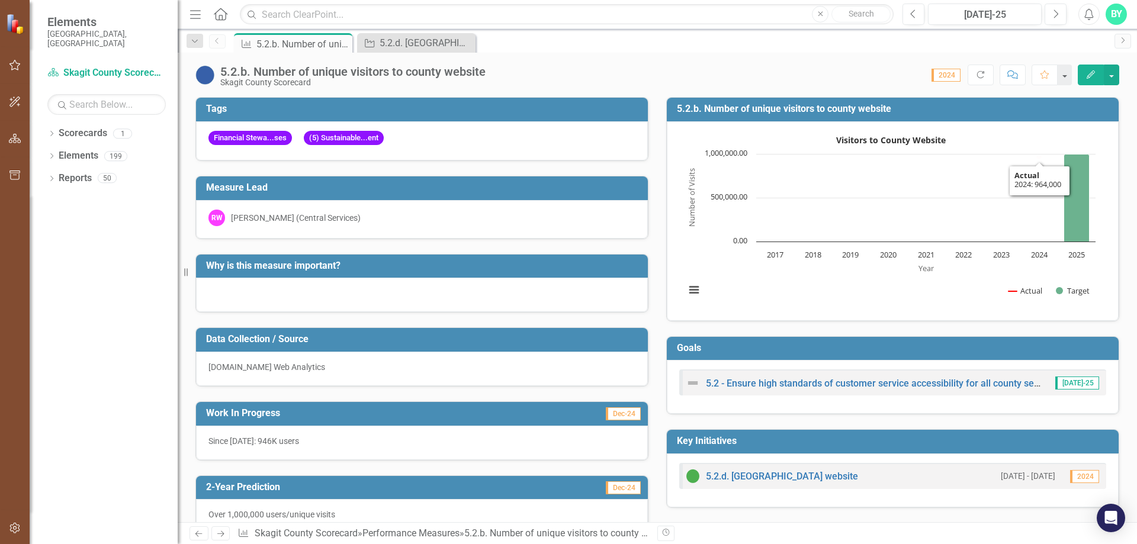
click at [400, 295] on div at bounding box center [422, 295] width 452 height 34
click at [1091, 76] on icon "button" at bounding box center [1091, 74] width 8 height 8
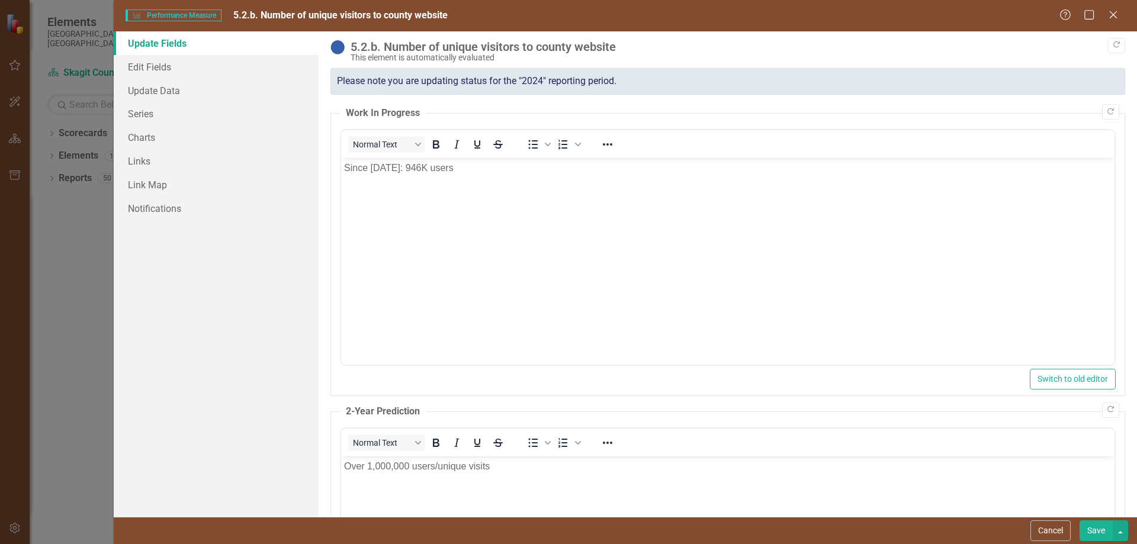
scroll to position [0, 0]
click at [1111, 12] on icon at bounding box center [1113, 14] width 9 height 9
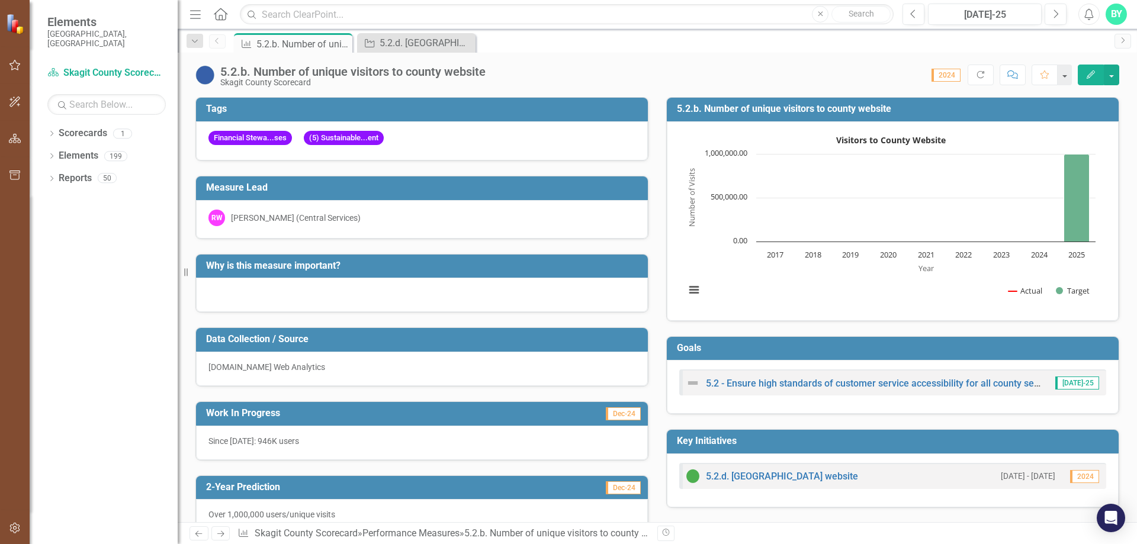
click at [296, 270] on h3 "Why is this measure important?" at bounding box center [424, 266] width 436 height 11
click at [303, 266] on h3 "Why is this measure important?" at bounding box center [424, 266] width 436 height 11
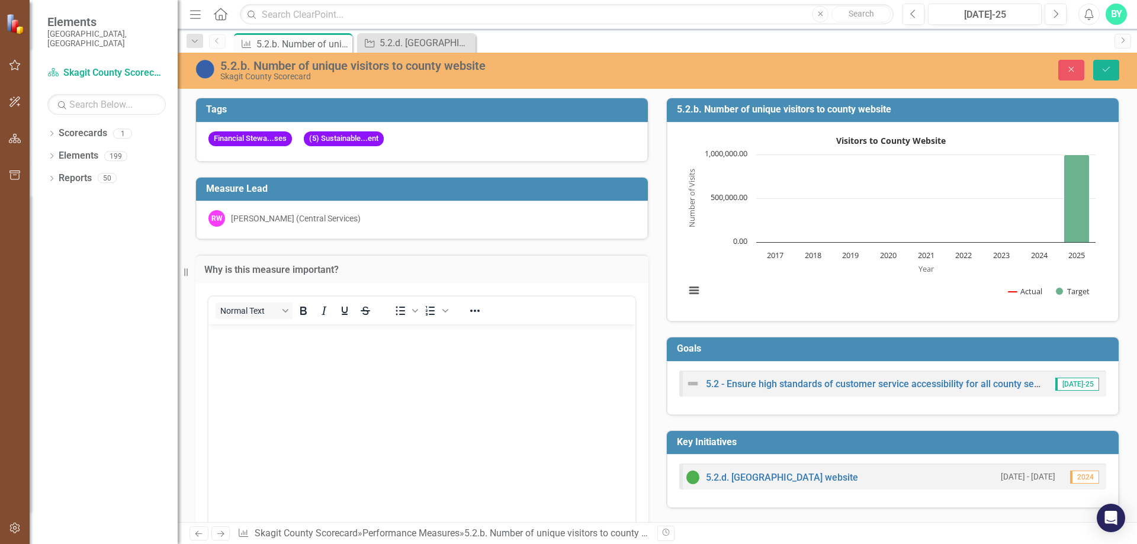
click at [304, 296] on div "Normal Text To open the popup, press Shift+Enter To open the popup, press Shift…" at bounding box center [421, 414] width 429 height 237
click at [267, 335] on p "Rich Text Area. Press ALT-0 for help." at bounding box center [421, 334] width 421 height 14
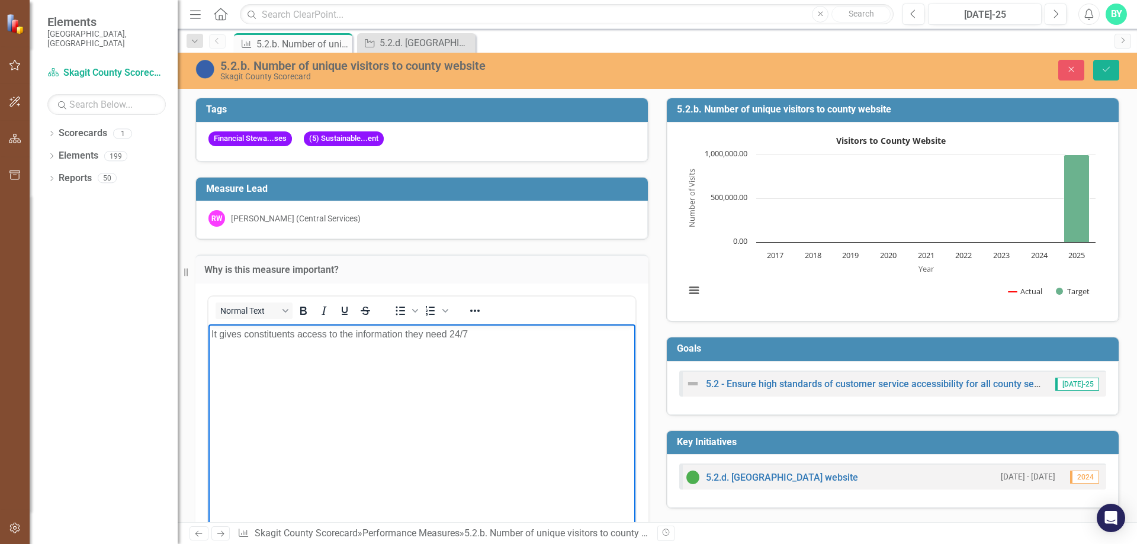
click at [354, 333] on p "It gives constituents access to the information they need 24/7" at bounding box center [421, 334] width 421 height 14
click at [455, 335] on p "It gives constituents access to information they need 24/7" at bounding box center [421, 334] width 421 height 14
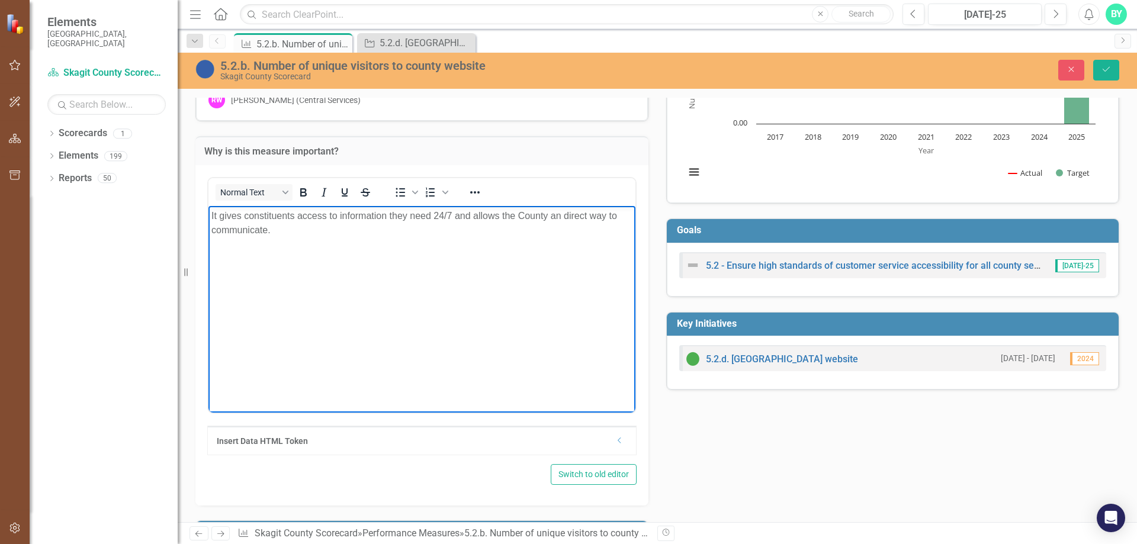
scroll to position [237, 0]
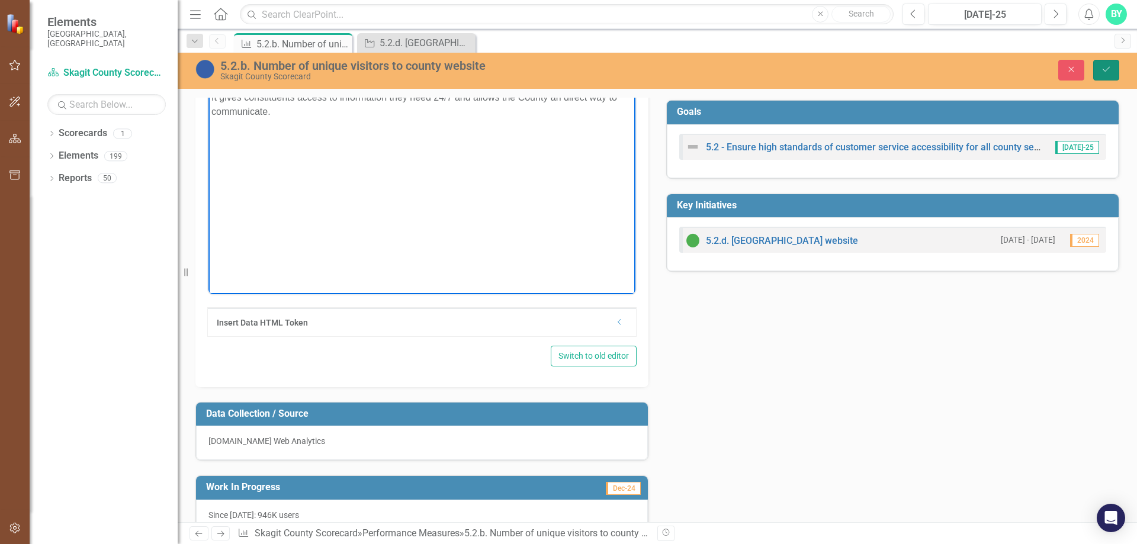
click at [1108, 66] on icon "Save" at bounding box center [1106, 69] width 11 height 8
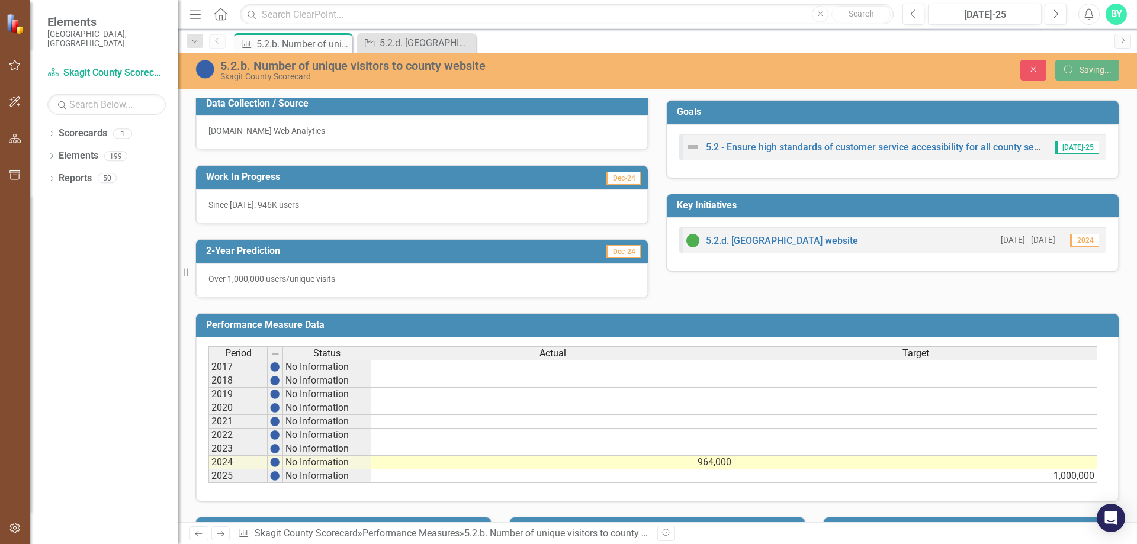
scroll to position [232, 0]
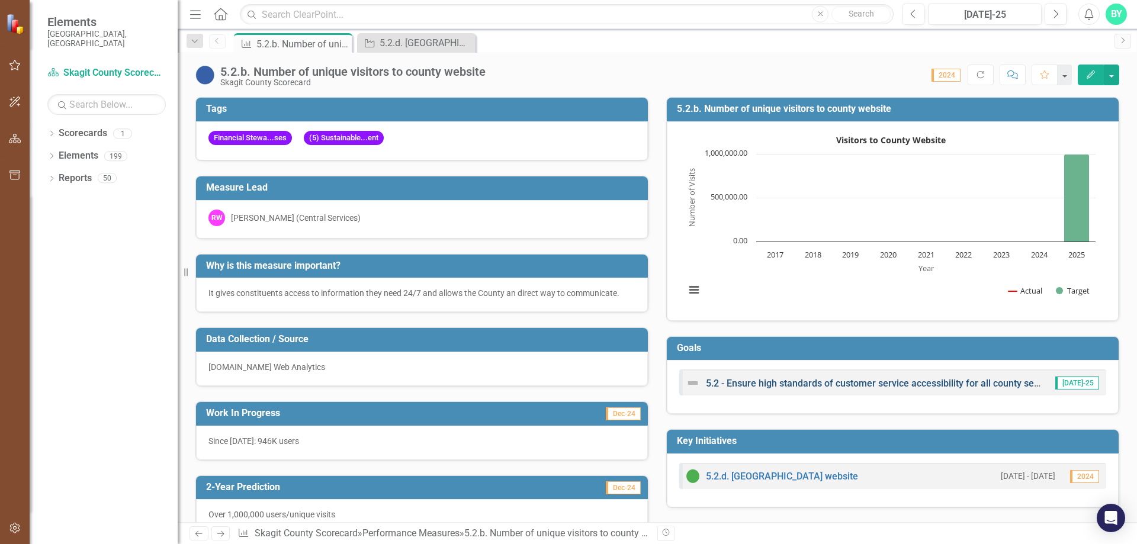
click at [779, 383] on link "5.2 - Ensure high standards of customer service accessibility for all county se…" at bounding box center [915, 383] width 418 height 11
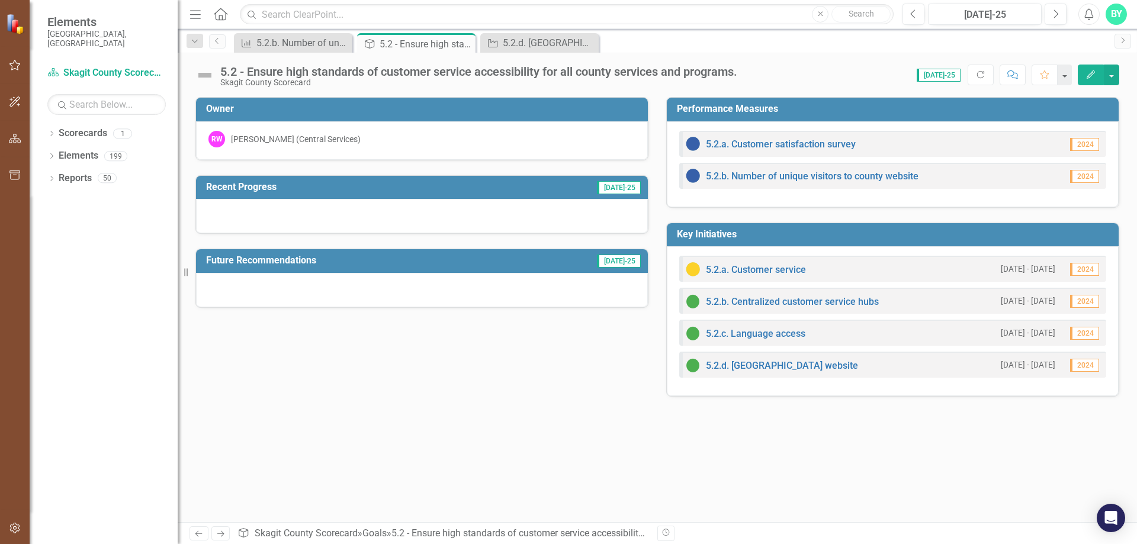
click at [1093, 68] on button "Edit" at bounding box center [1091, 75] width 26 height 21
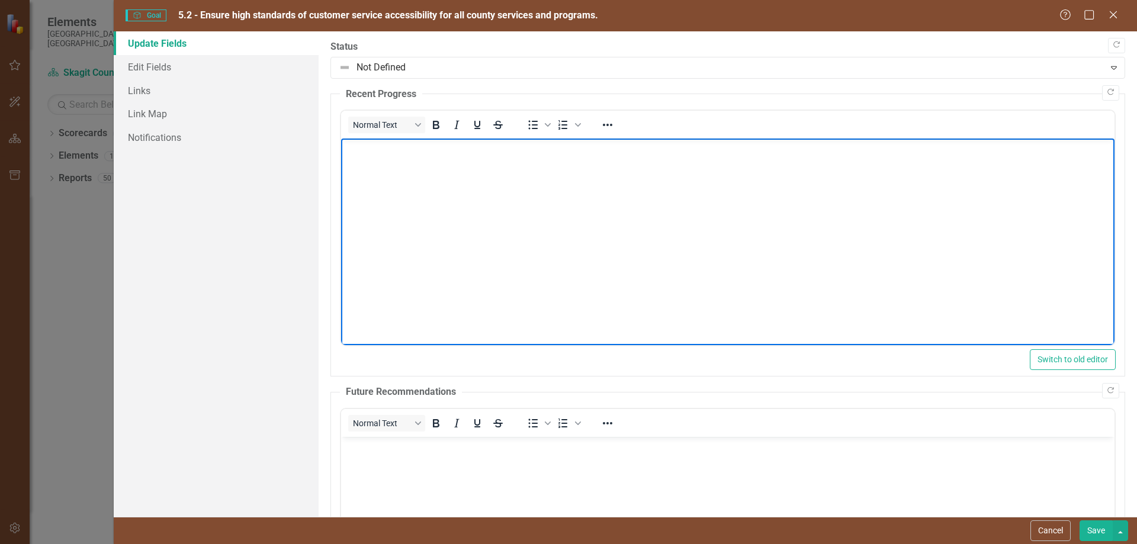
click at [397, 156] on body "Rich Text Area. Press ALT-0 for help." at bounding box center [728, 228] width 774 height 178
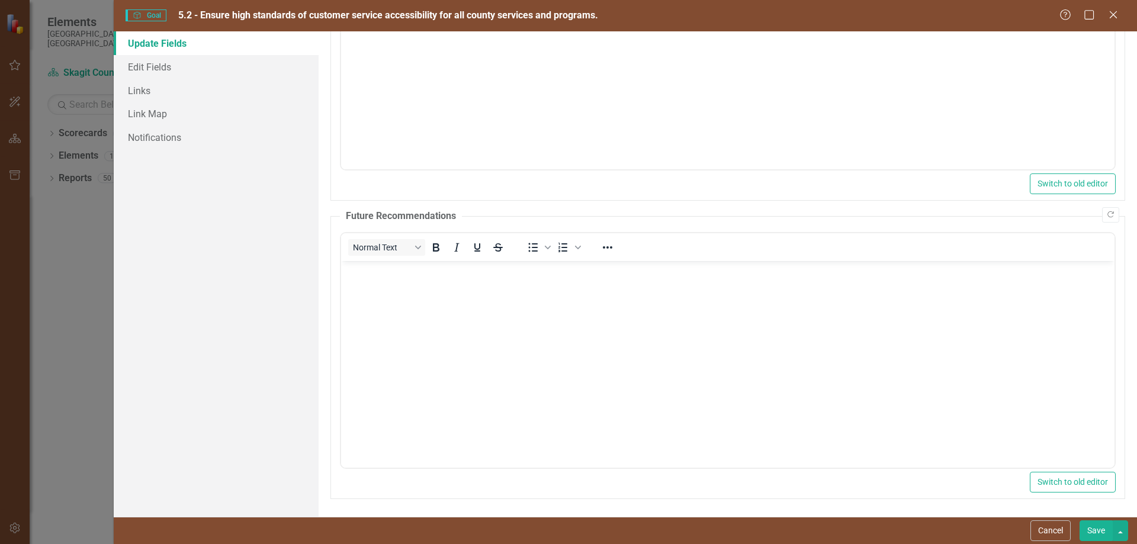
click at [1093, 530] on button "Save" at bounding box center [1096, 531] width 33 height 21
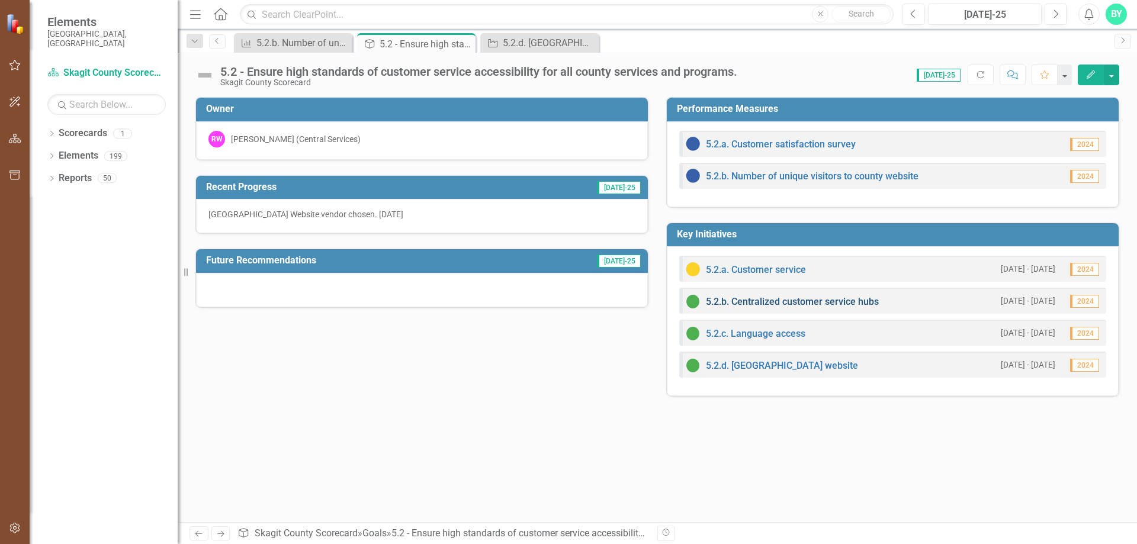
click at [822, 304] on link "5.2.b. Centralized customer service hubs" at bounding box center [792, 301] width 173 height 11
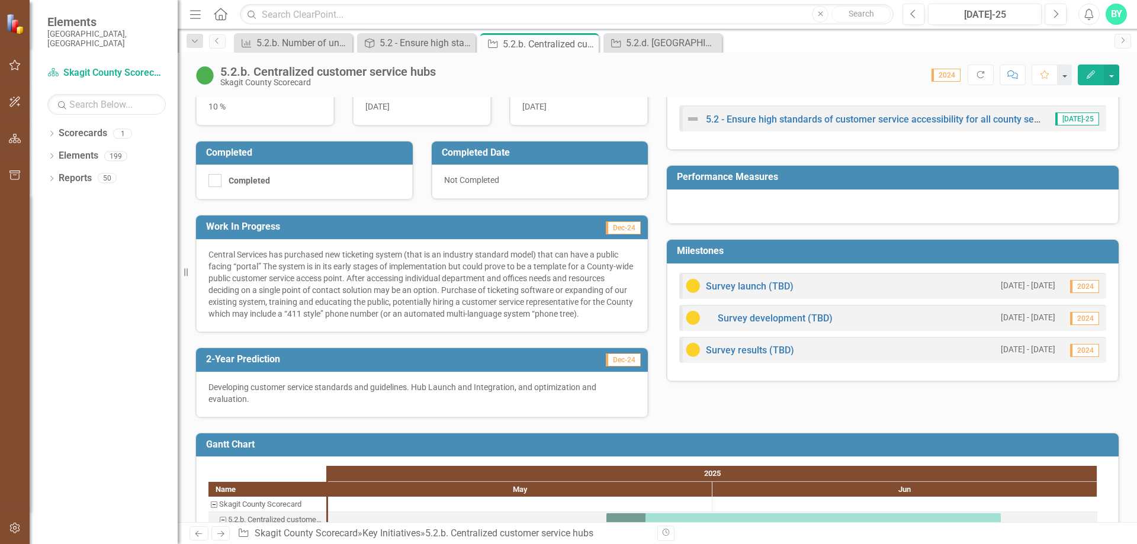
scroll to position [254, 0]
